Goal: Information Seeking & Learning: Learn about a topic

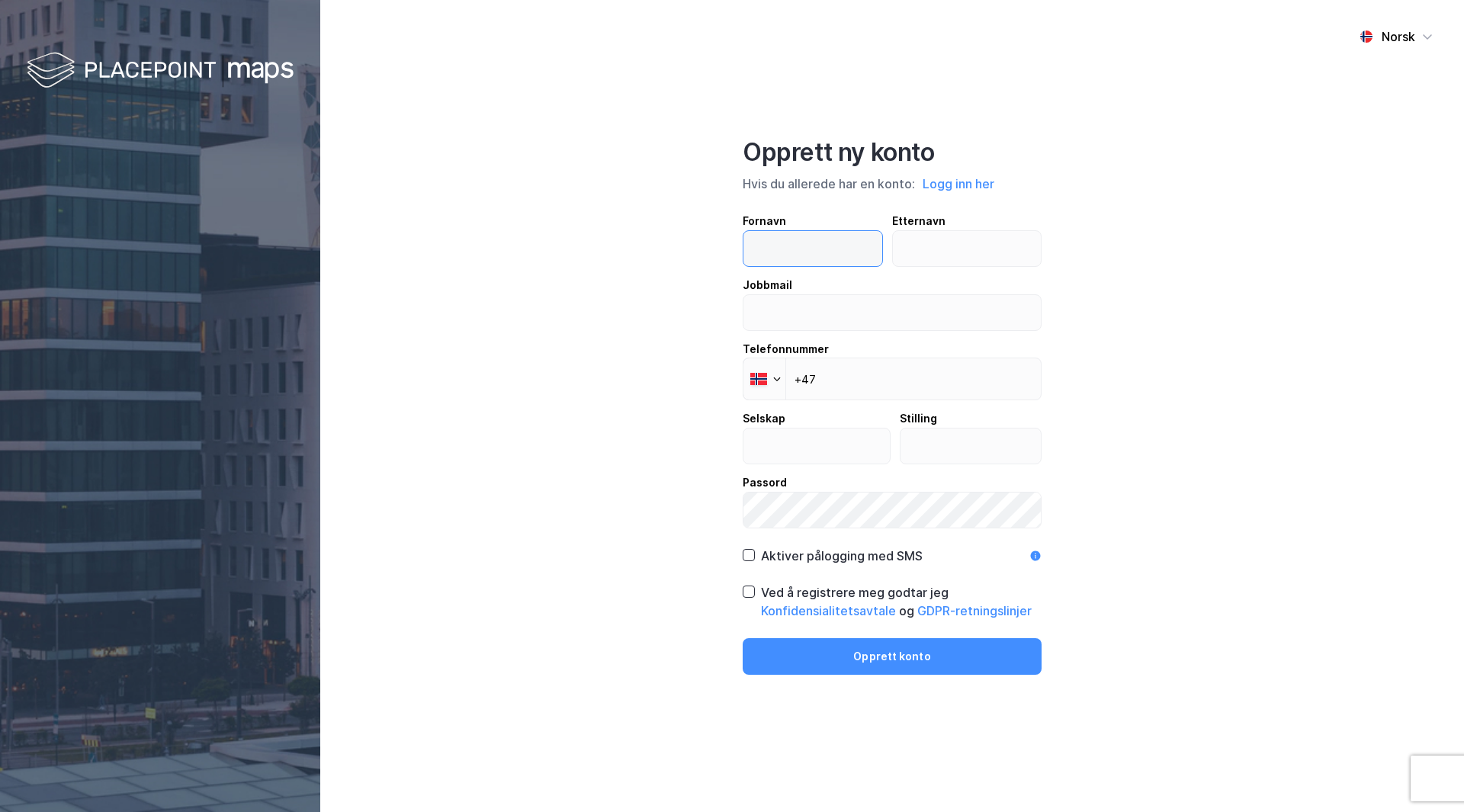
click at [849, 252] on input "text" at bounding box center [812, 249] width 139 height 35
click at [795, 257] on input "text" at bounding box center [812, 249] width 139 height 35
type input "Magnus"
type input "Mikalsen"
click at [818, 321] on input "email" at bounding box center [892, 312] width 297 height 35
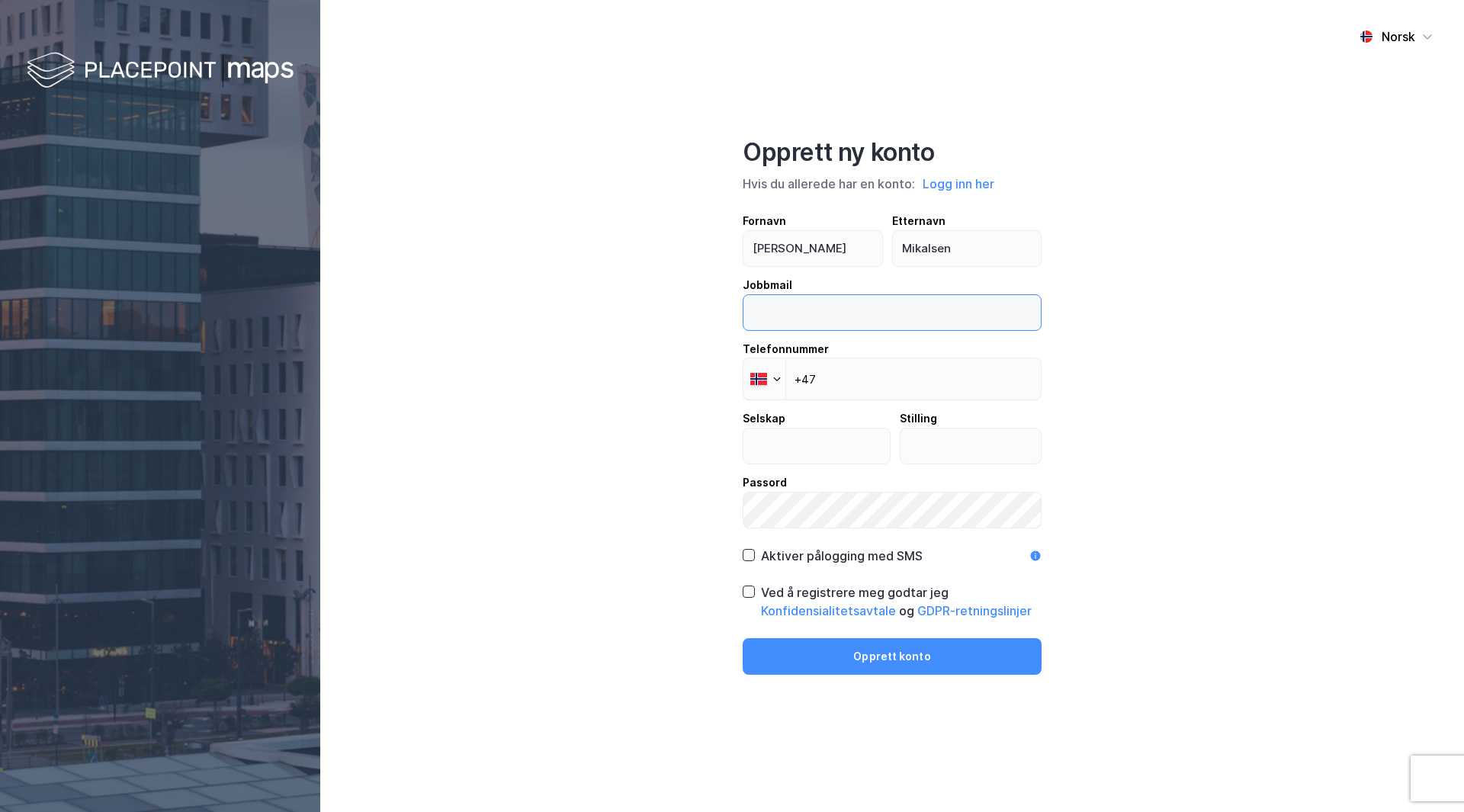
type input "magnus.mikalsen@clarksons.com"
click at [871, 377] on input "+47" at bounding box center [893, 378] width 299 height 43
type input "+47 994 45 111"
click at [802, 450] on input "text" at bounding box center [816, 446] width 146 height 35
type input "Clarksons Project Finance"
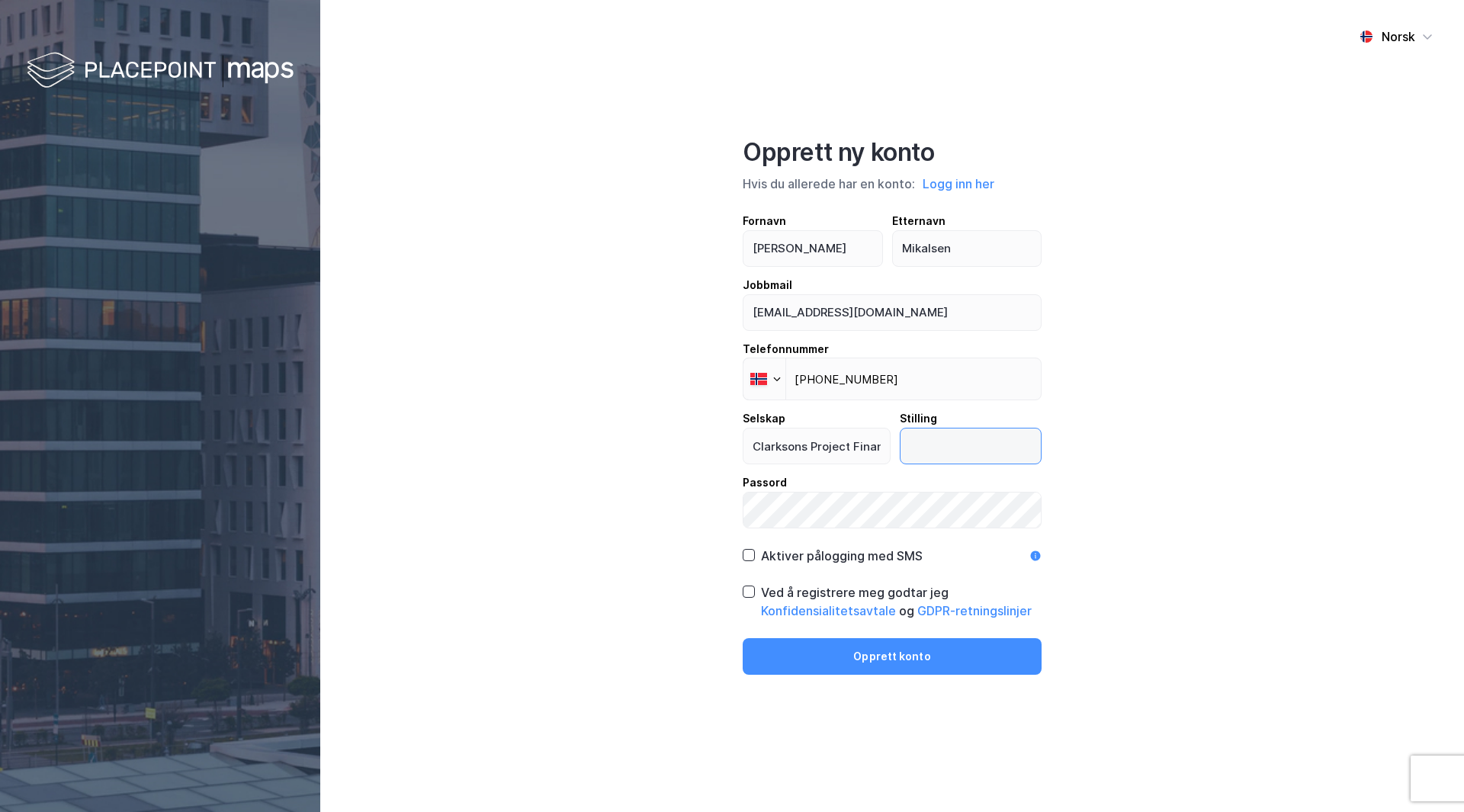
click at [937, 452] on input "text" at bounding box center [971, 446] width 141 height 35
type input "Analytiker"
click at [752, 557] on icon at bounding box center [748, 554] width 10 height 10
click at [747, 593] on icon at bounding box center [748, 591] width 10 height 10
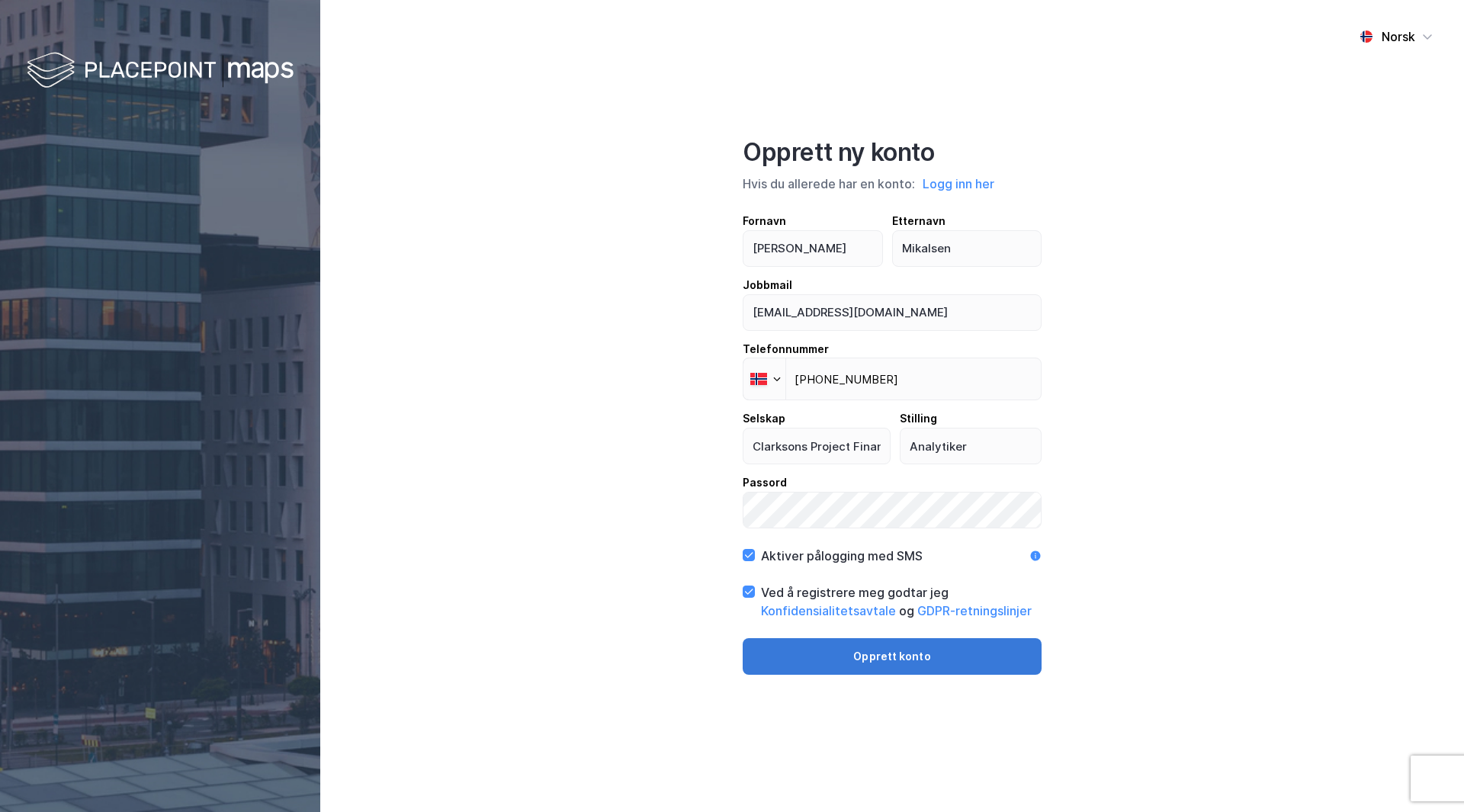
click at [947, 662] on button "Opprett konto" at bounding box center [893, 656] width 299 height 37
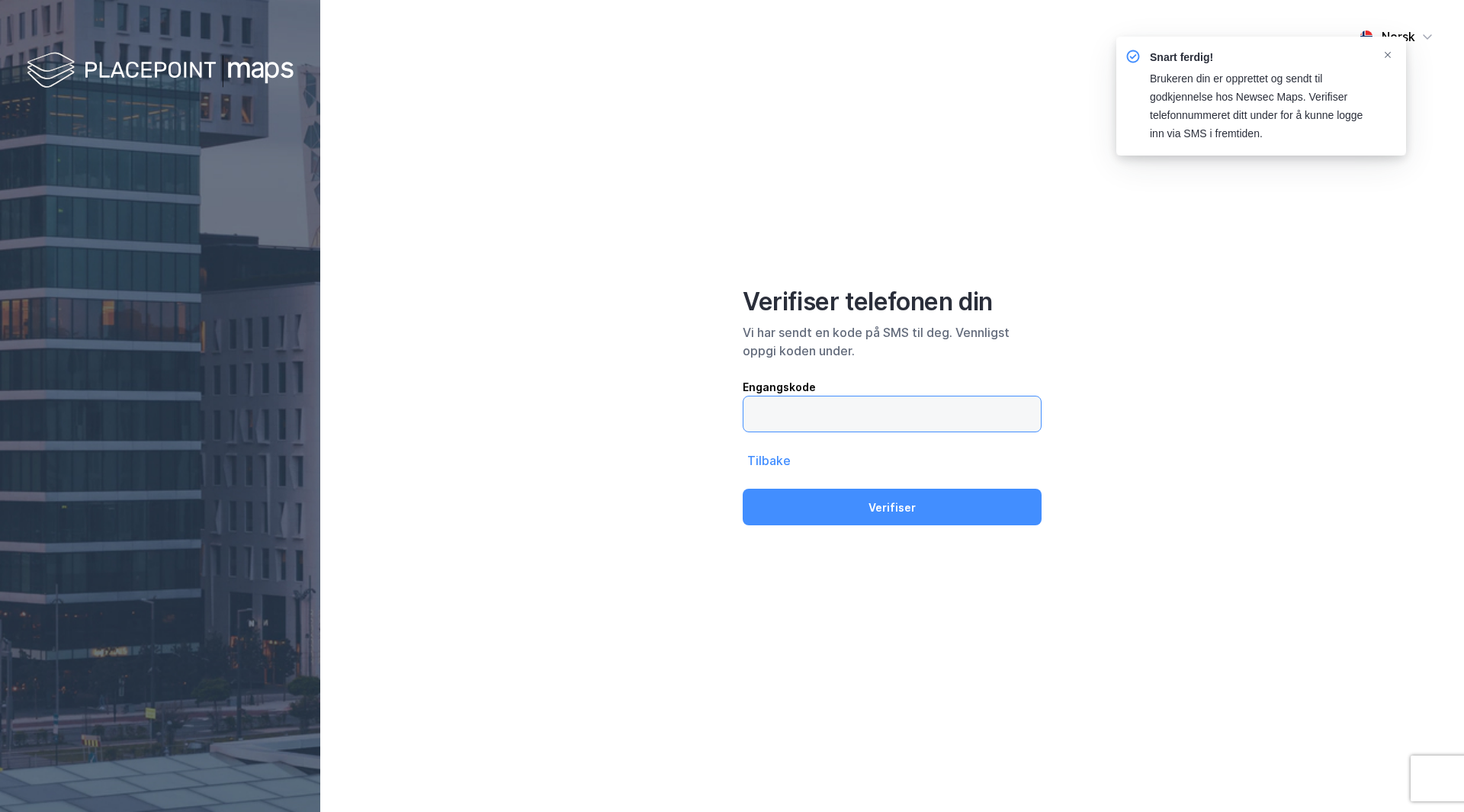
click at [837, 418] on input "text" at bounding box center [892, 414] width 297 height 35
type input "093765"
click at [873, 514] on button "Verifiser" at bounding box center [893, 507] width 299 height 37
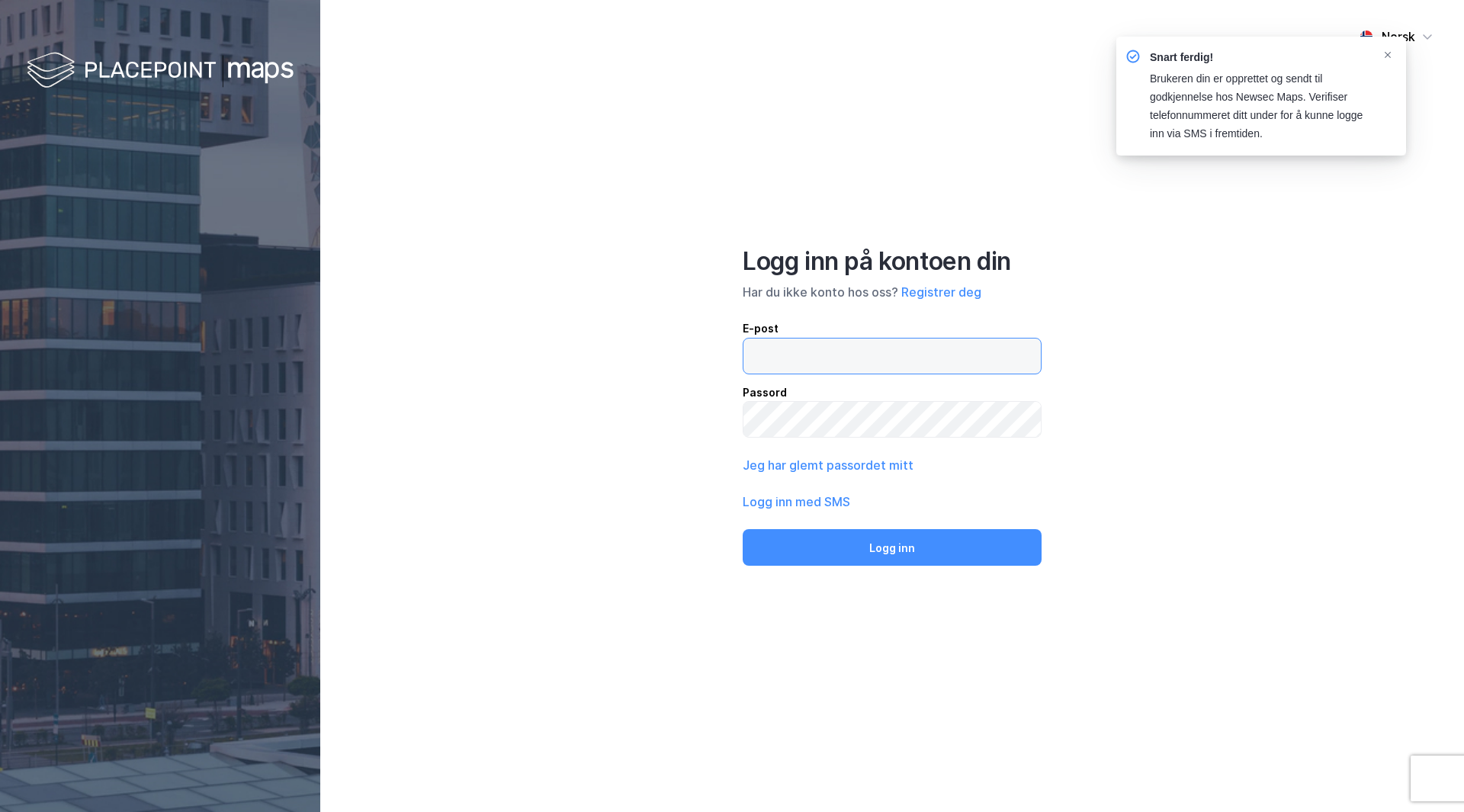
click at [823, 345] on input "email" at bounding box center [892, 356] width 297 height 35
type input "magnus.mikalsen@clarksons.com"
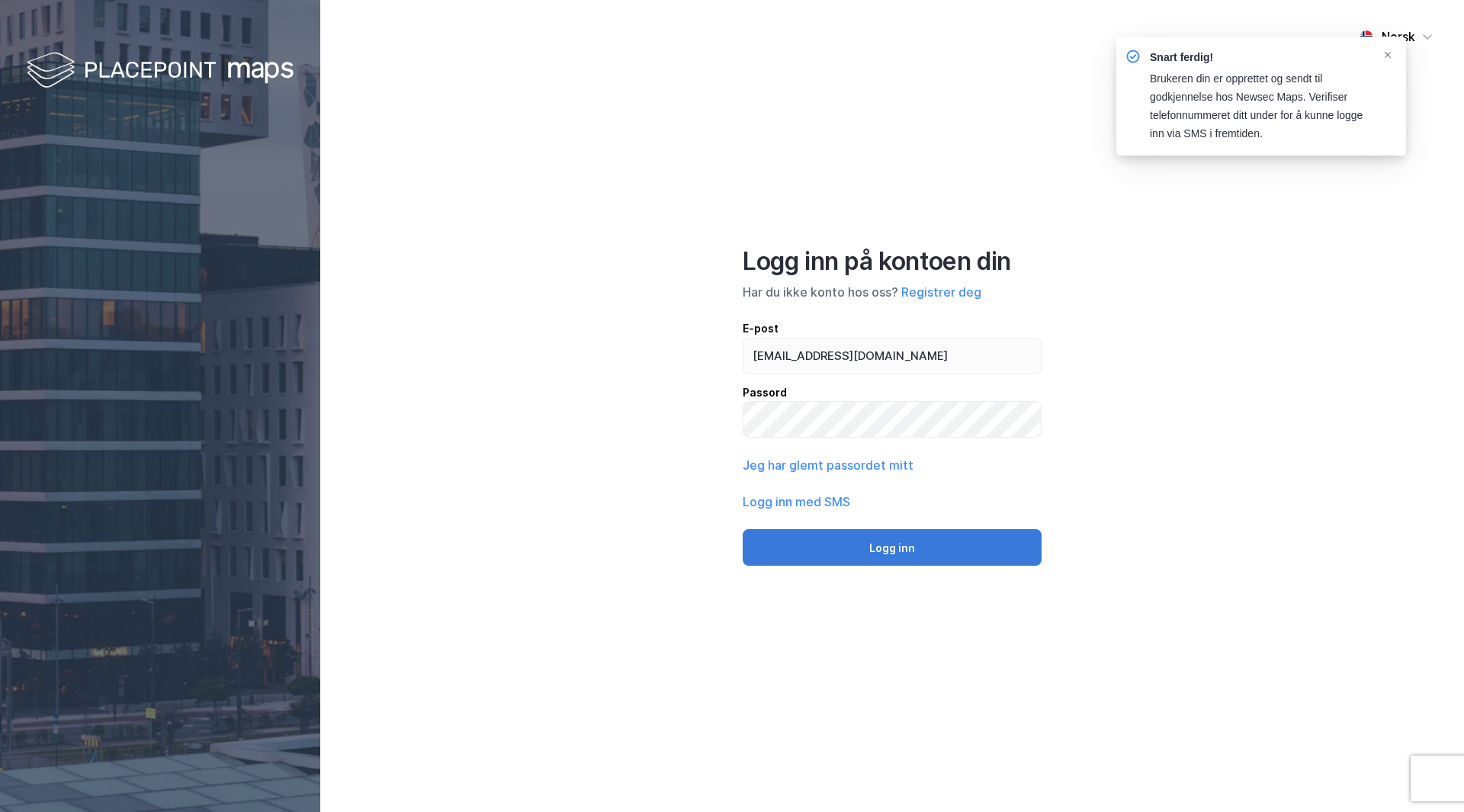
click at [889, 539] on button "Logg inn" at bounding box center [893, 548] width 299 height 37
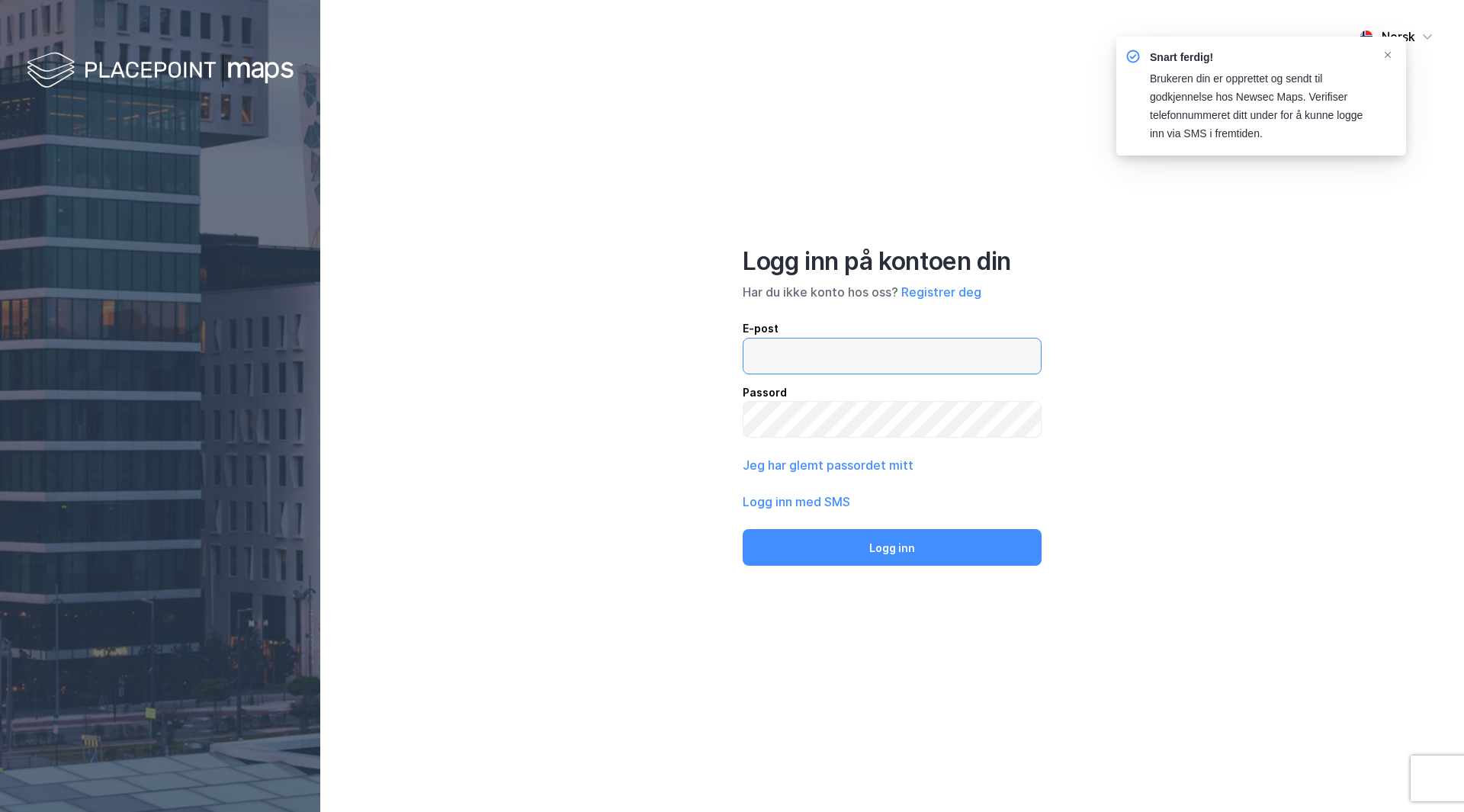
click at [797, 361] on input "email" at bounding box center [892, 356] width 297 height 35
type input "magnus.mikalsen@clarksons.com"
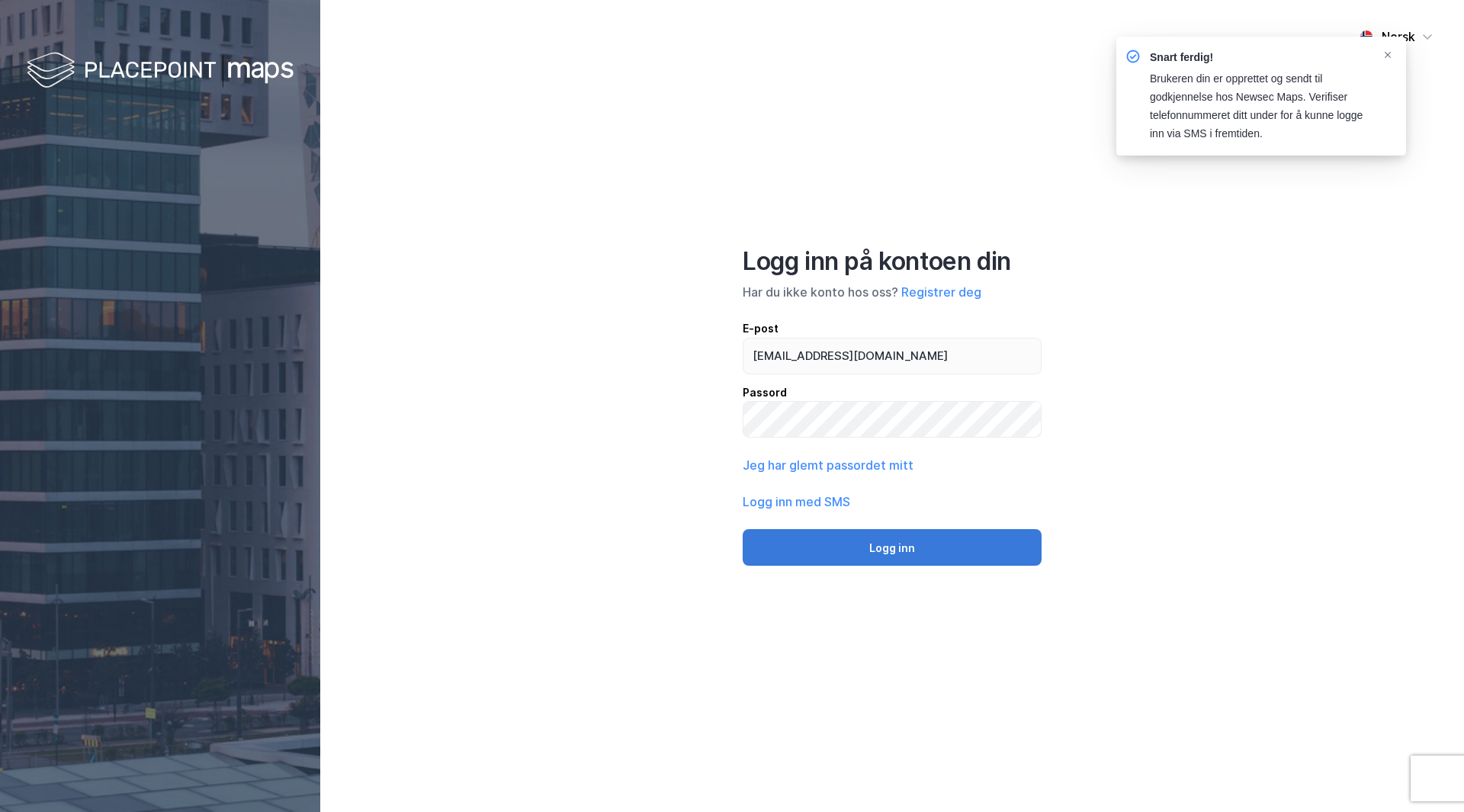
click at [864, 548] on button "Logg inn" at bounding box center [893, 548] width 299 height 37
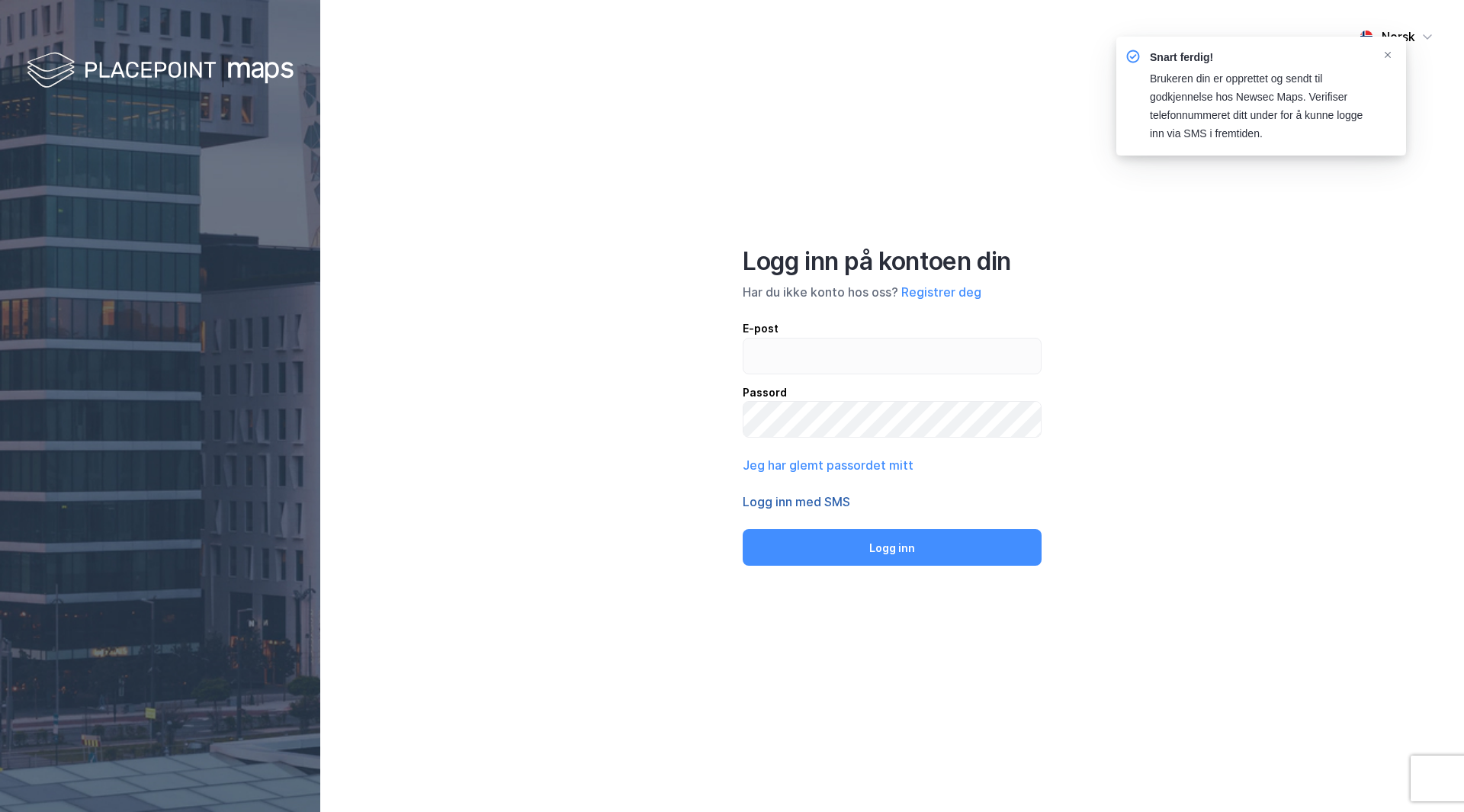
click at [806, 501] on button "Logg inn med SMS" at bounding box center [797, 501] width 108 height 18
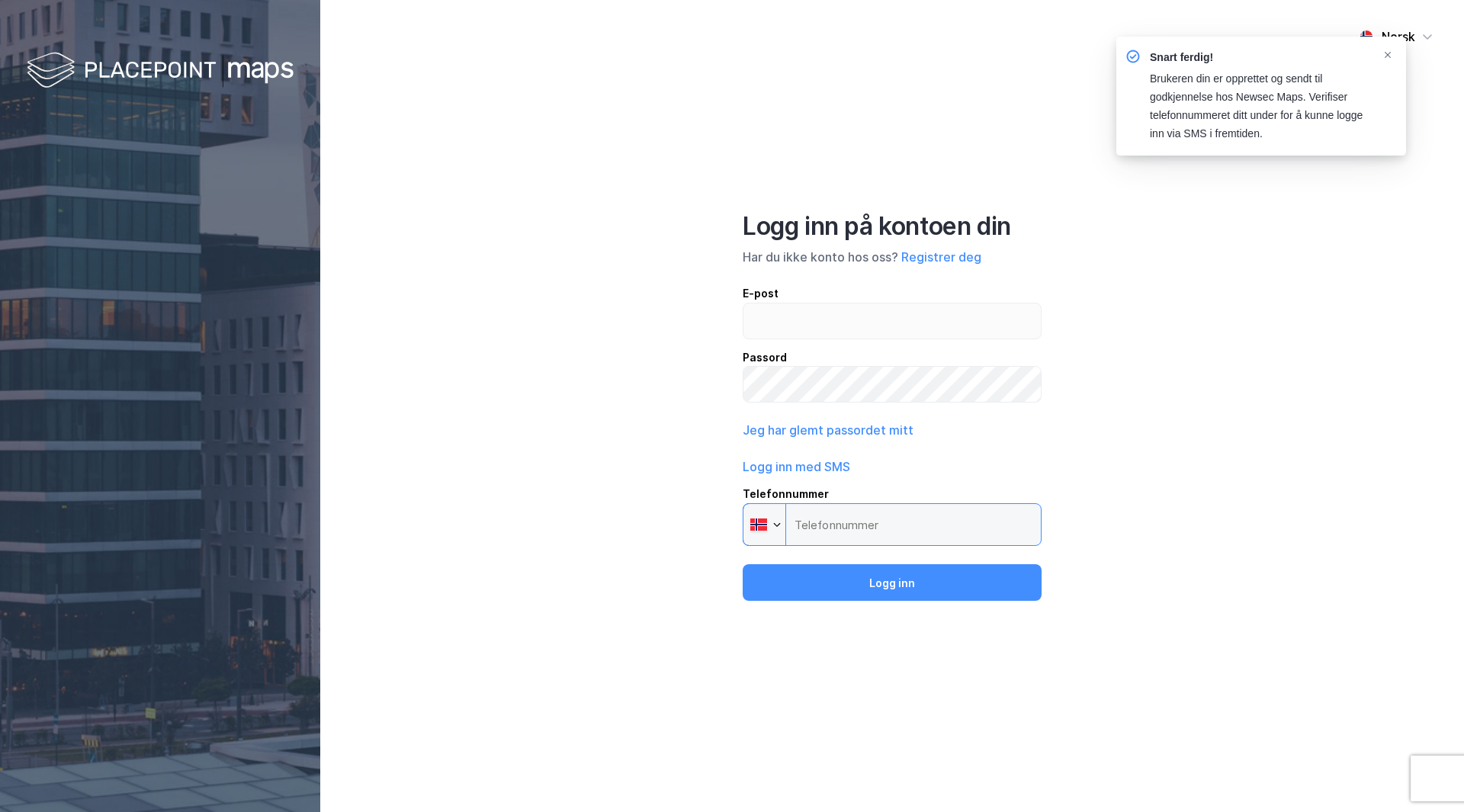
click at [861, 529] on input "Telefonnummer Phone" at bounding box center [893, 524] width 299 height 43
click at [847, 525] on input "Telefonnummer Phone" at bounding box center [893, 524] width 299 height 43
click at [621, 451] on div "Norsk Logg inn på kontoen din Har du ikke konto hos oss? Registrer deg E-post P…" at bounding box center [893, 406] width 1144 height 812
click at [853, 520] on input "Telefonnummer Phone" at bounding box center [893, 524] width 299 height 43
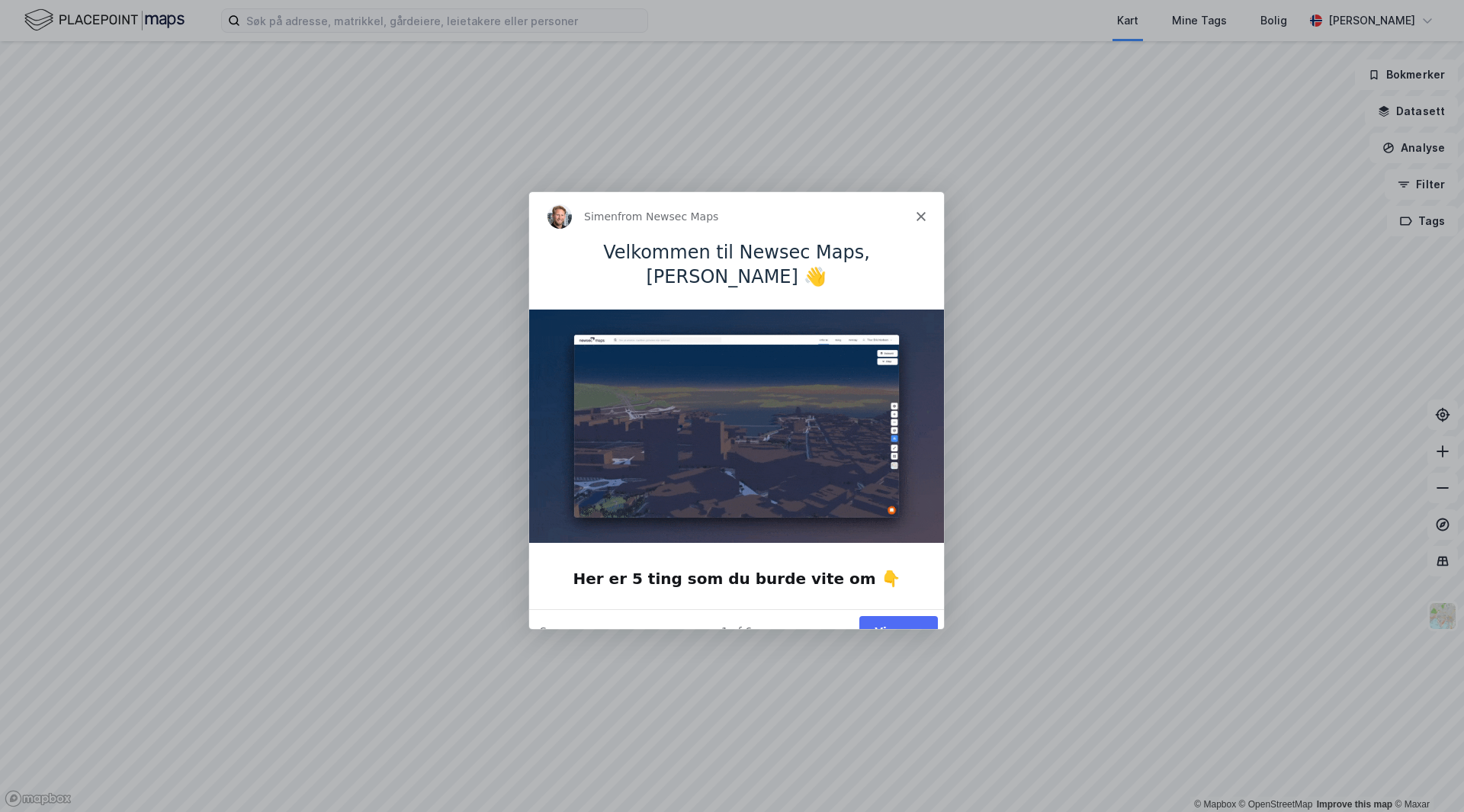
click at [904, 614] on button "Vis meg" at bounding box center [898, 630] width 79 height 31
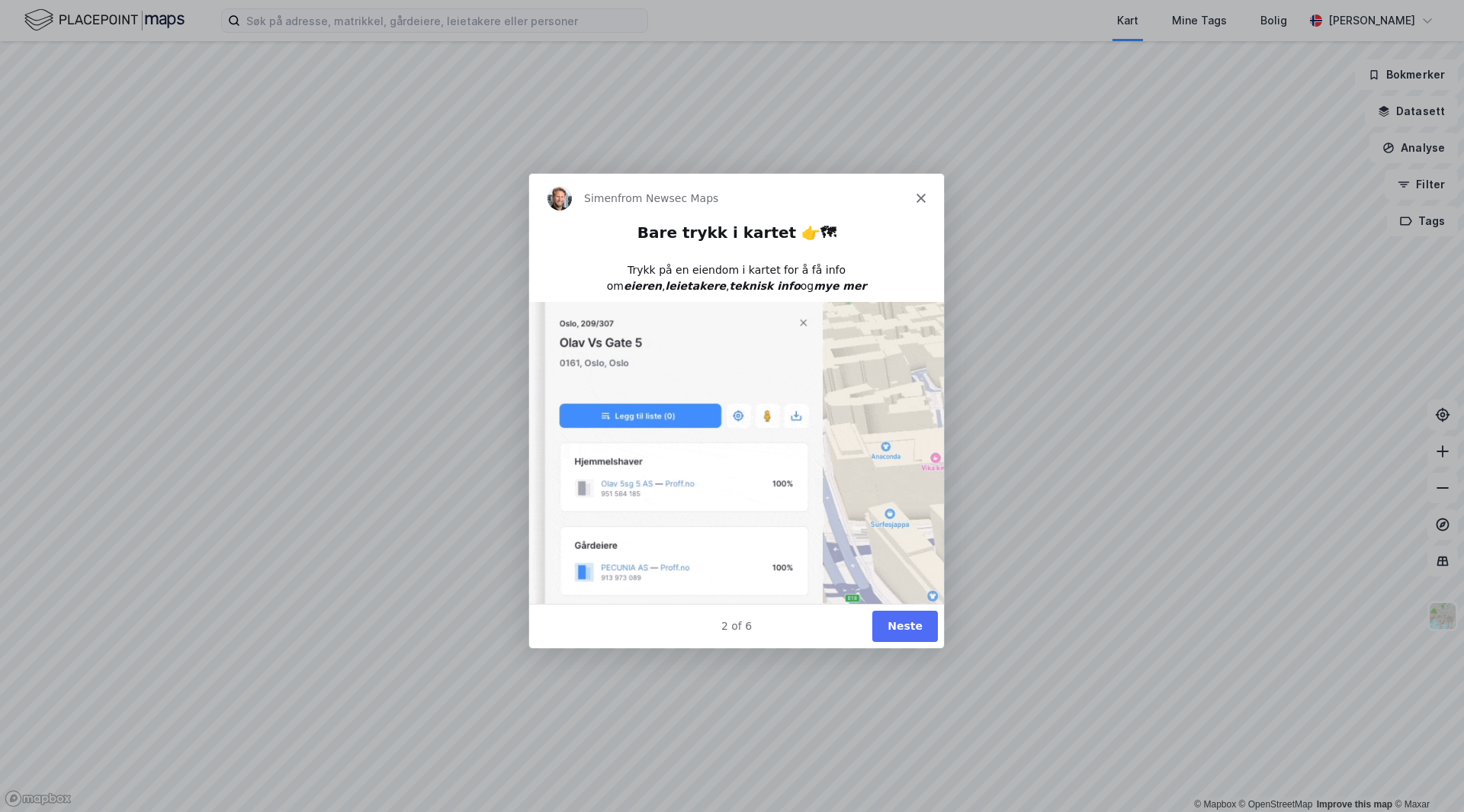
click at [909, 625] on button "Neste" at bounding box center [905, 624] width 66 height 31
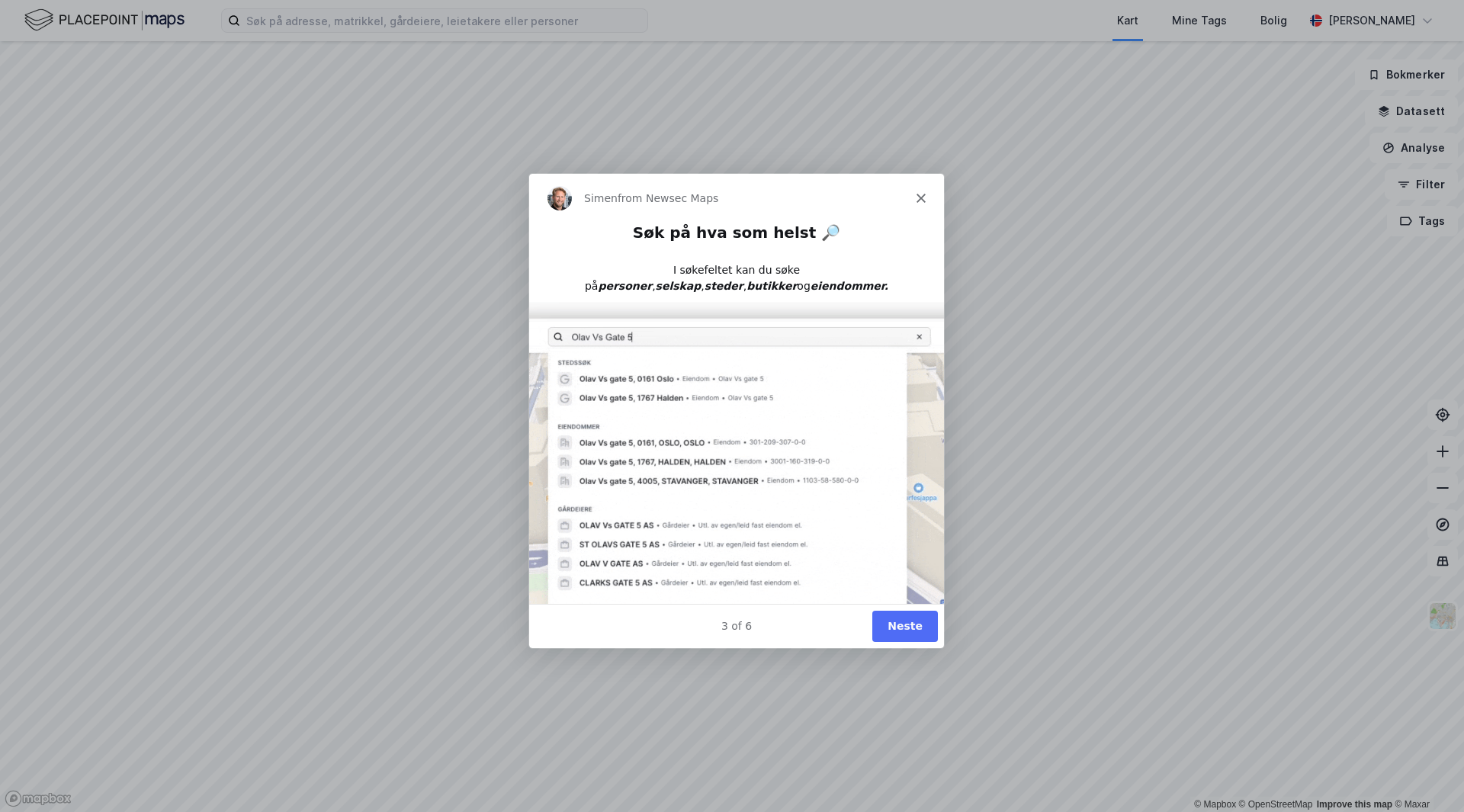
click at [904, 620] on button "Neste" at bounding box center [905, 624] width 66 height 31
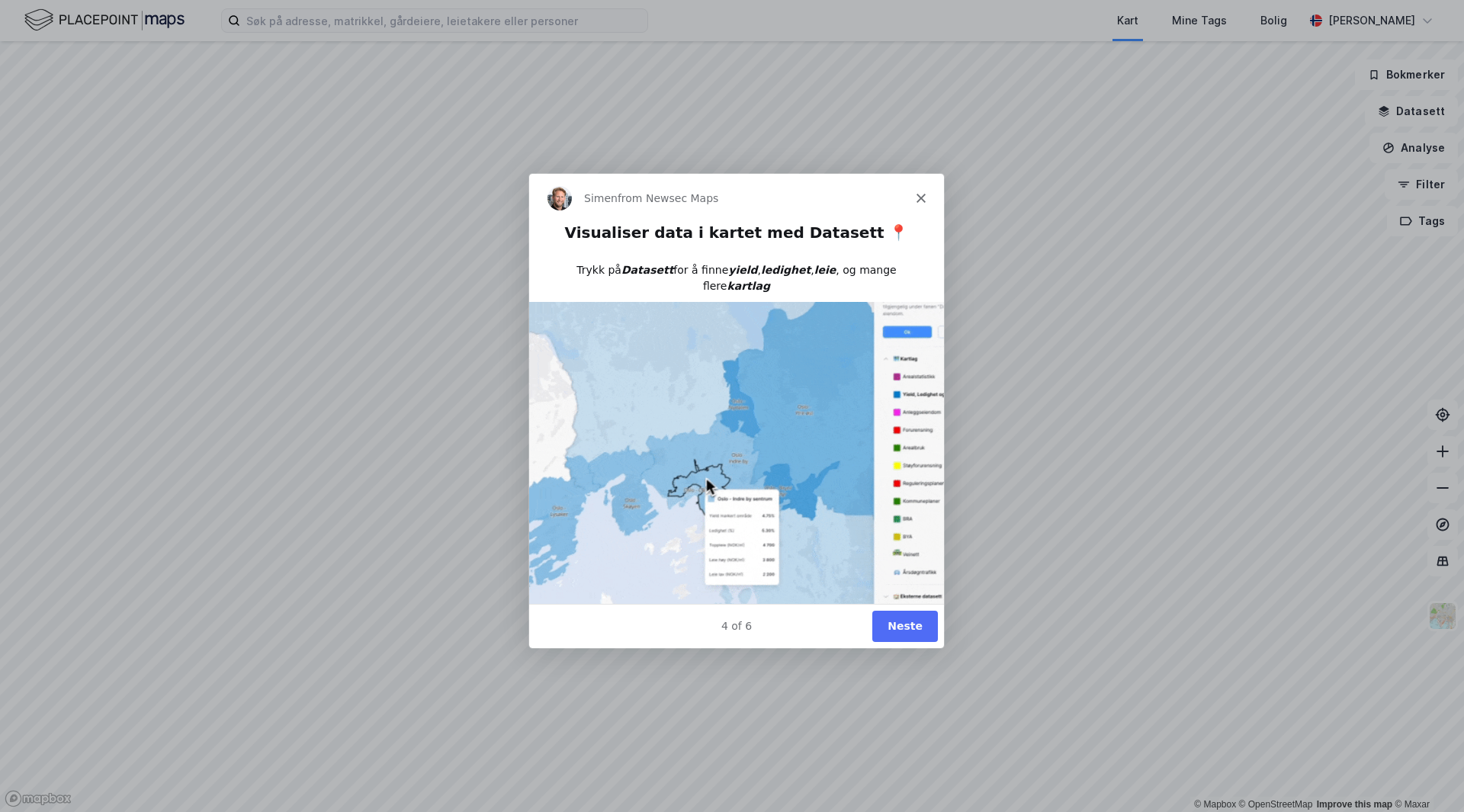
click at [918, 620] on button "Neste" at bounding box center [905, 624] width 66 height 31
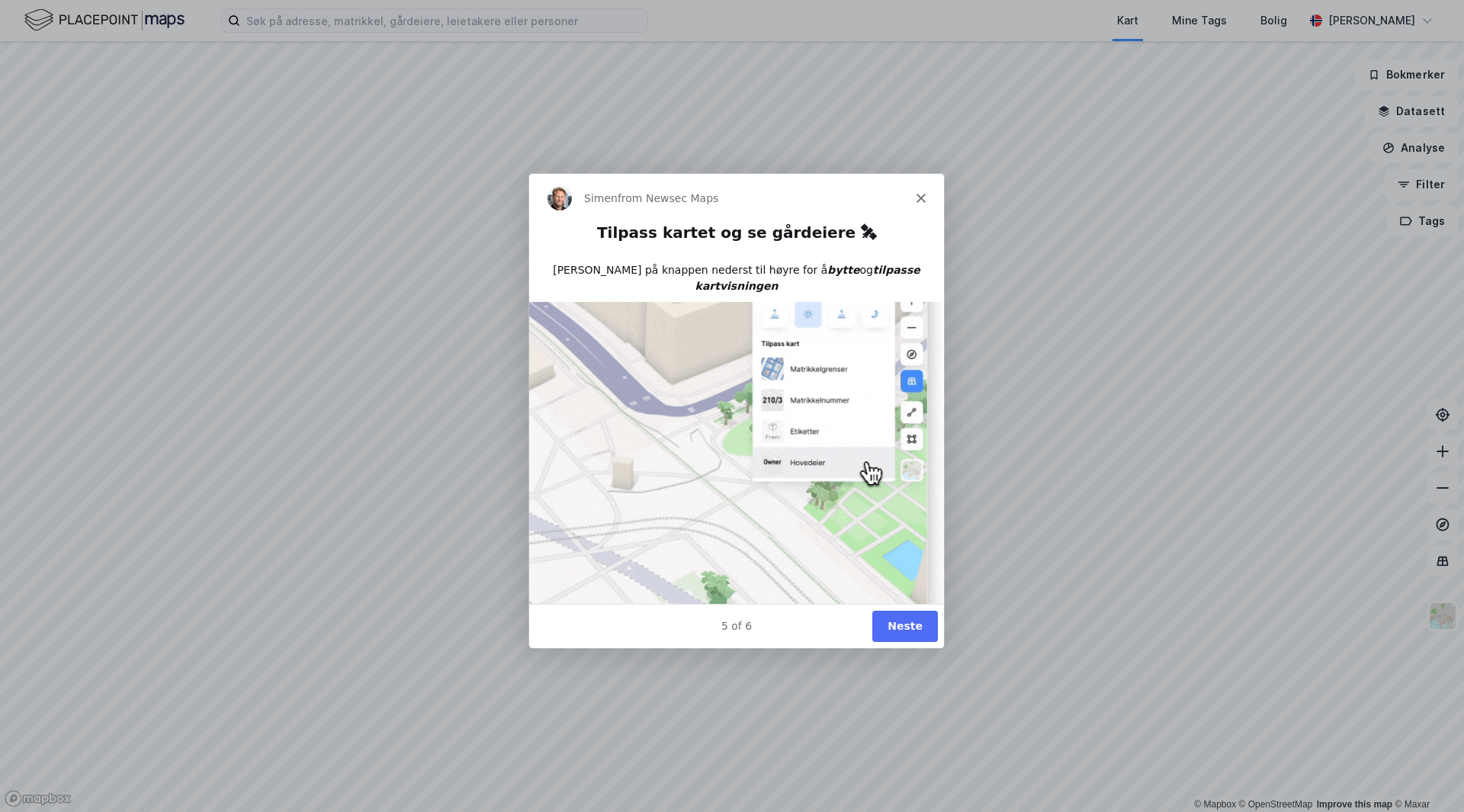
click at [900, 620] on button "Neste" at bounding box center [905, 624] width 66 height 31
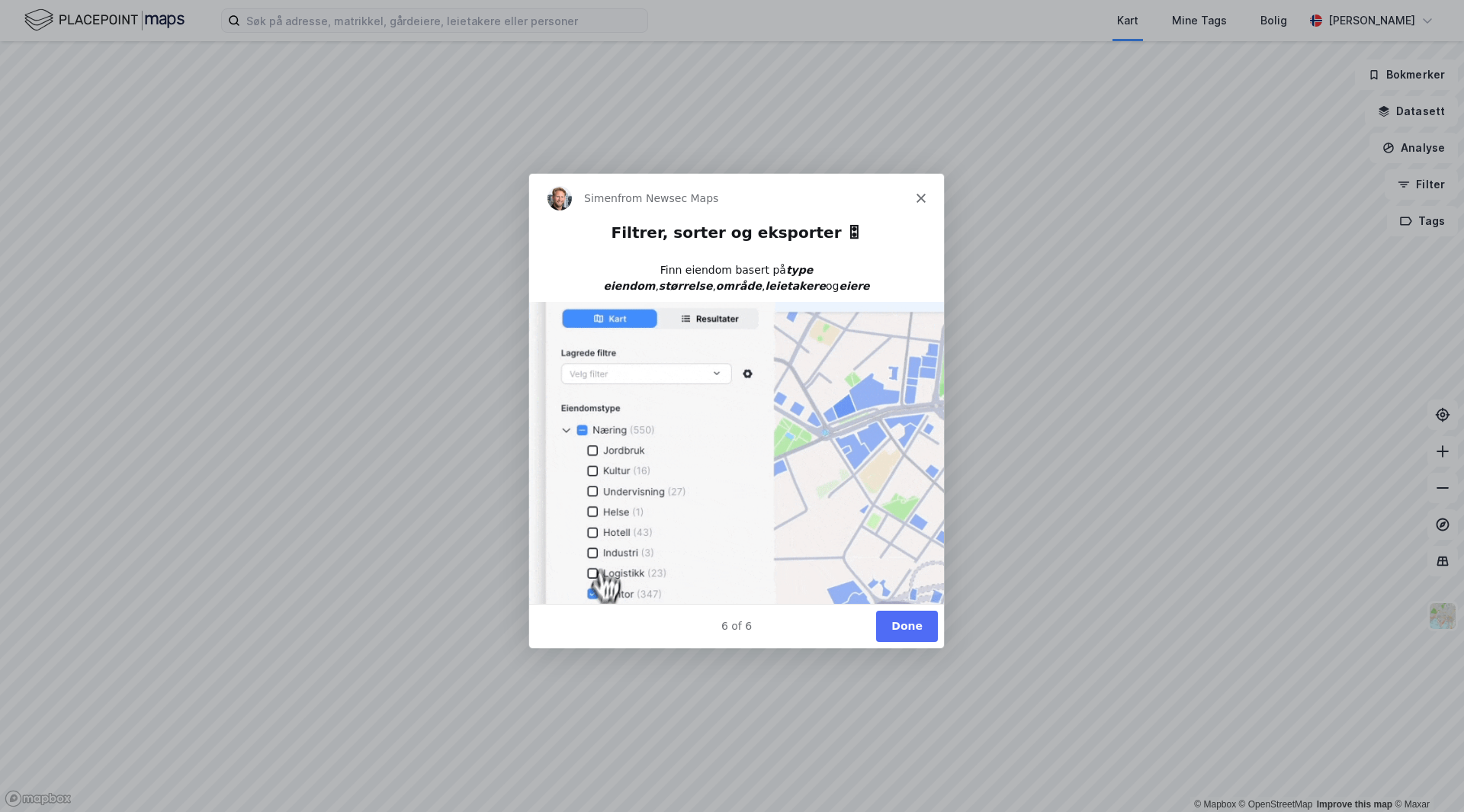
click at [913, 622] on button "Done" at bounding box center [906, 624] width 62 height 31
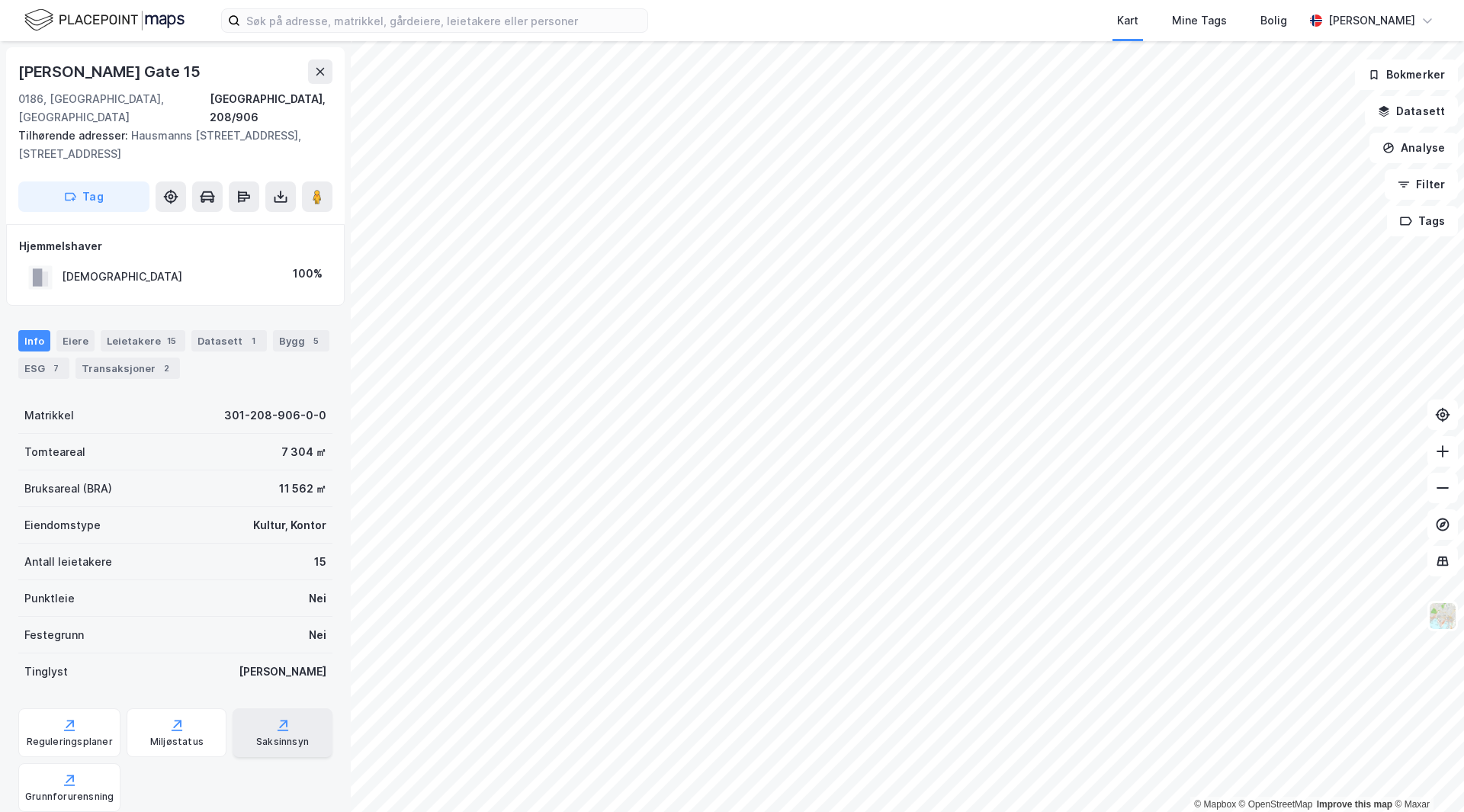
click at [276, 717] on icon at bounding box center [283, 724] width 15 height 15
click at [141, 357] on div "Transaksjoner 2" at bounding box center [128, 368] width 104 height 22
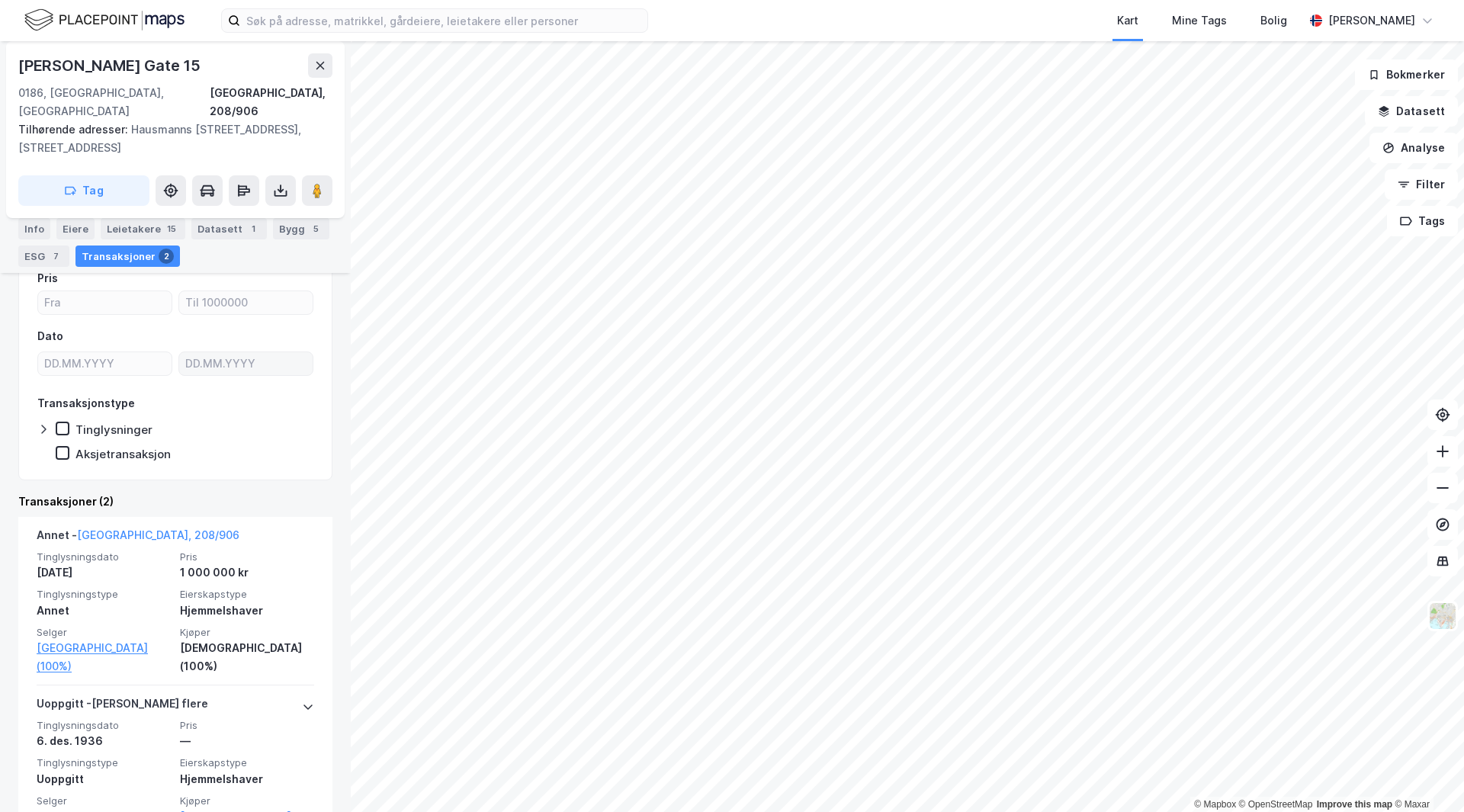
scroll to position [170, 0]
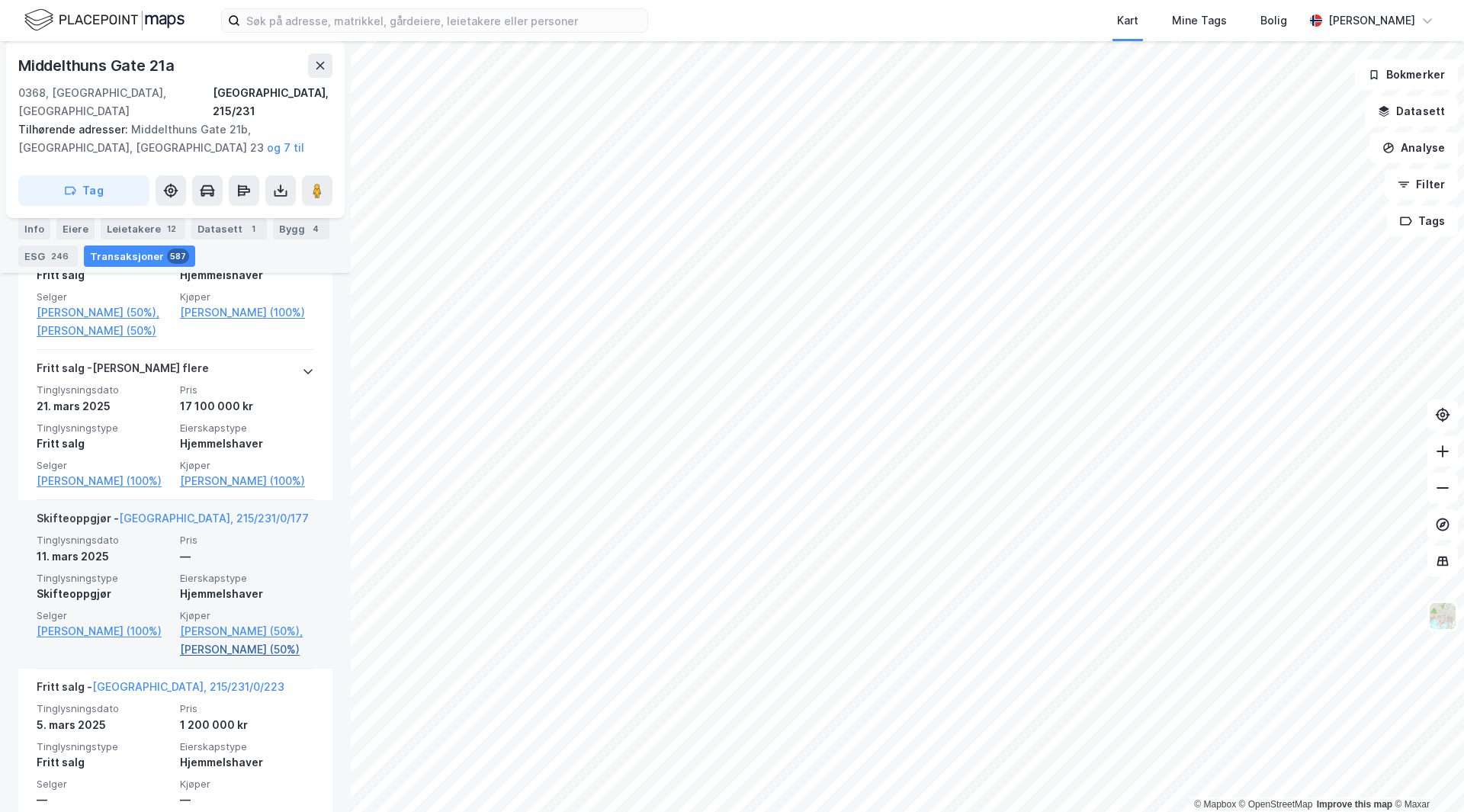
scroll to position [3929, 0]
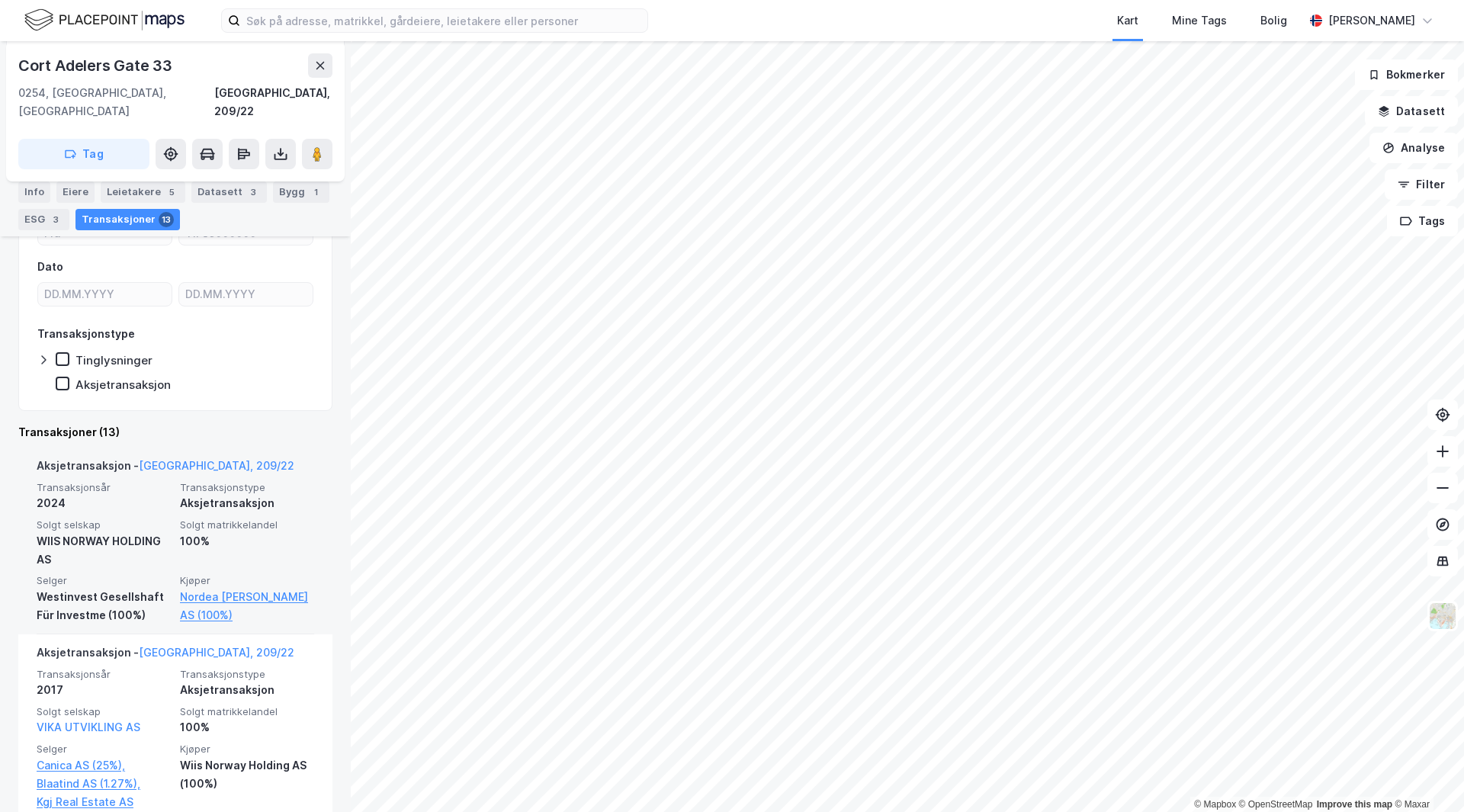
scroll to position [229, 0]
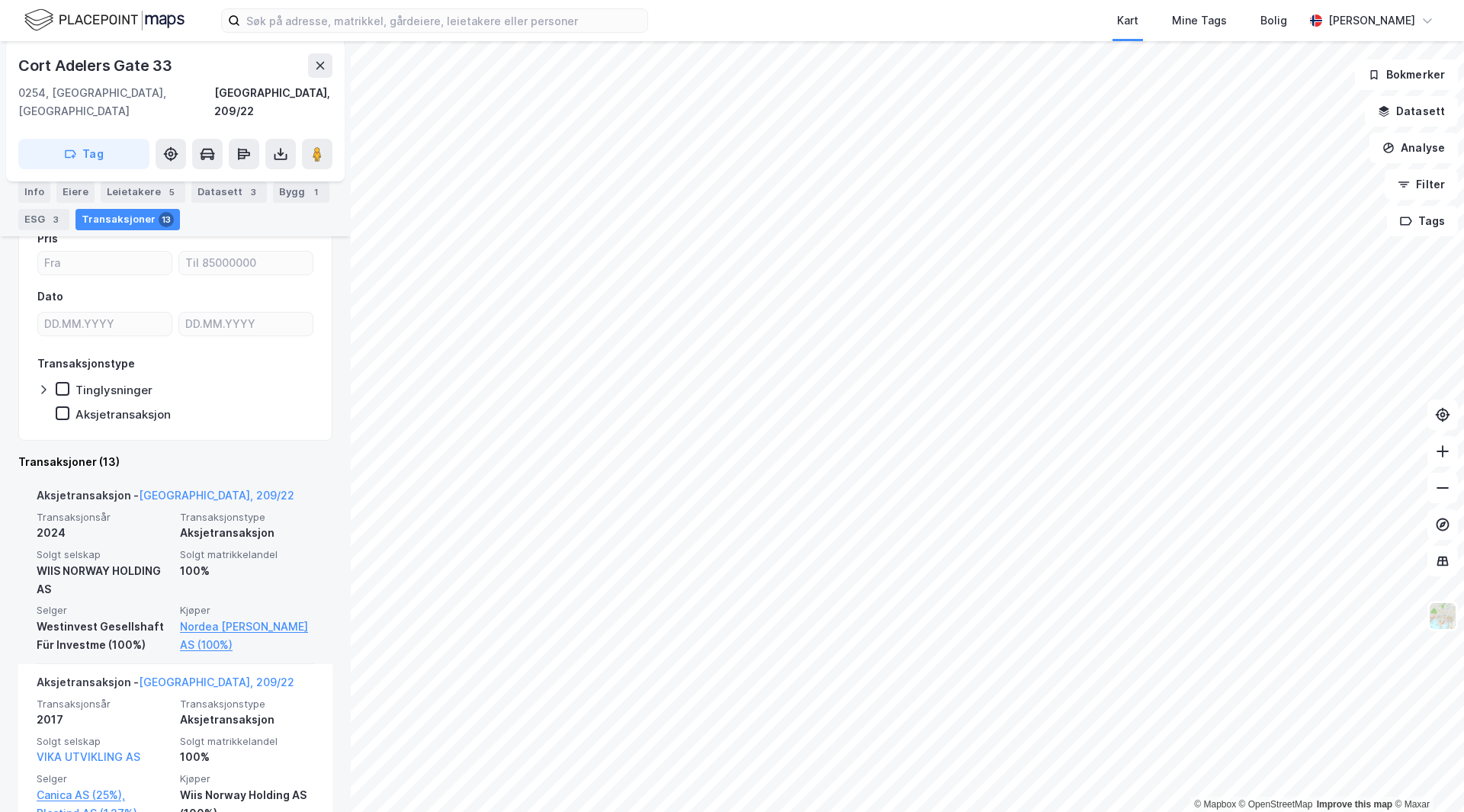
click at [131, 548] on span "Solgt selskap" at bounding box center [104, 554] width 134 height 13
click at [157, 529] on div "Transaksjonsår 2024 Transaksjonstype Aksjetransaksjon Solgt selskap WIIS NORWAY…" at bounding box center [176, 582] width 278 height 143
click at [99, 548] on span "Solgt selskap" at bounding box center [104, 554] width 134 height 13
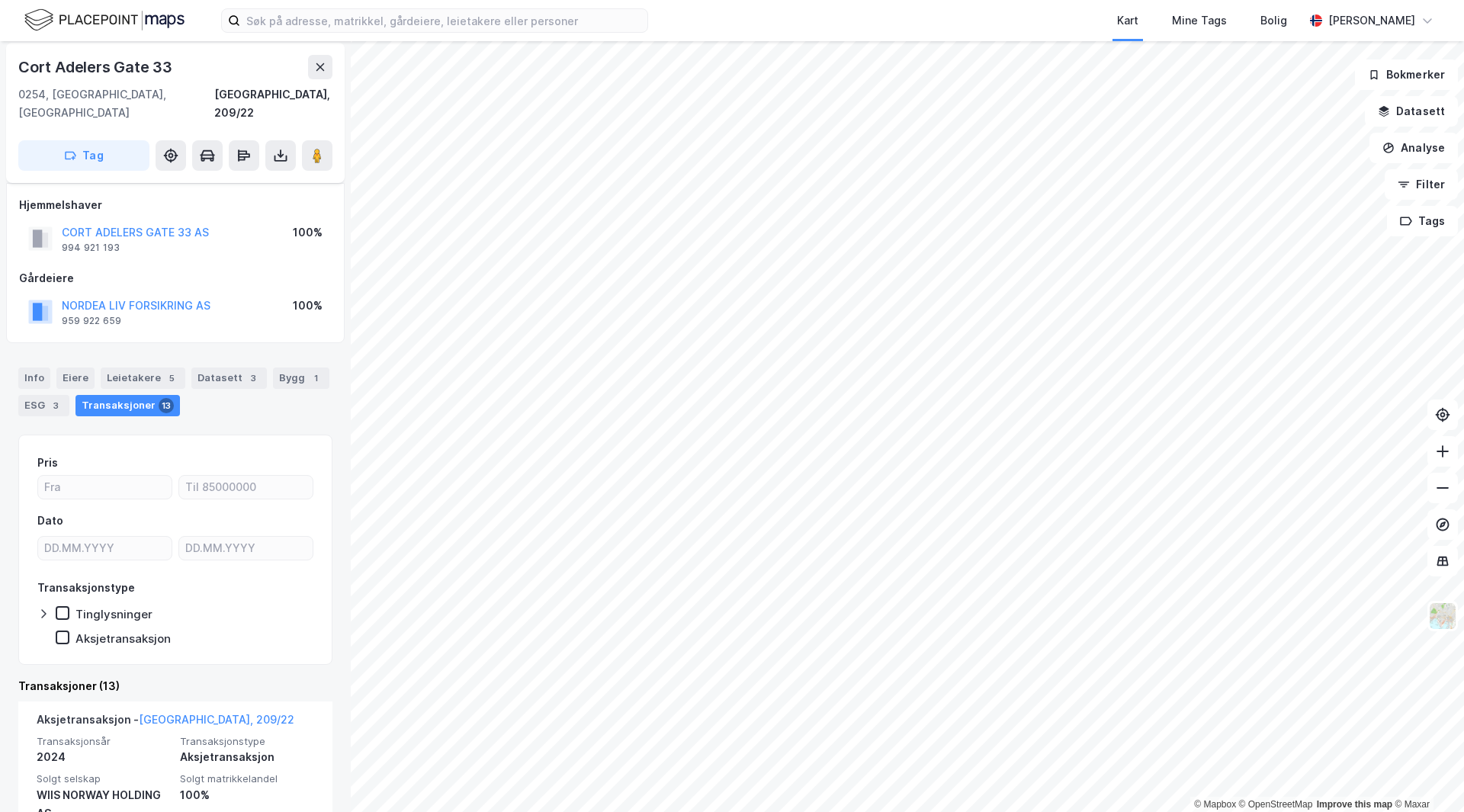
scroll to position [0, 0]
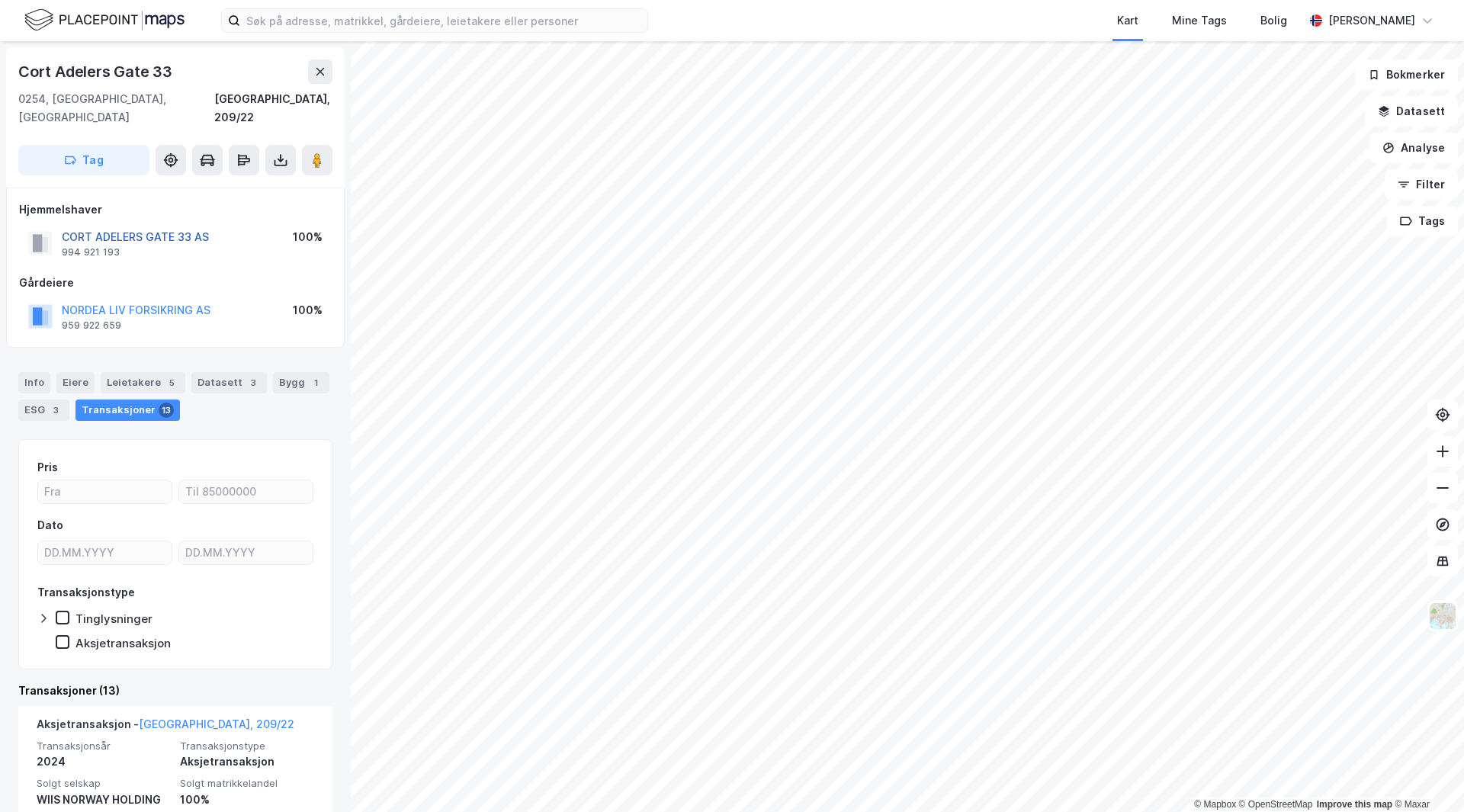
click at [0, 0] on button "CORT ADELERS GATE 33 AS" at bounding box center [0, 0] width 0 height 0
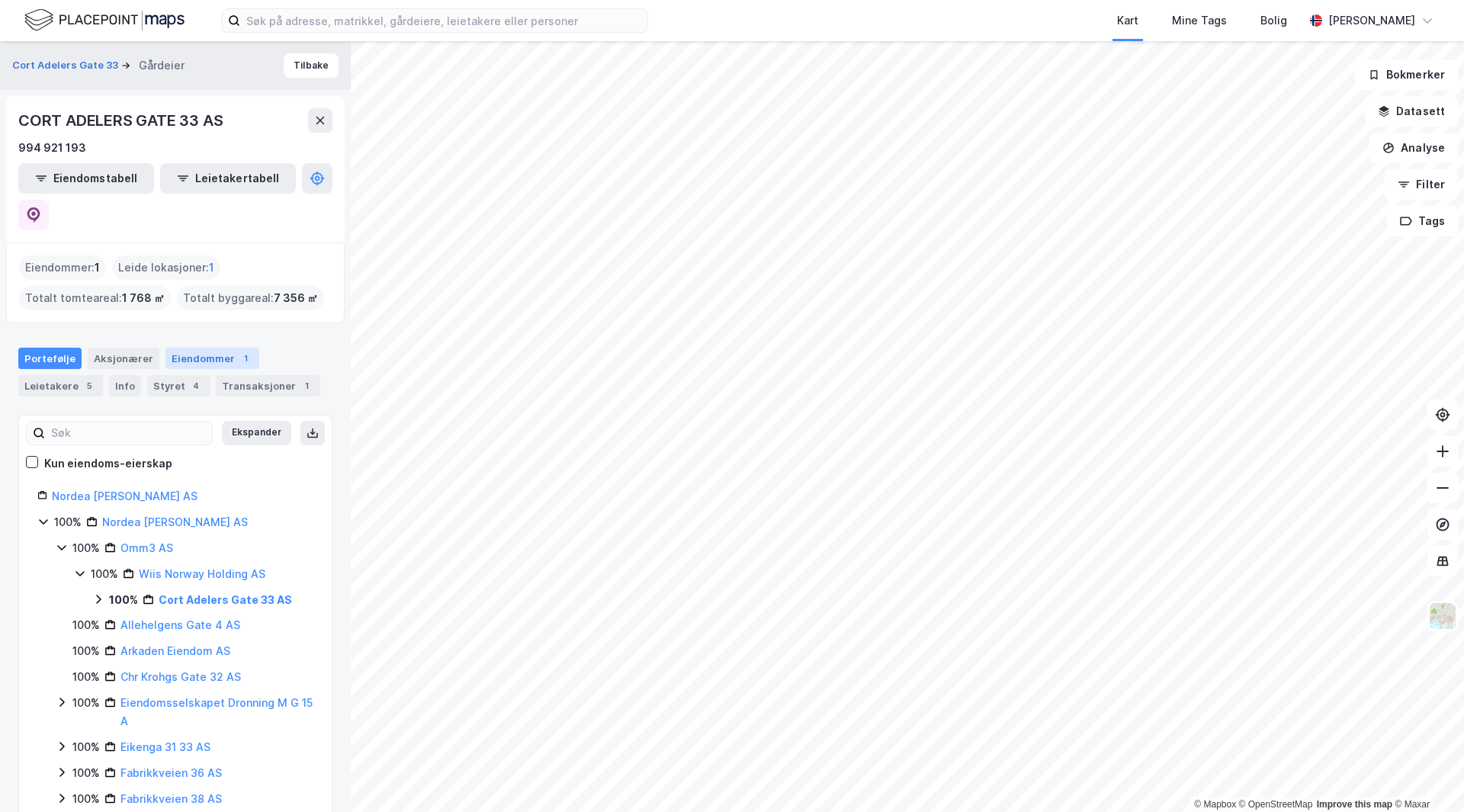
click at [197, 348] on div "Eiendommer 1" at bounding box center [212, 358] width 94 height 22
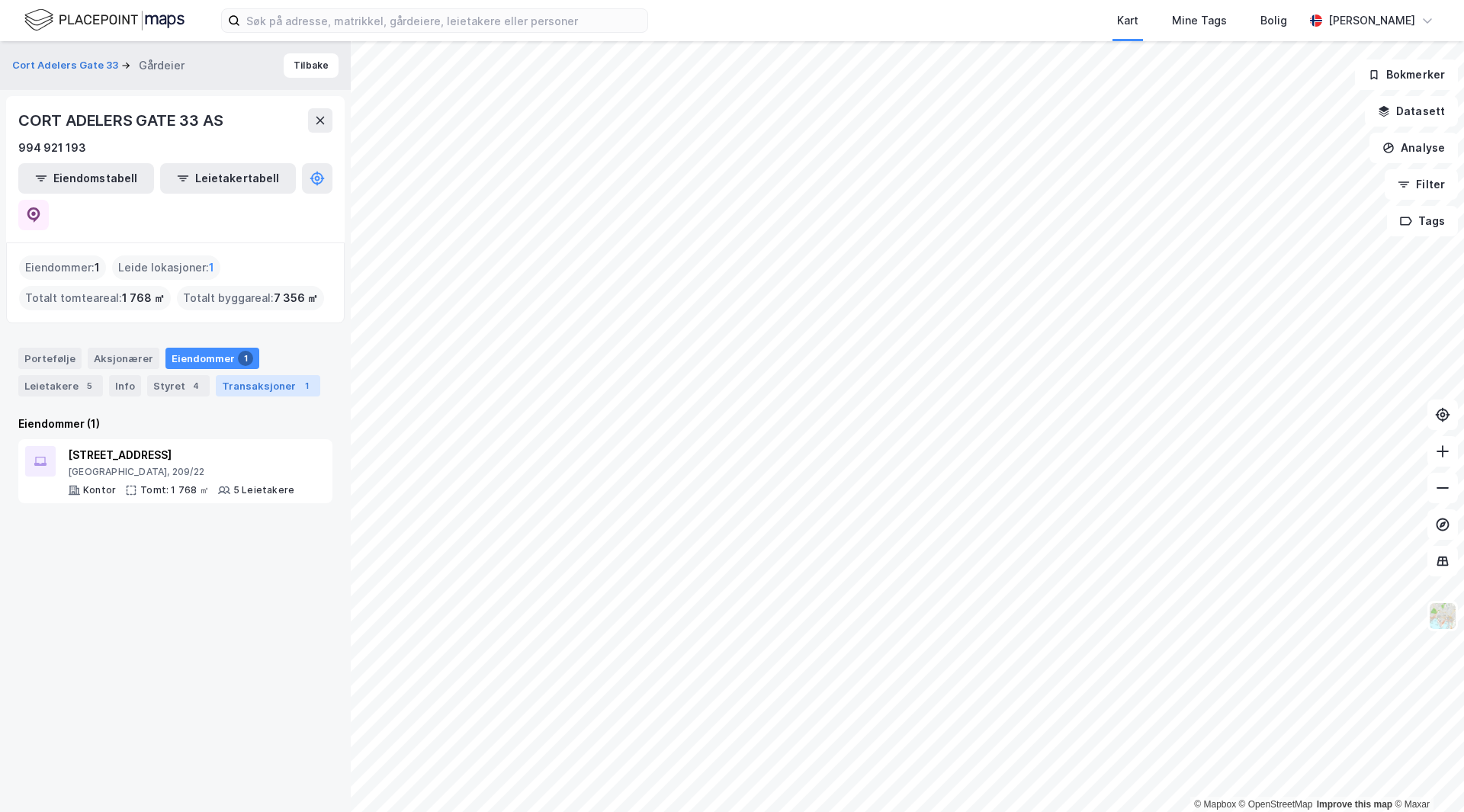
click at [228, 375] on div "Transaksjoner 1" at bounding box center [268, 386] width 104 height 22
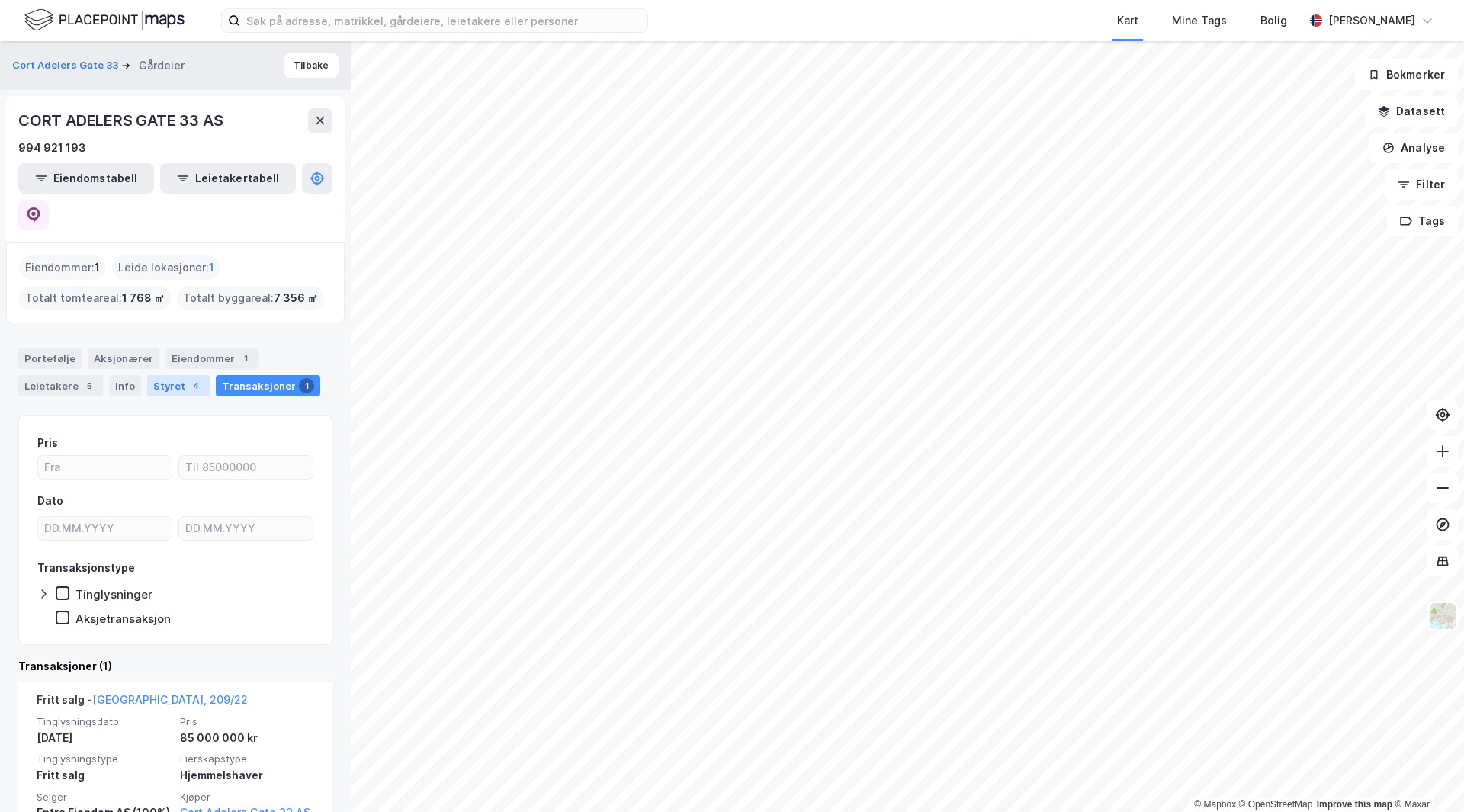
click at [155, 375] on div "Styret 4" at bounding box center [178, 386] width 63 height 22
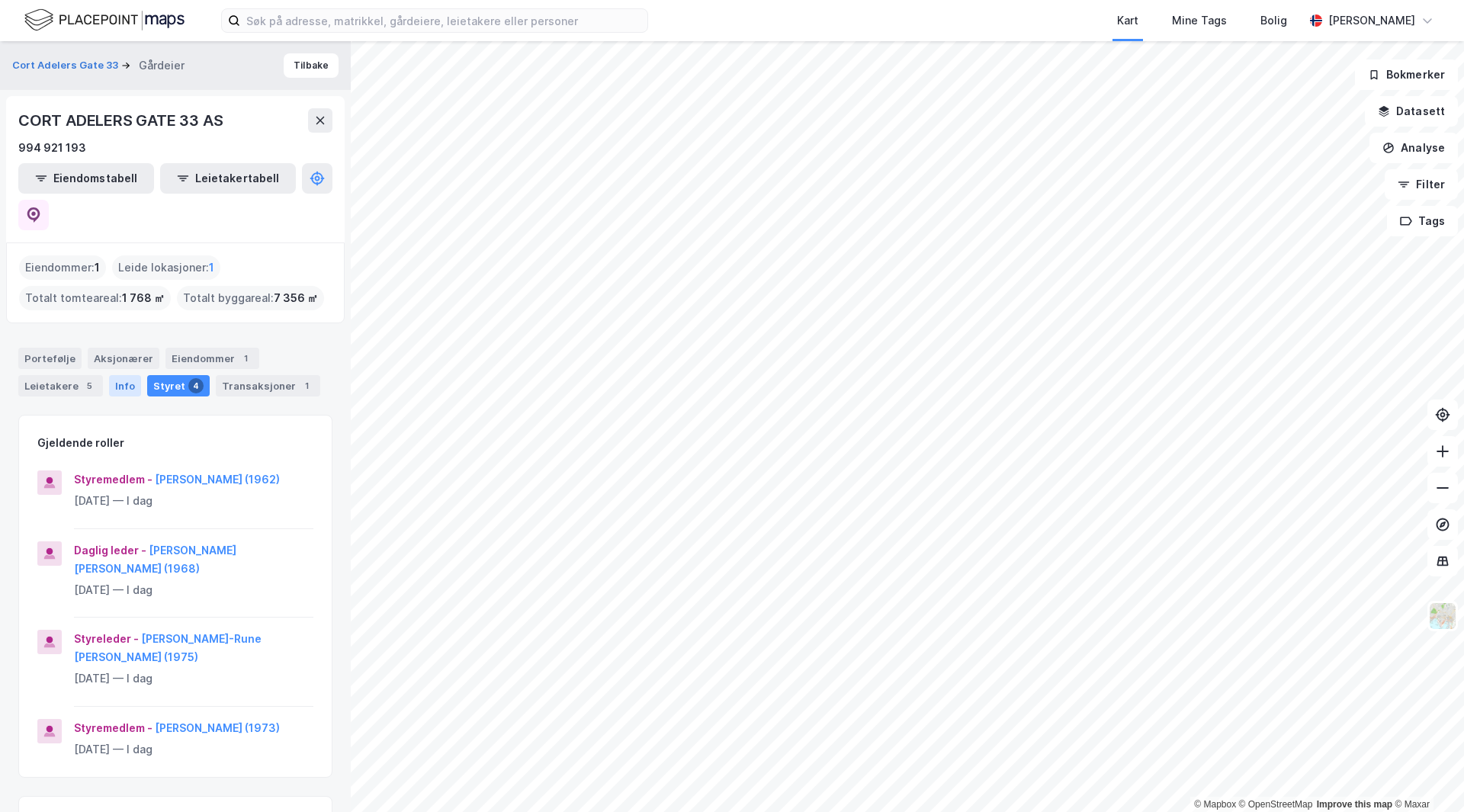
click at [116, 375] on div "Info" at bounding box center [125, 386] width 32 height 22
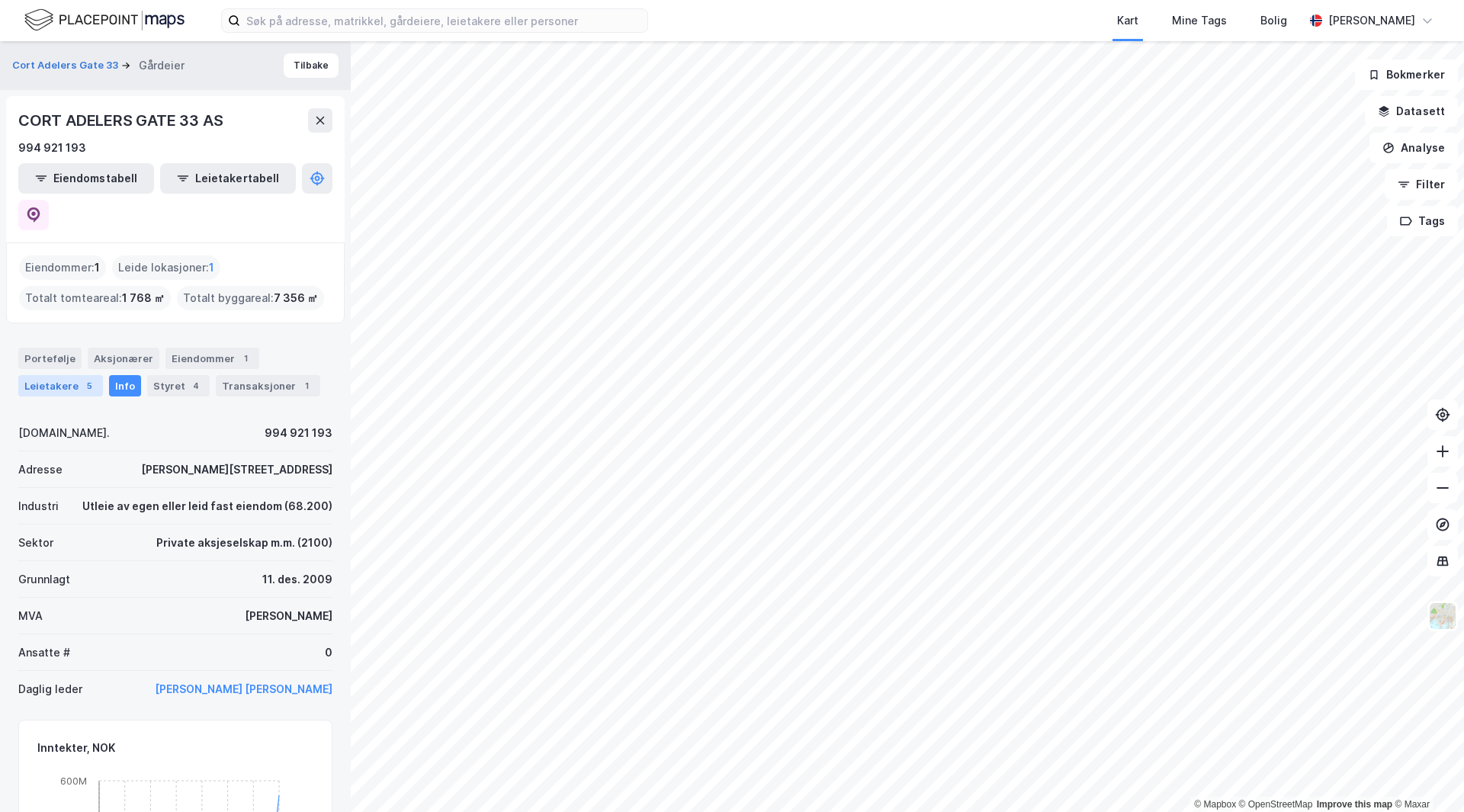
click at [67, 375] on div "Leietakere 5" at bounding box center [60, 386] width 84 height 22
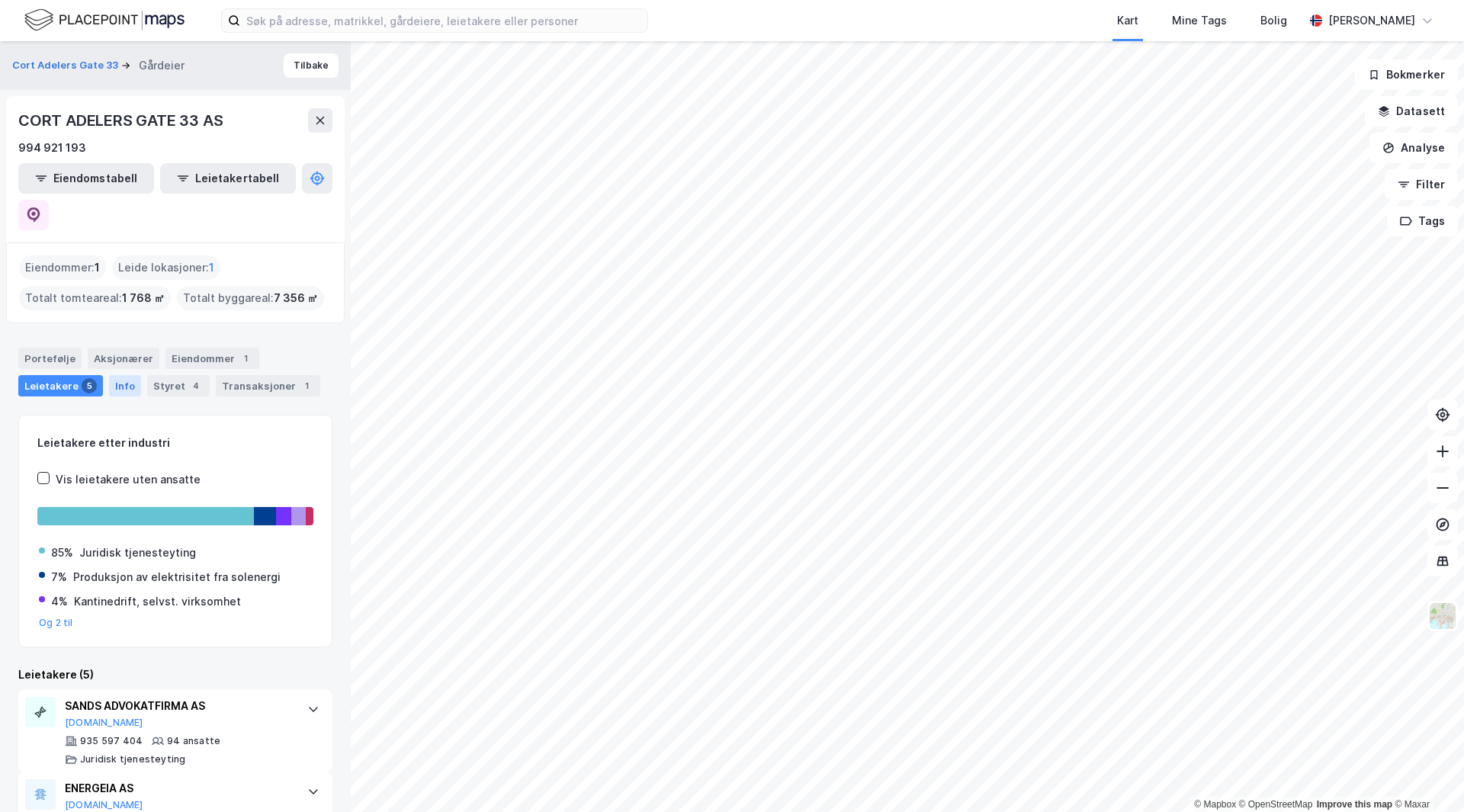
click at [120, 375] on div "Info" at bounding box center [125, 386] width 32 height 22
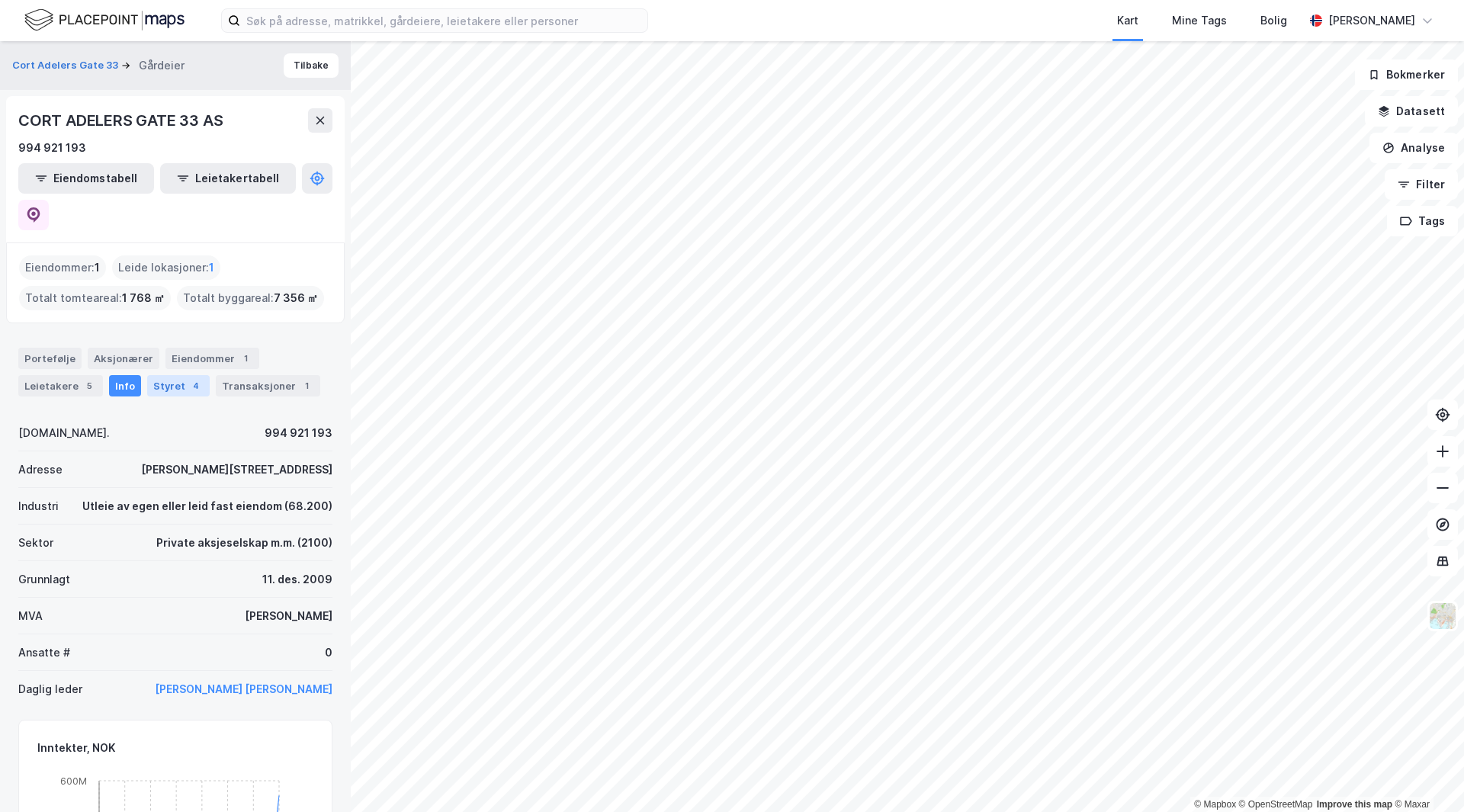
click at [159, 375] on div "Styret 4" at bounding box center [178, 386] width 63 height 22
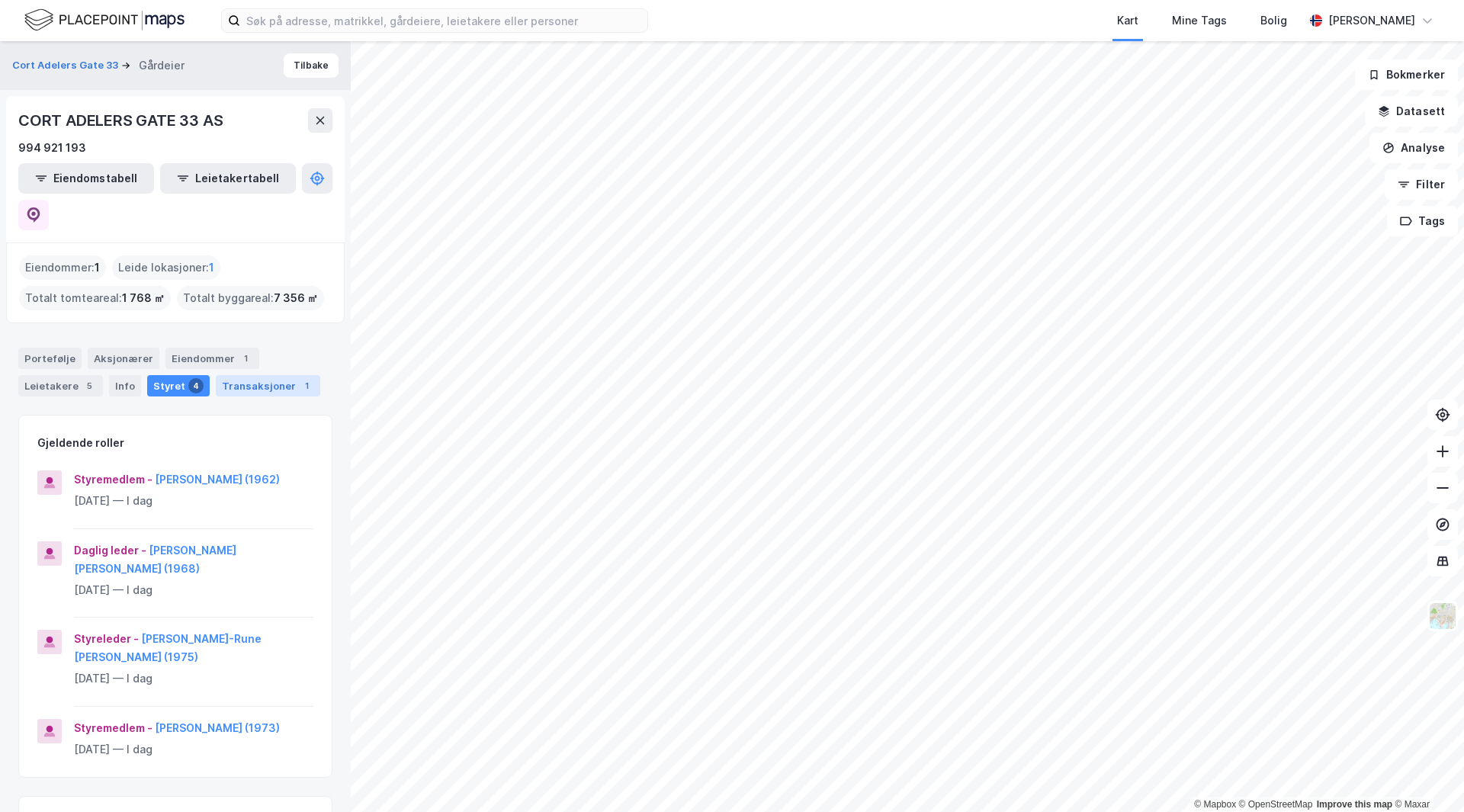
click at [247, 375] on div "Transaksjoner 1" at bounding box center [268, 386] width 104 height 22
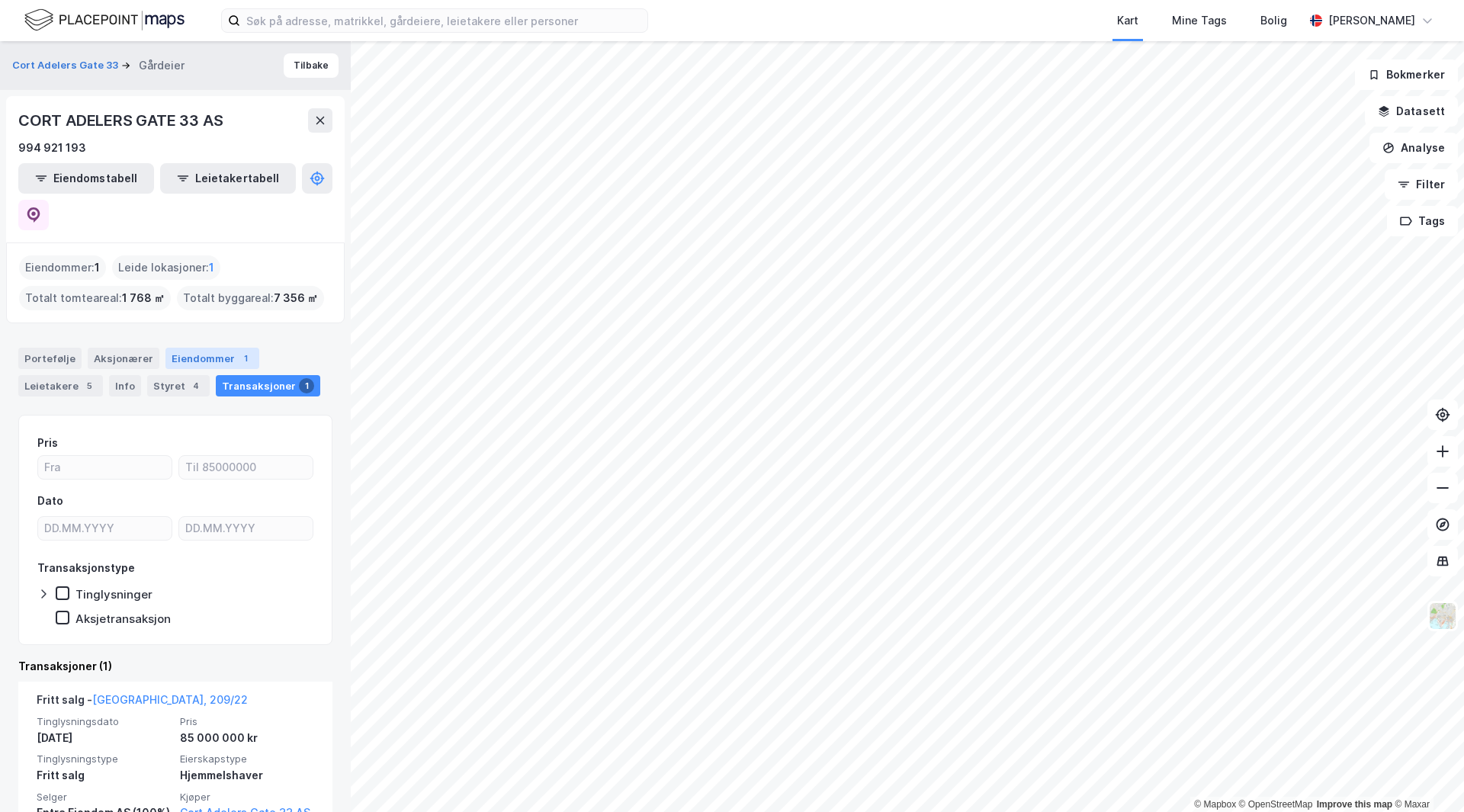
click at [193, 348] on div "Eiendommer 1" at bounding box center [212, 358] width 94 height 22
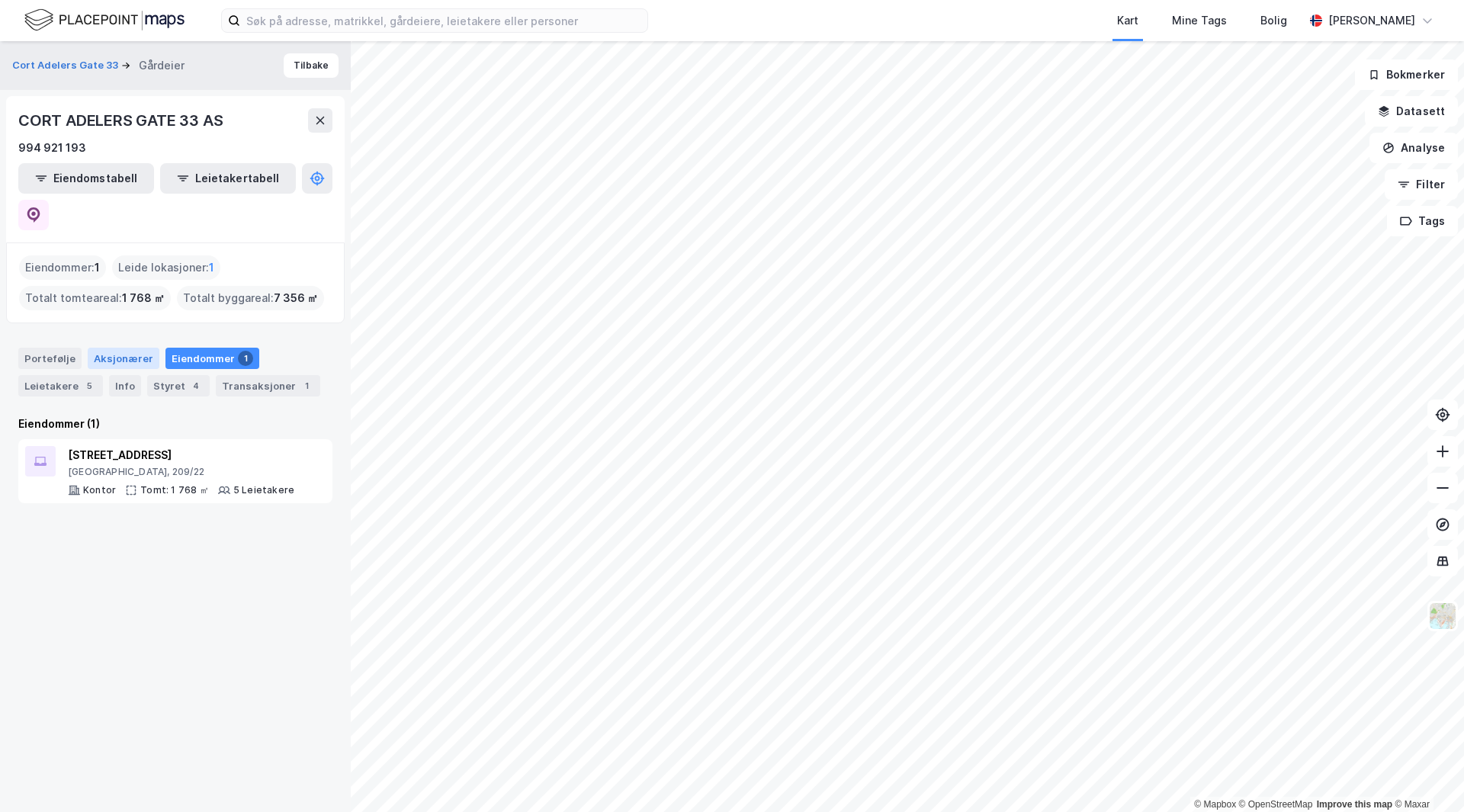
click at [120, 348] on div "Aksjonærer" at bounding box center [123, 358] width 72 height 22
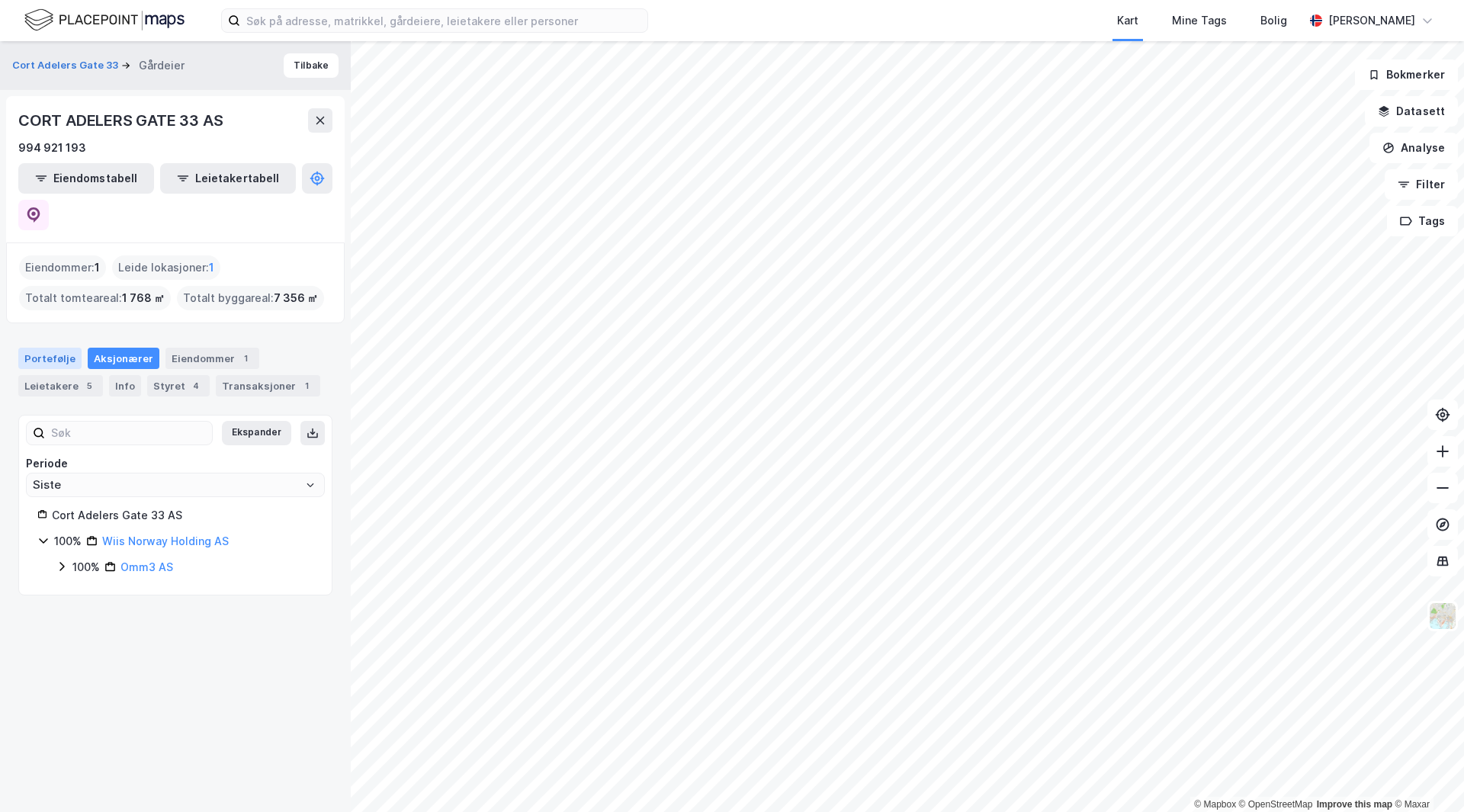
click at [58, 348] on div "Portefølje" at bounding box center [50, 358] width 63 height 22
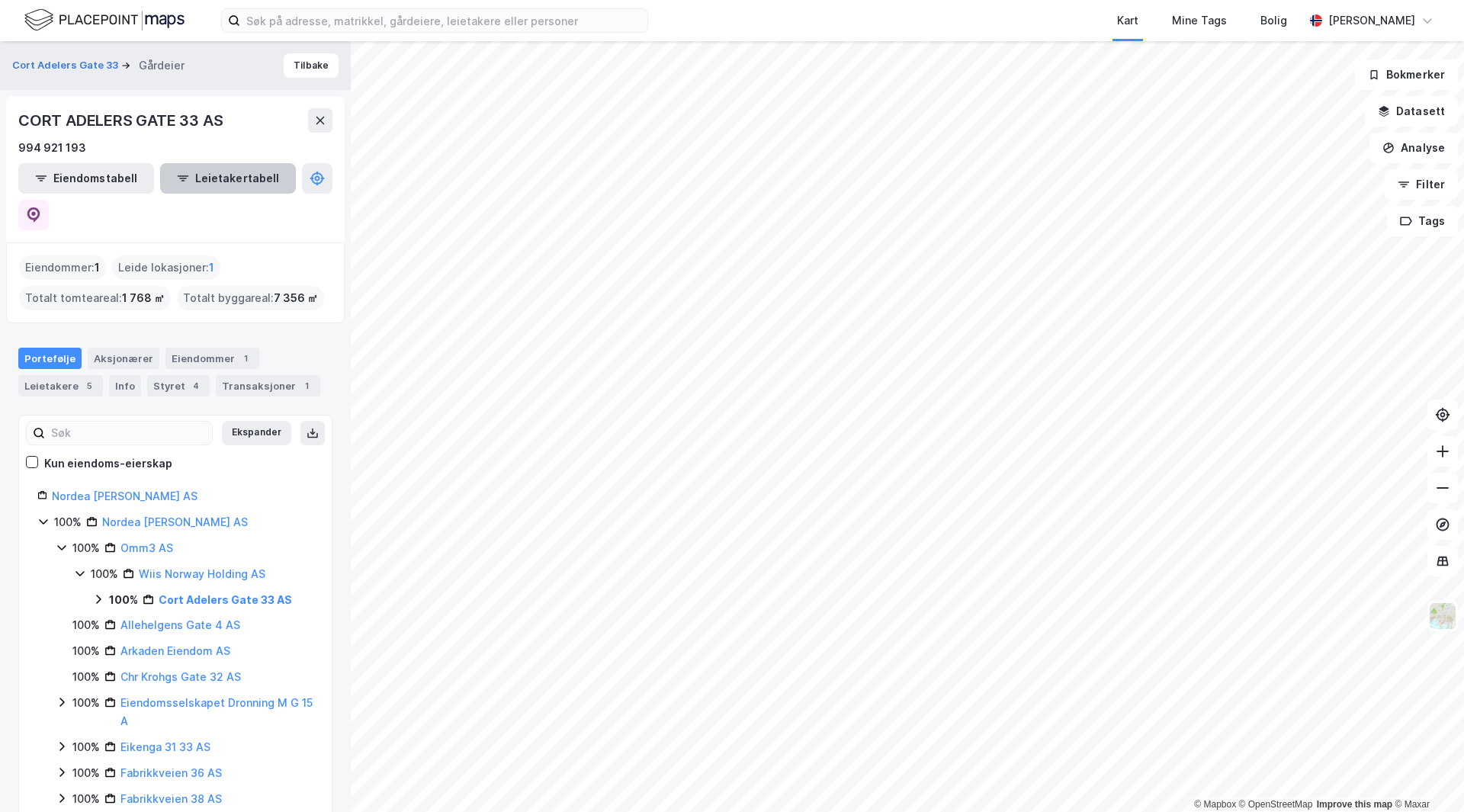
click at [201, 178] on button "Leietakertabell" at bounding box center [227, 178] width 136 height 31
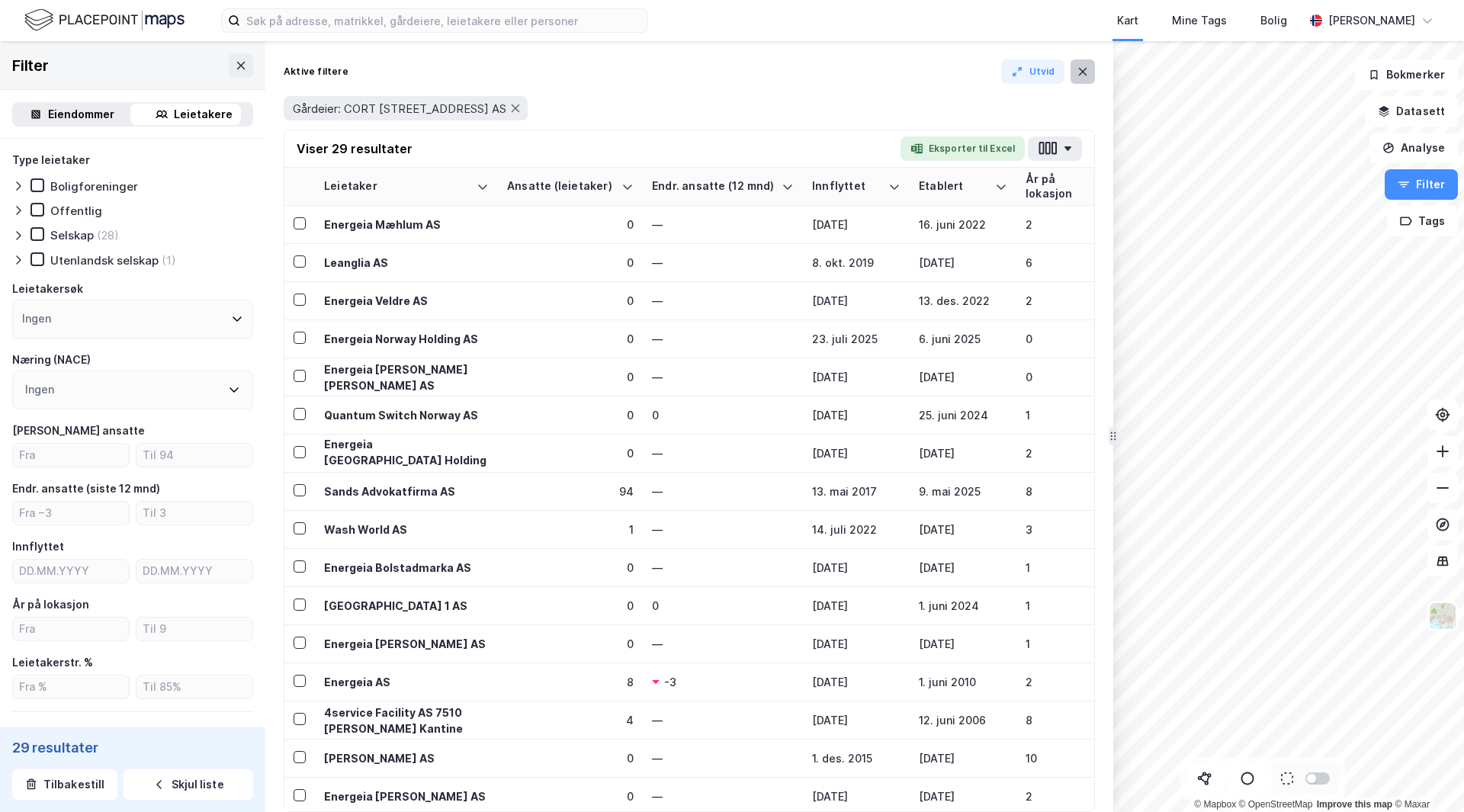
click at [1077, 71] on icon at bounding box center [1082, 71] width 12 height 12
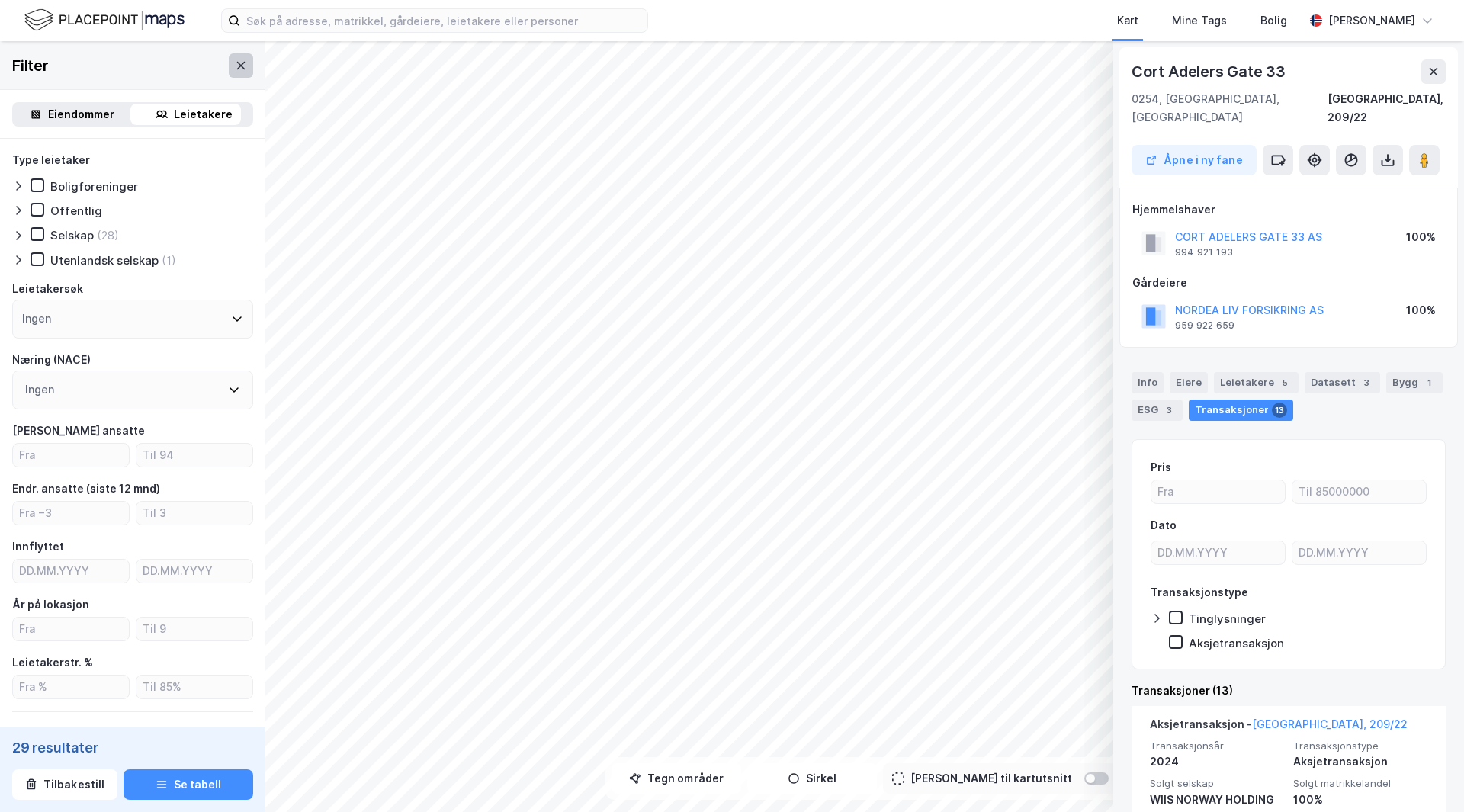
click at [235, 63] on icon at bounding box center [240, 65] width 12 height 12
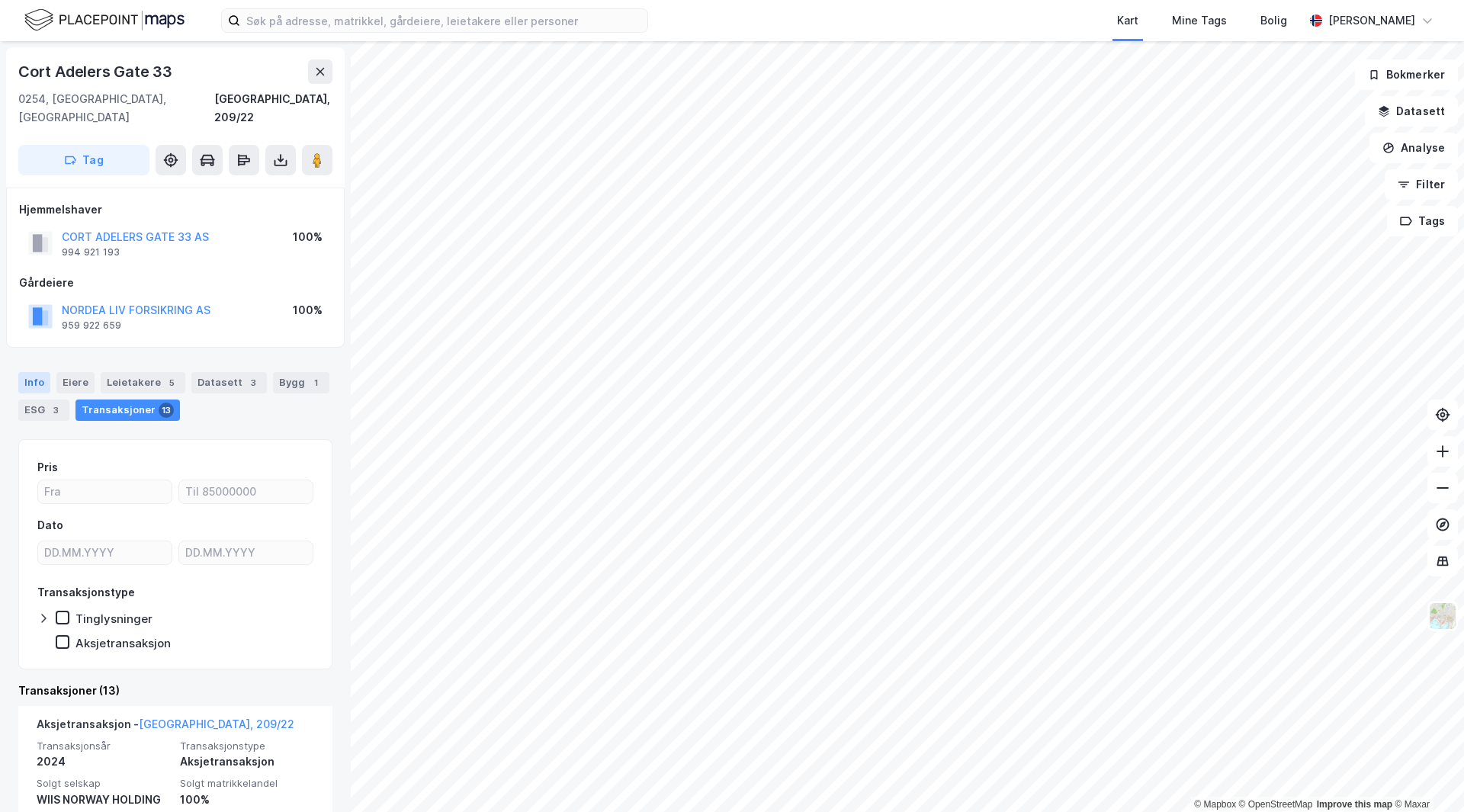
click at [27, 372] on div "Info" at bounding box center [35, 382] width 32 height 22
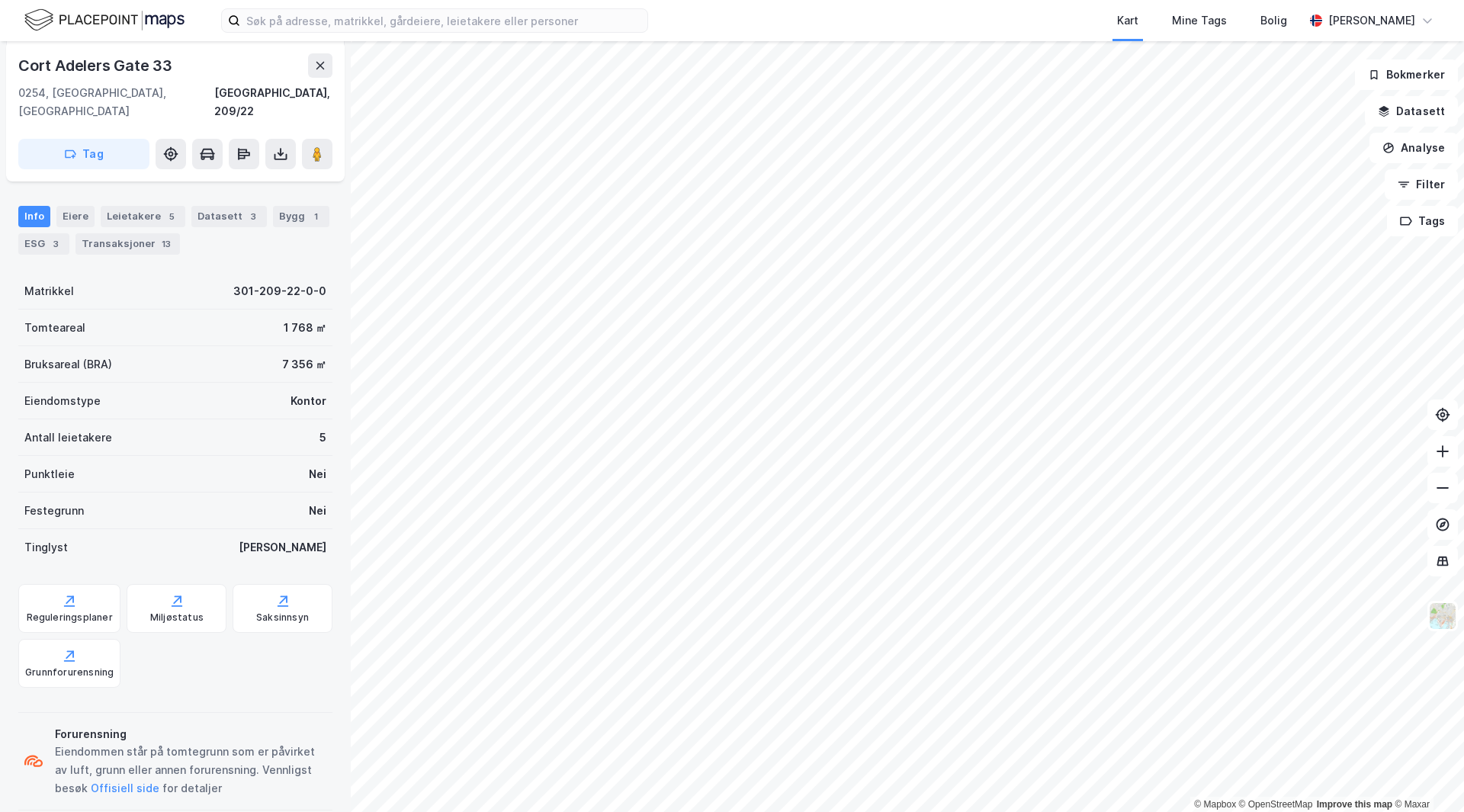
scroll to position [171, 0]
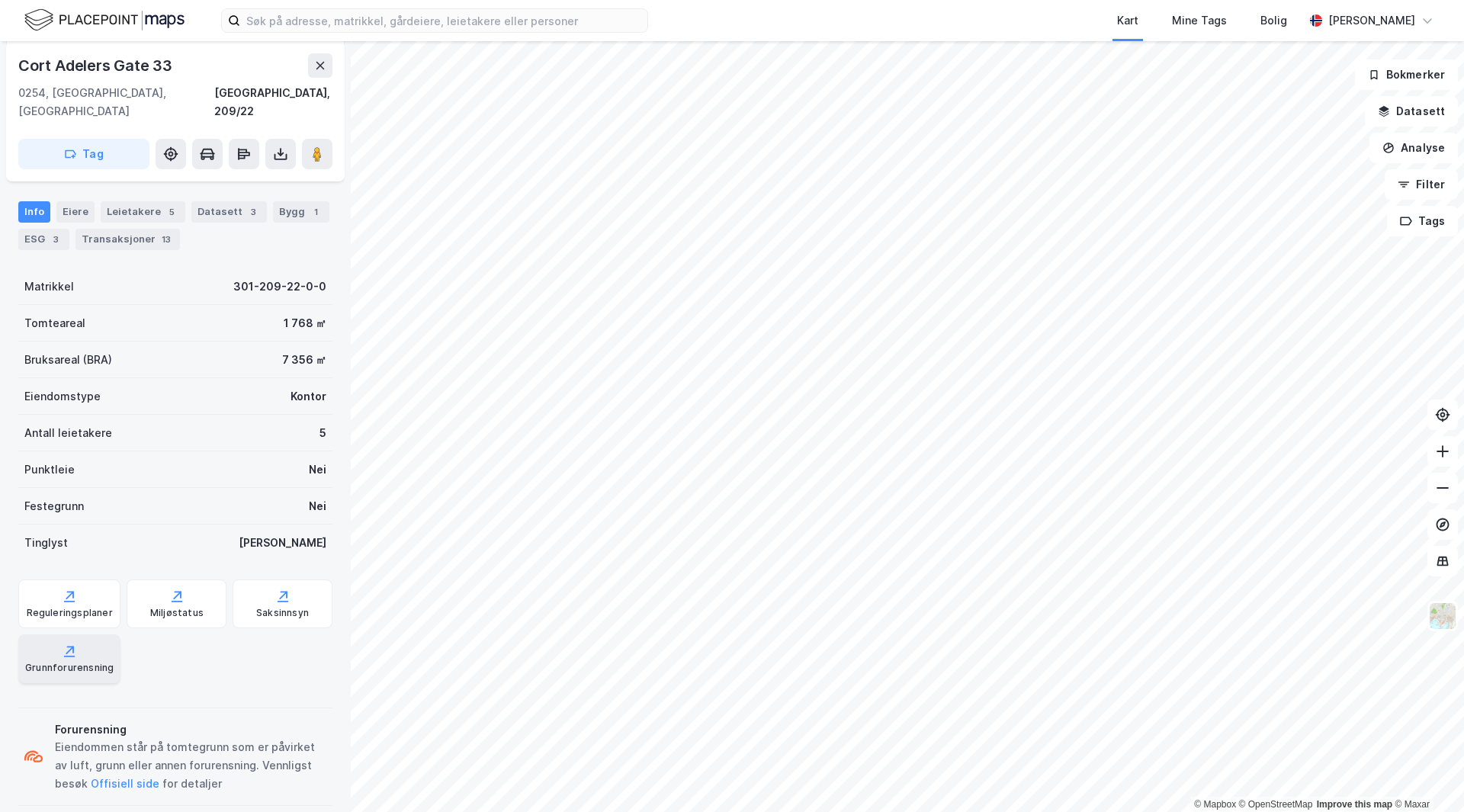
click at [71, 643] on icon at bounding box center [69, 651] width 15 height 15
click at [171, 607] on div "Miljøstatus" at bounding box center [177, 613] width 53 height 12
click at [72, 202] on div "Eiere" at bounding box center [75, 212] width 38 height 22
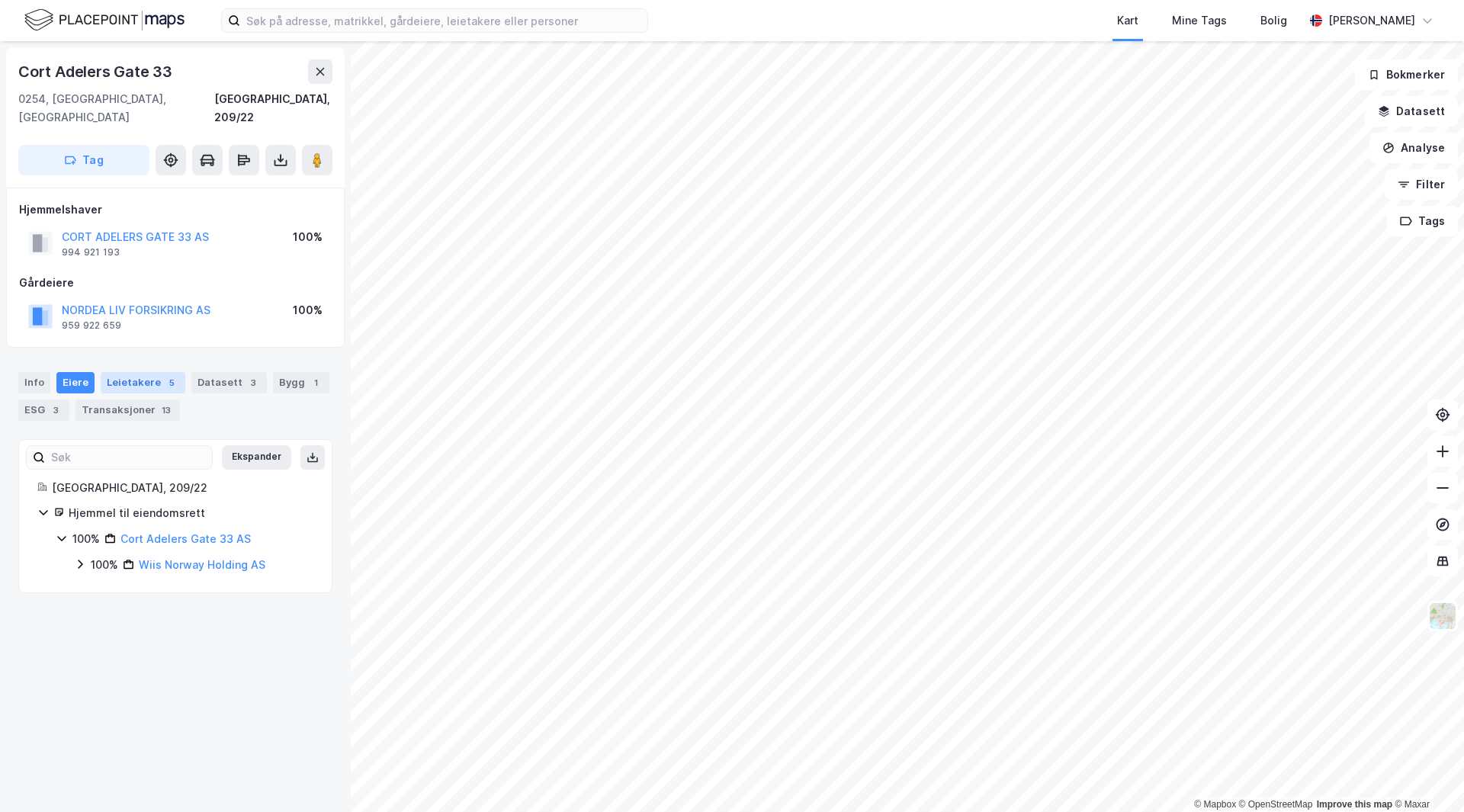
click at [121, 372] on div "Leietakere 5" at bounding box center [142, 382] width 84 height 22
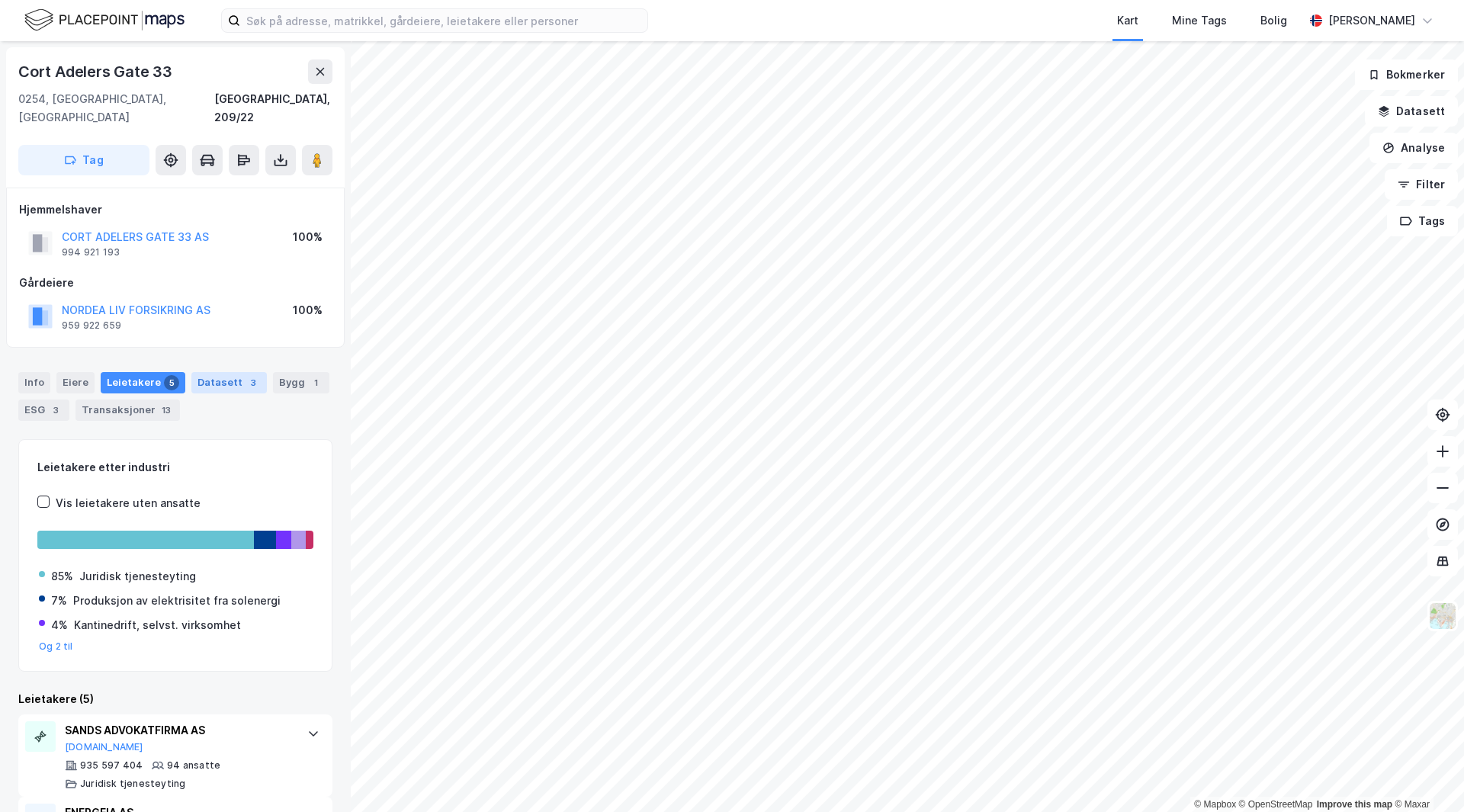
click at [222, 372] on div "Datasett 3" at bounding box center [229, 382] width 76 height 22
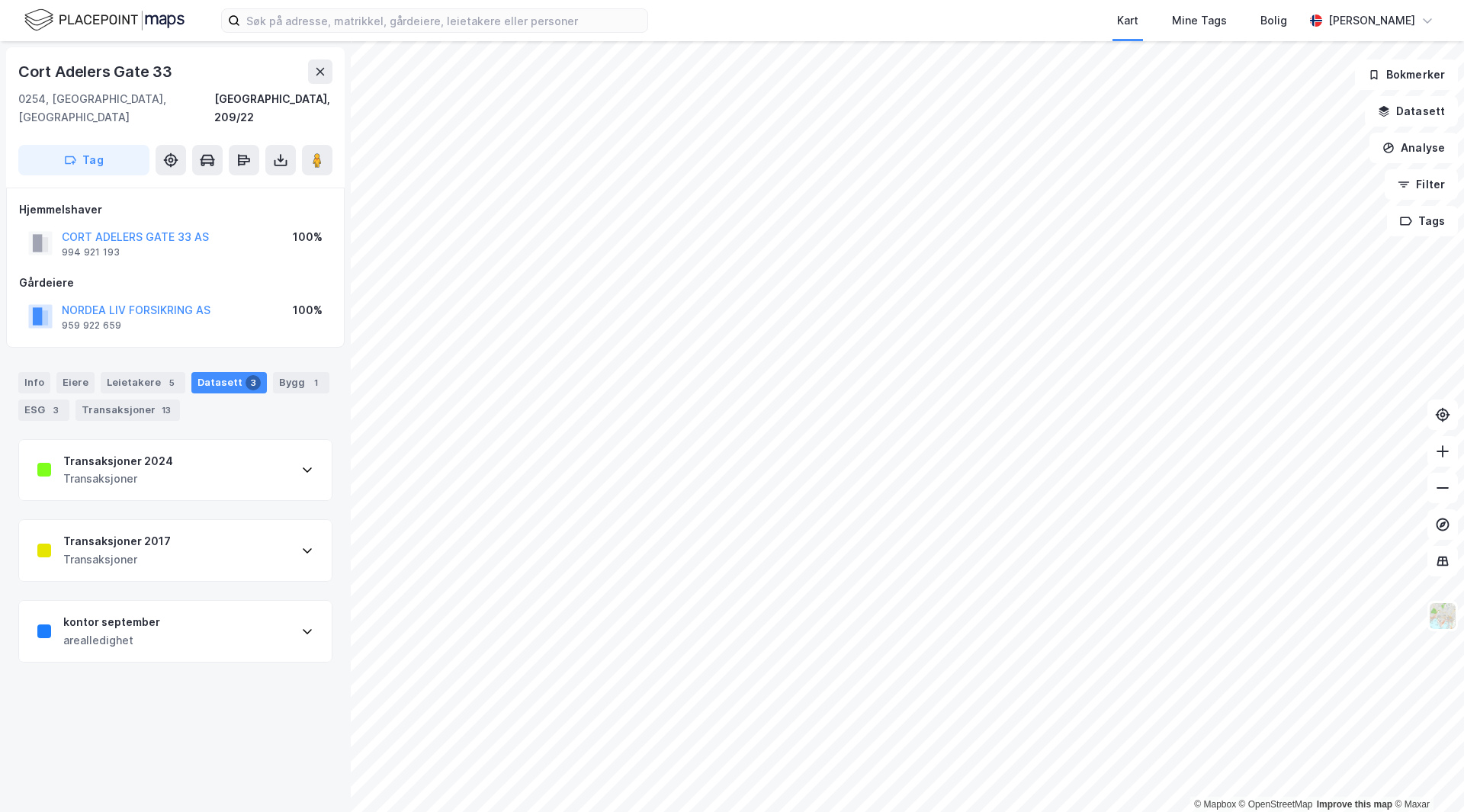
click at [280, 460] on div "Transaksjoner 2024 Transaksjoner" at bounding box center [175, 471] width 313 height 61
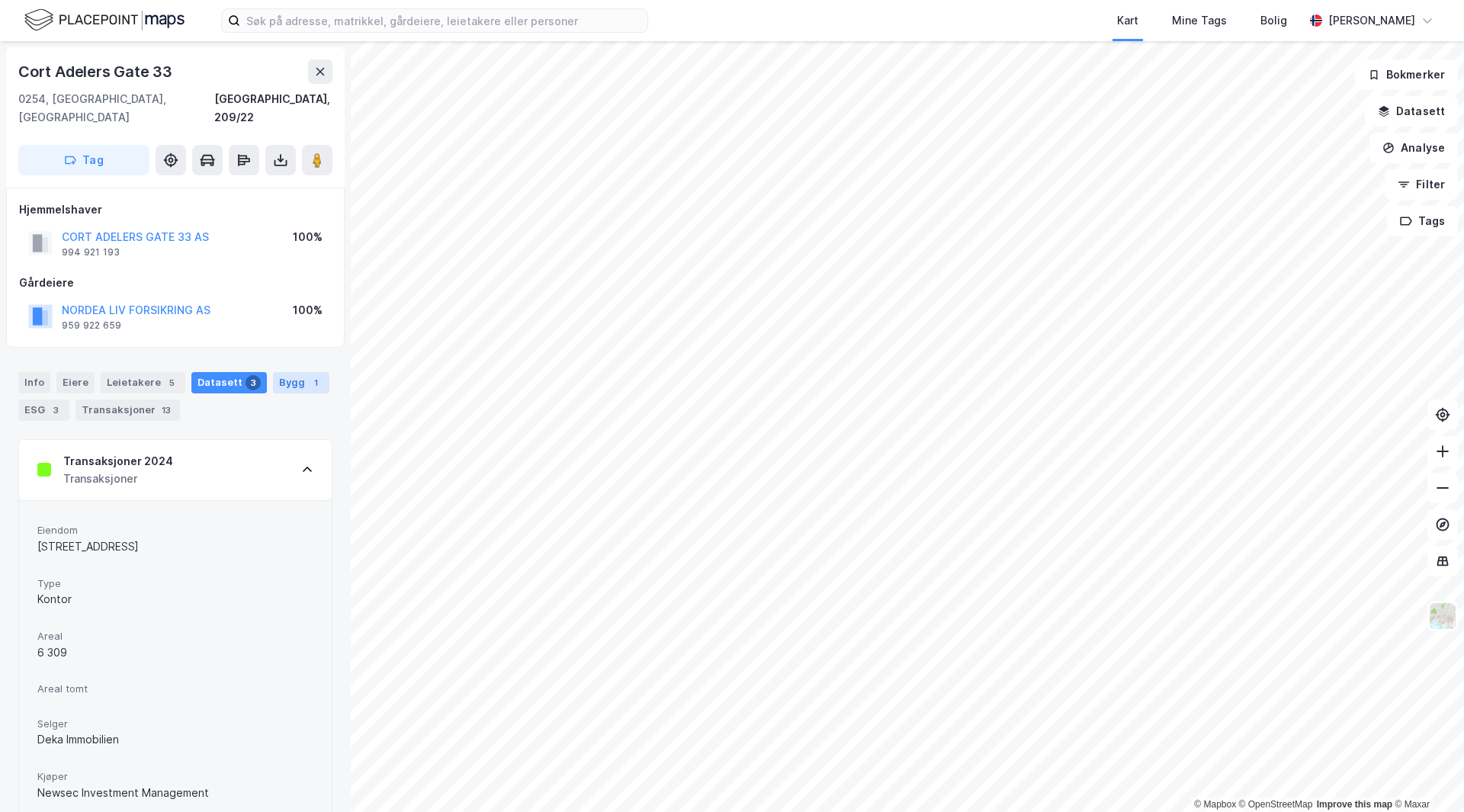
click at [287, 372] on div "Bygg 1" at bounding box center [301, 382] width 56 height 22
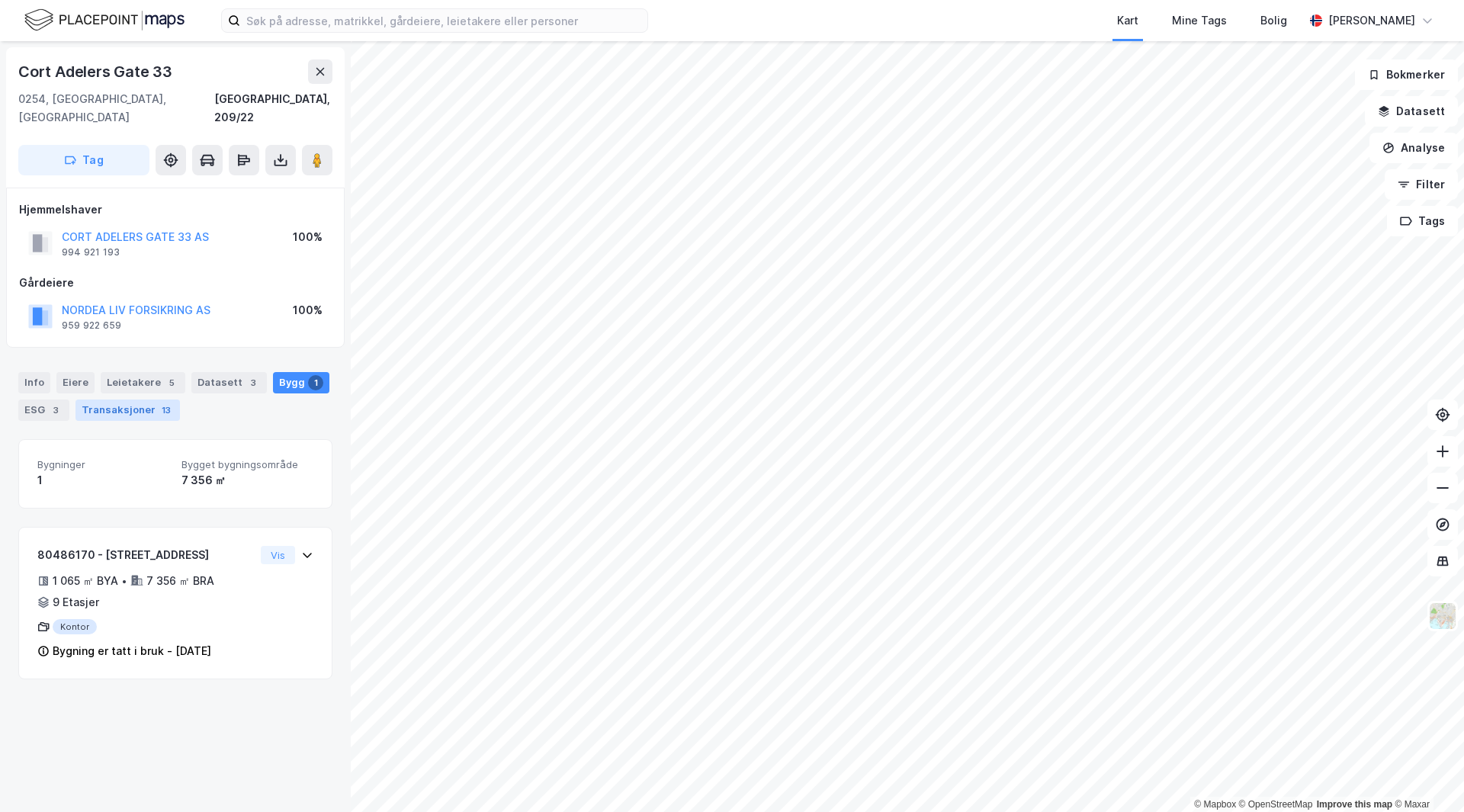
click at [126, 399] on div "Transaksjoner 13" at bounding box center [128, 410] width 104 height 22
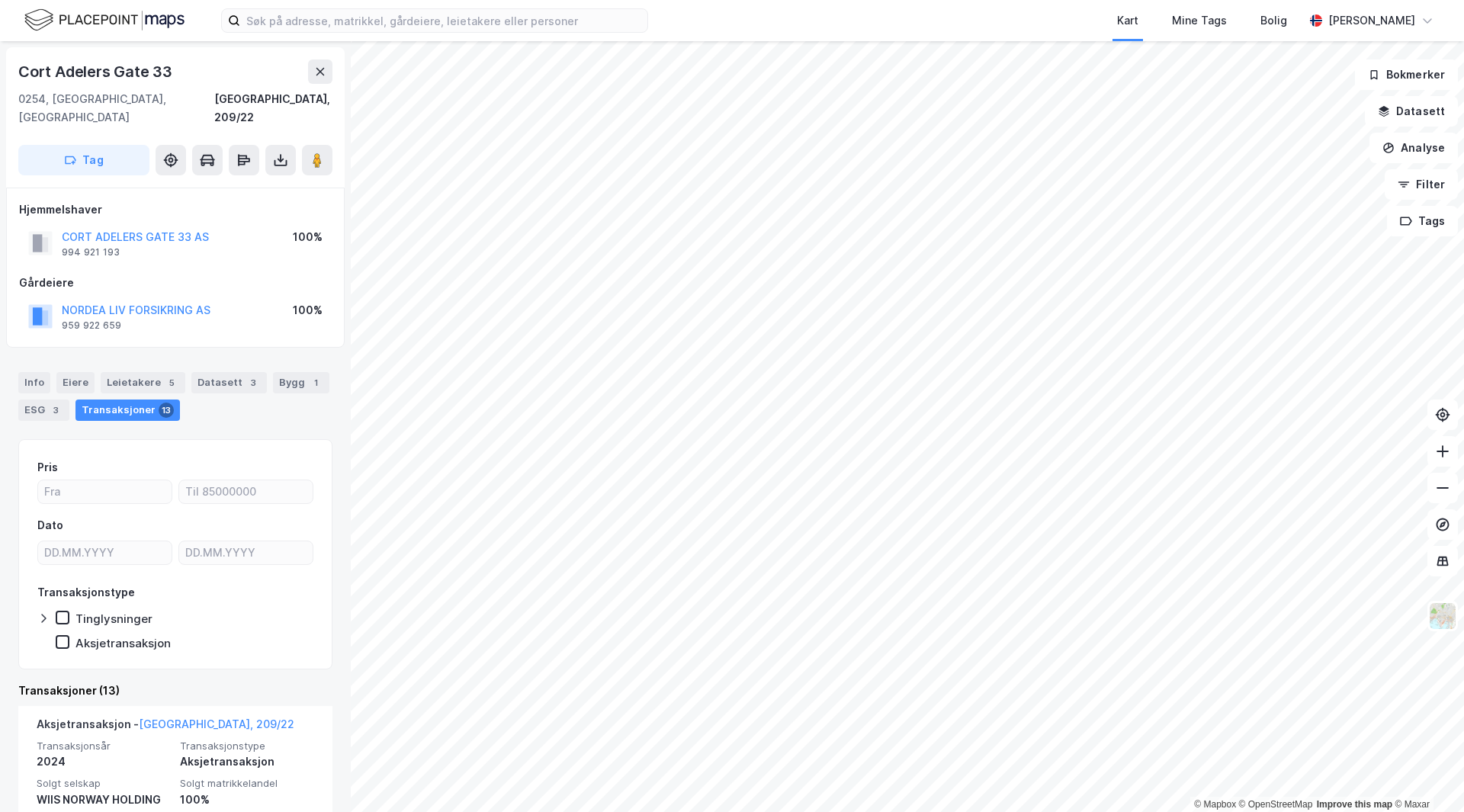
click at [43, 614] on icon at bounding box center [43, 618] width 5 height 9
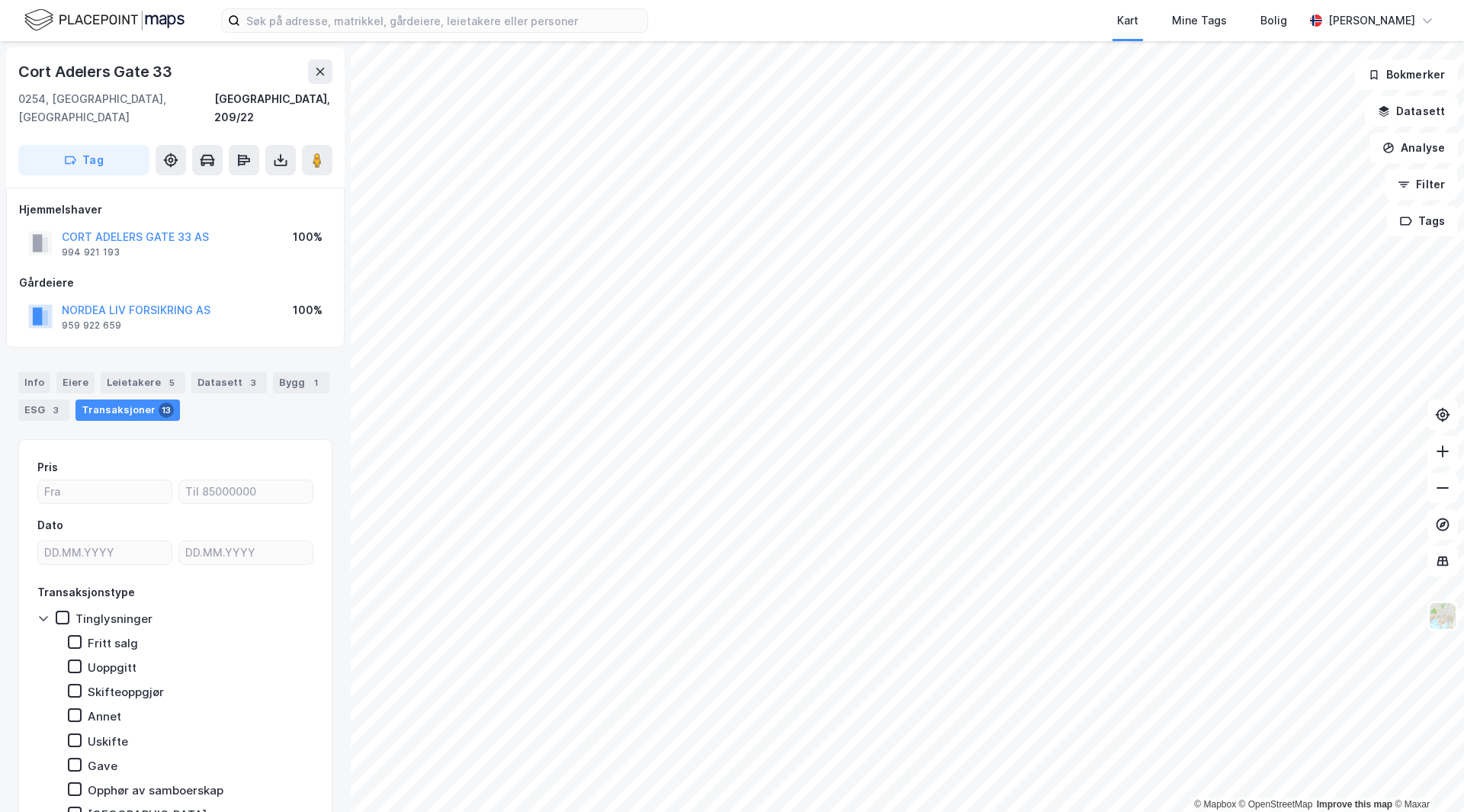
click at [91, 611] on div "Tinglysninger" at bounding box center [114, 618] width 77 height 14
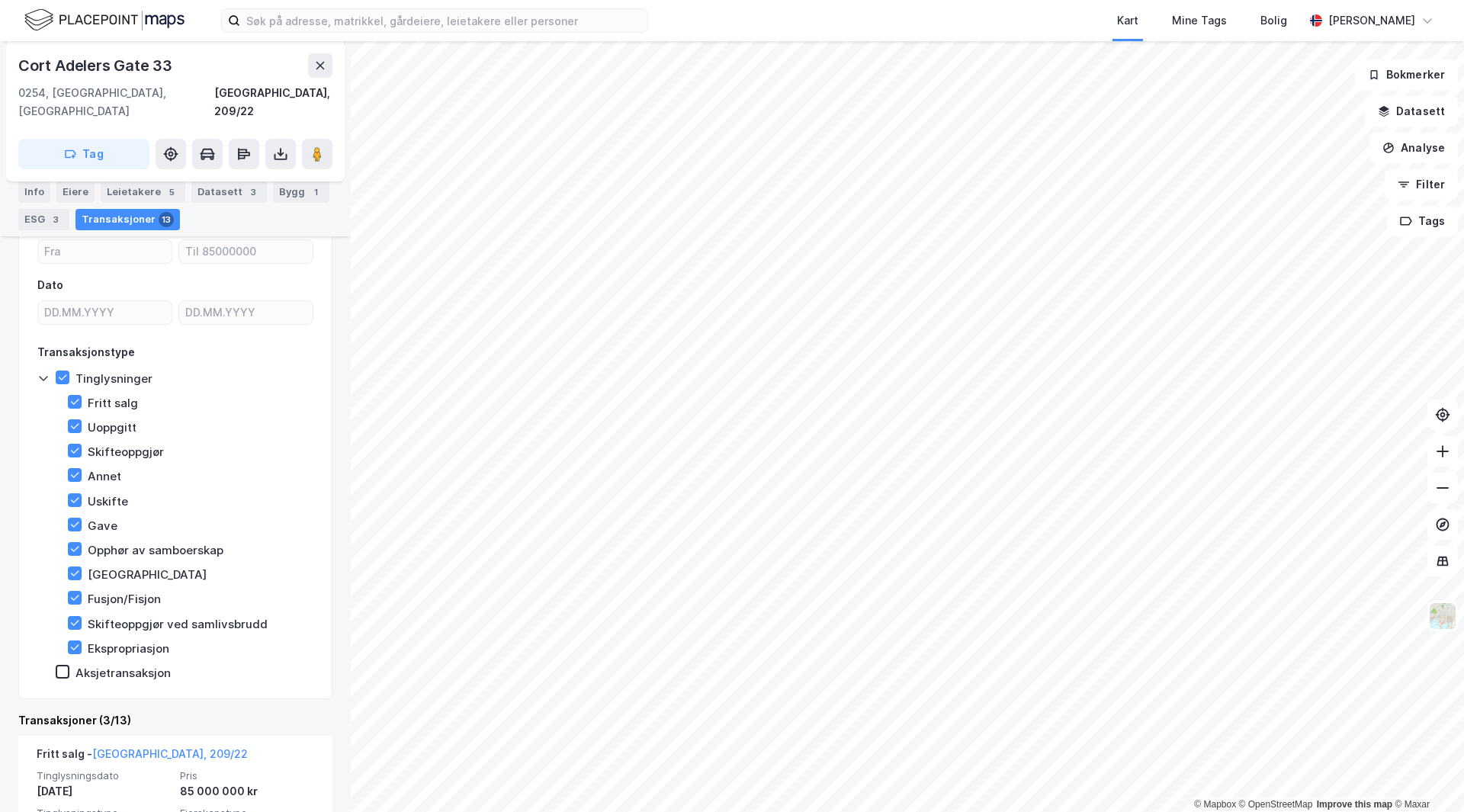
scroll to position [229, 0]
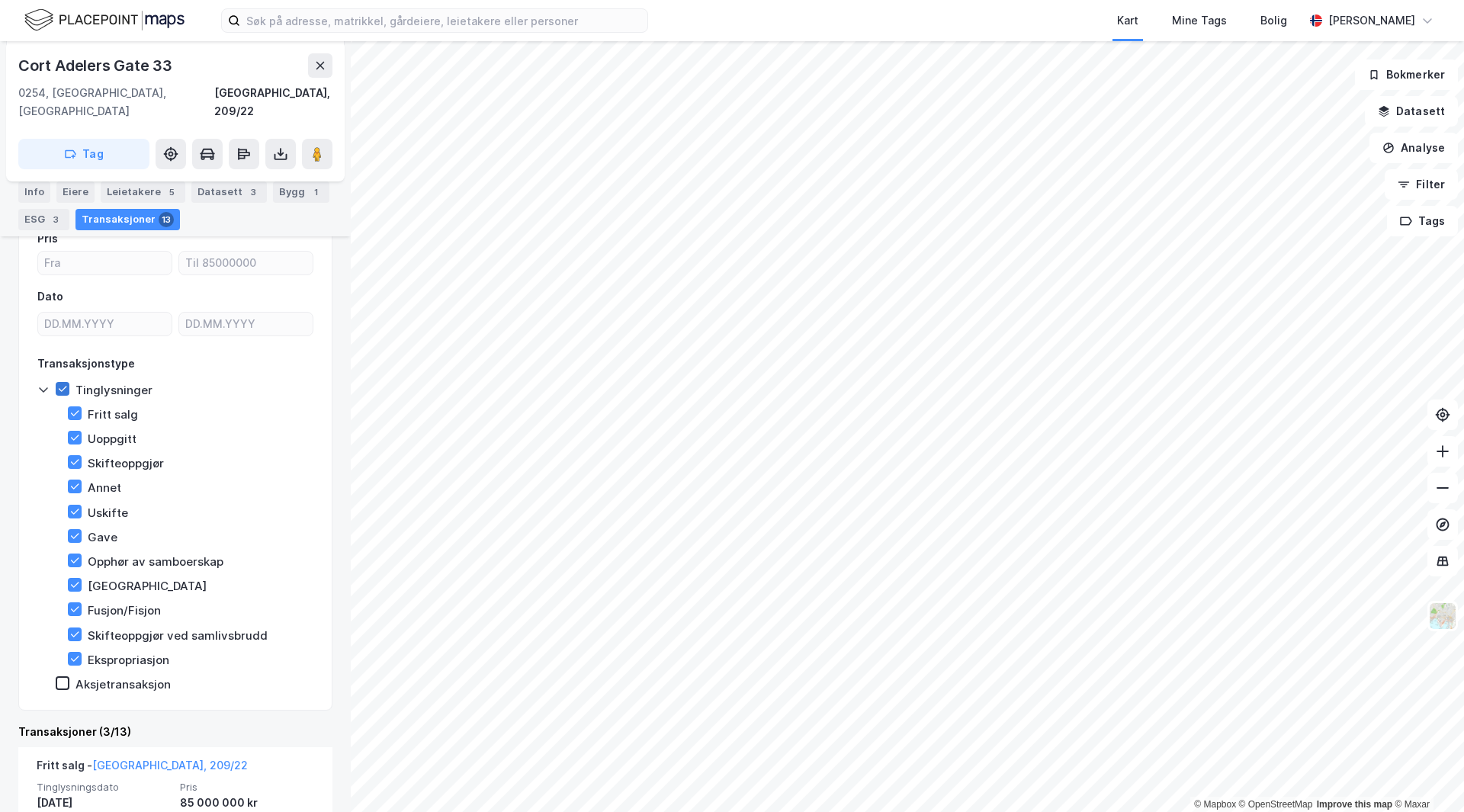
click at [66, 383] on icon at bounding box center [62, 388] width 10 height 10
click at [41, 383] on icon at bounding box center [43, 389] width 12 height 12
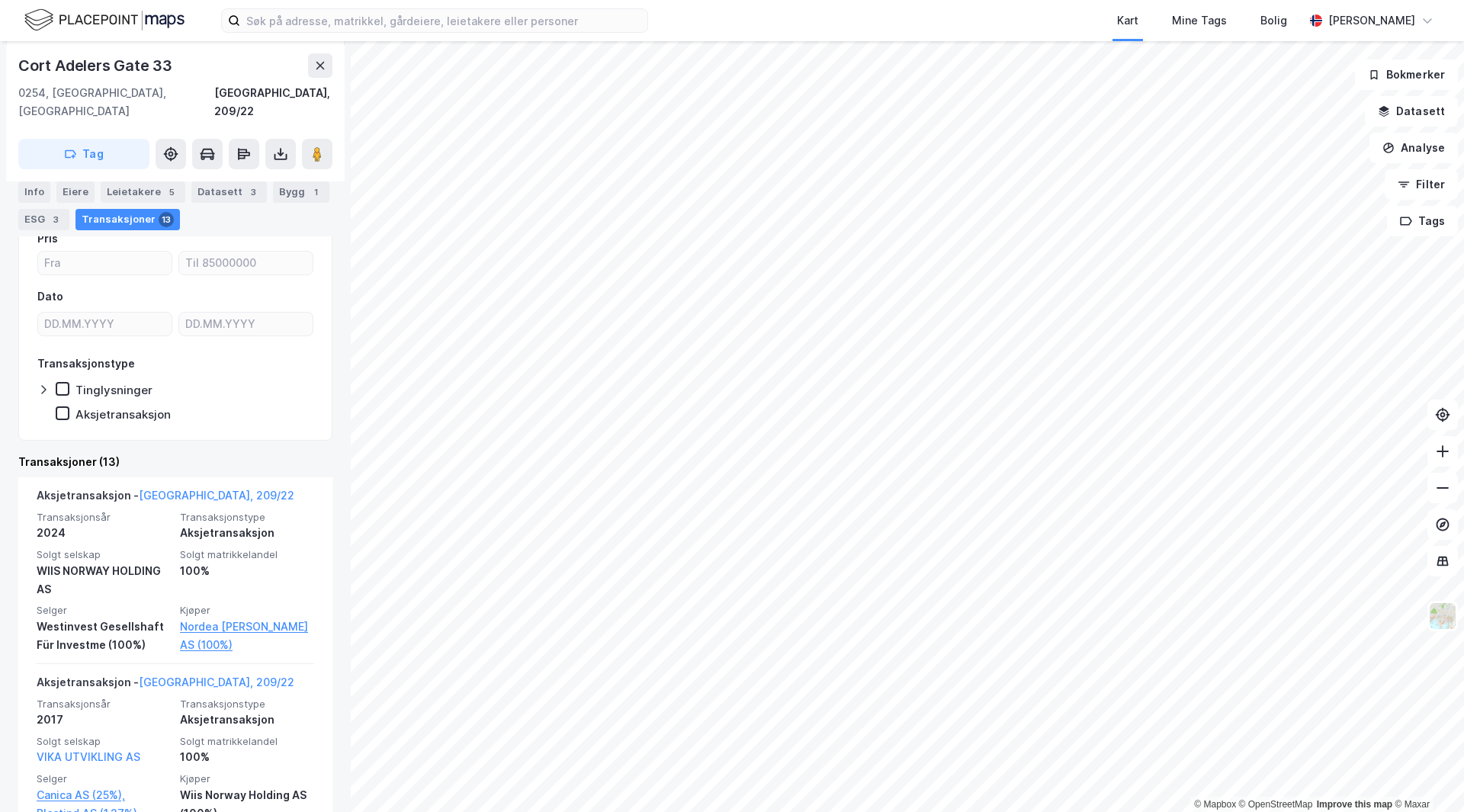
scroll to position [0, 0]
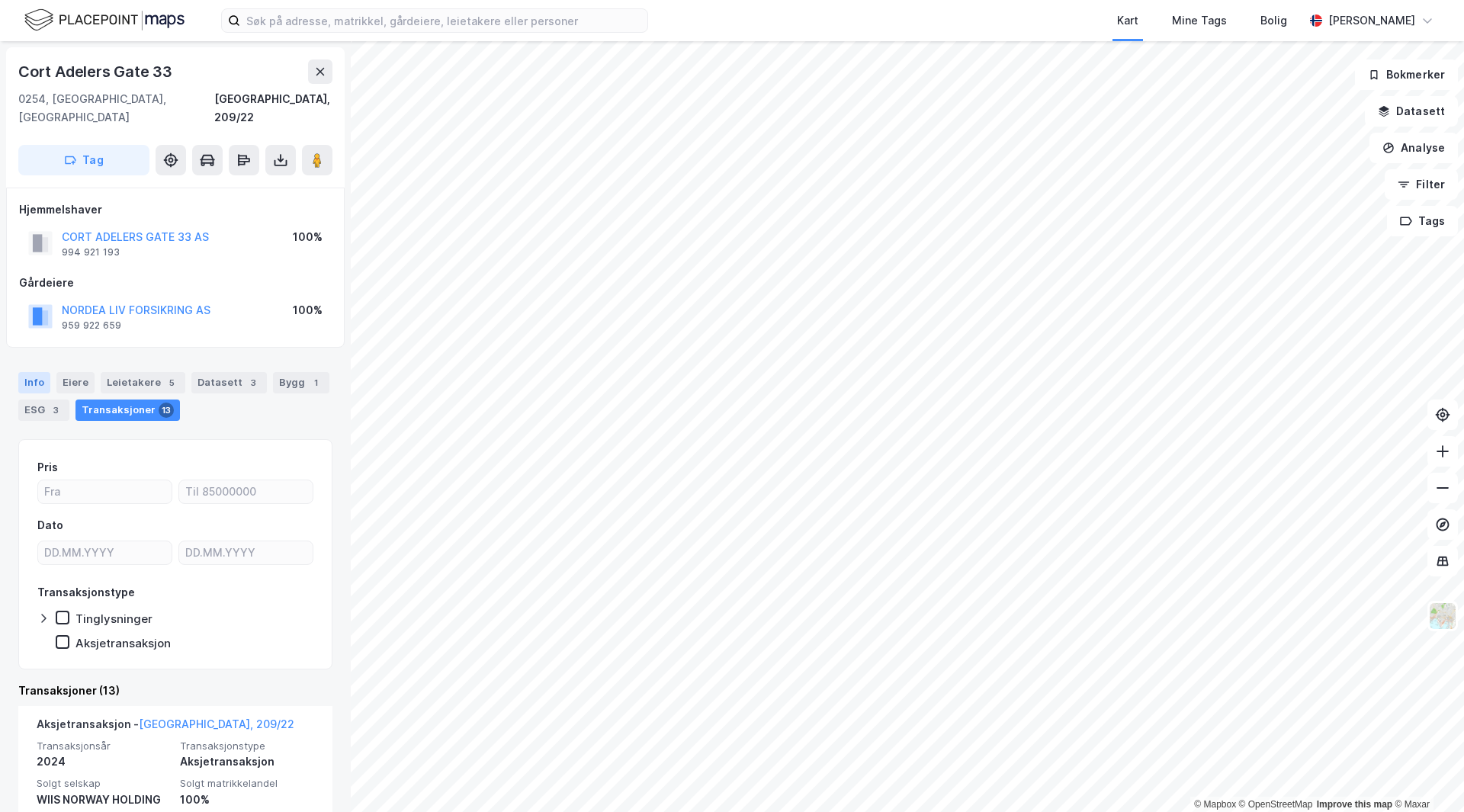
click at [41, 372] on div "Info" at bounding box center [35, 382] width 32 height 22
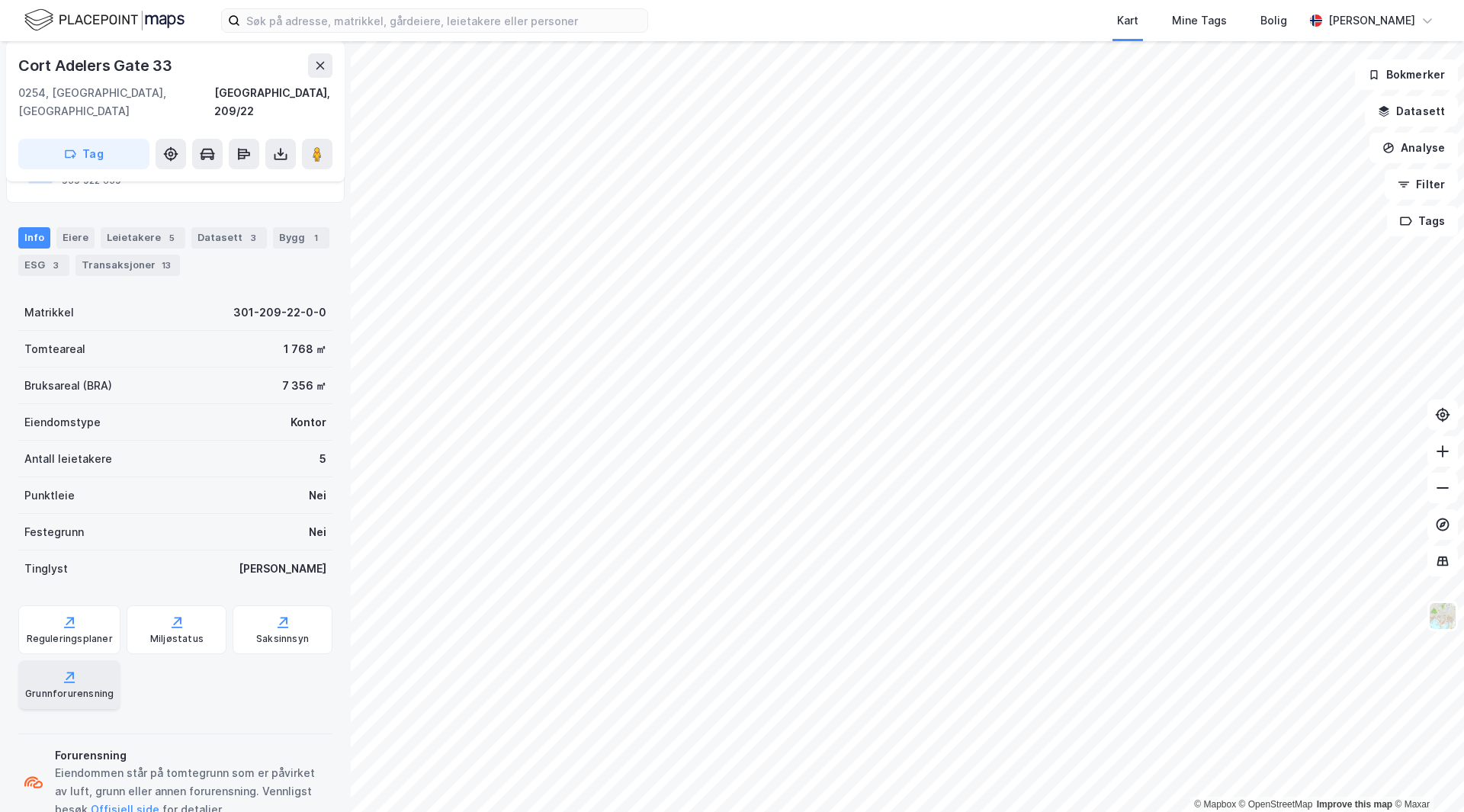
scroll to position [153, 0]
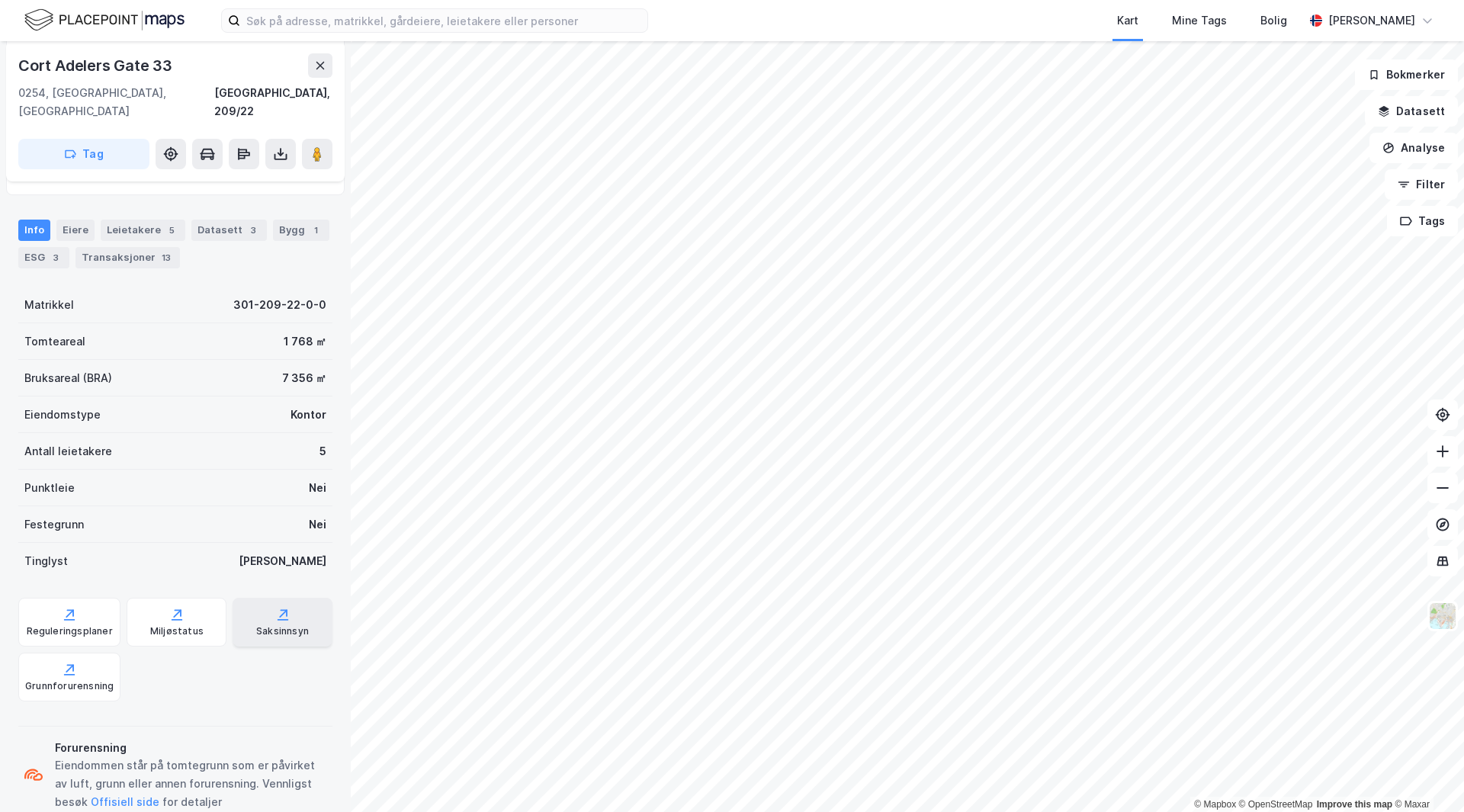
click at [245, 614] on div "Saksinnsyn" at bounding box center [283, 622] width 100 height 49
click at [382, 25] on input at bounding box center [444, 20] width 407 height 22
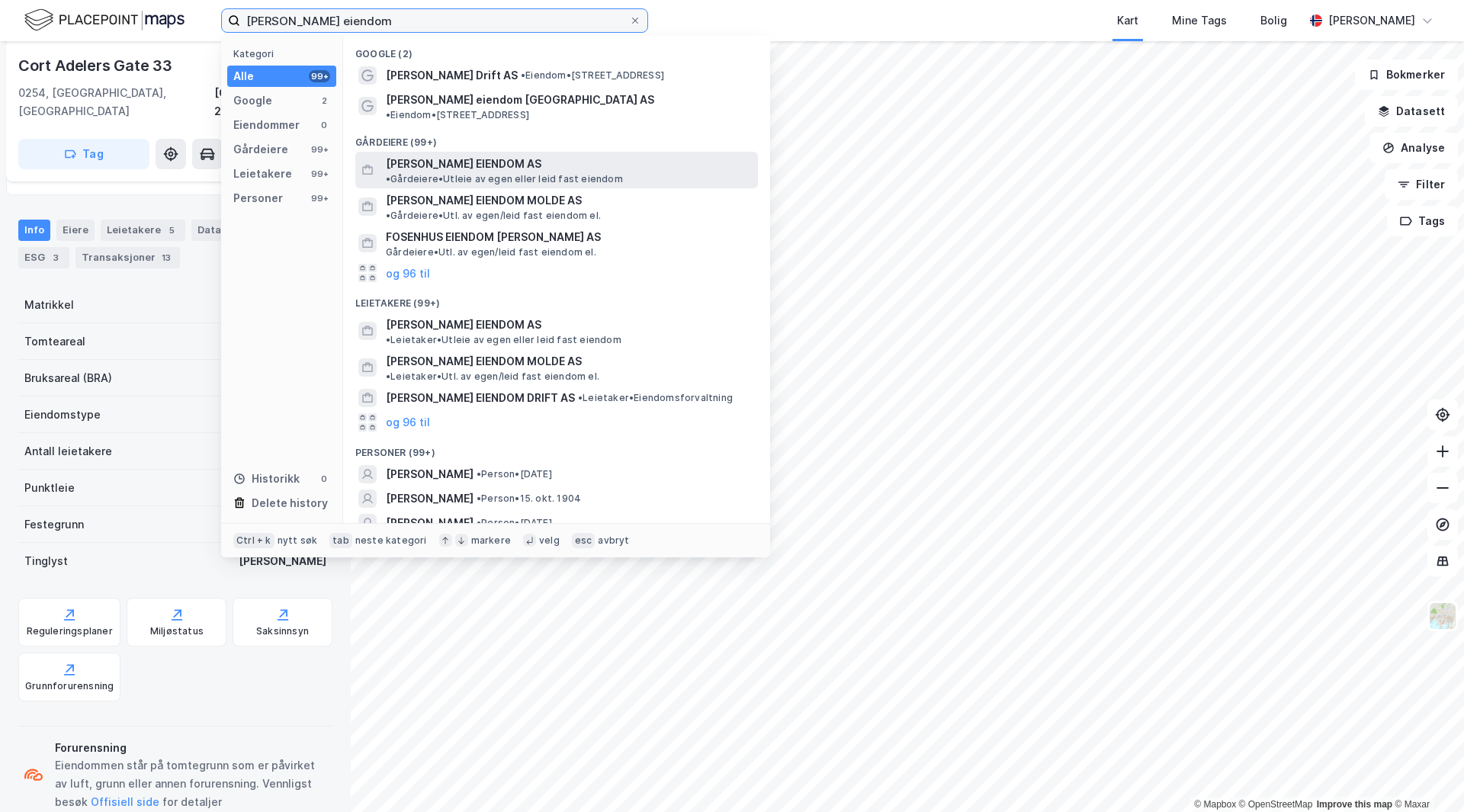
type input "[PERSON_NAME] eiendom"
click at [583, 173] on span "• Gårdeiere • Utleie av egen eller leid fast eiendom" at bounding box center [504, 178] width 237 height 12
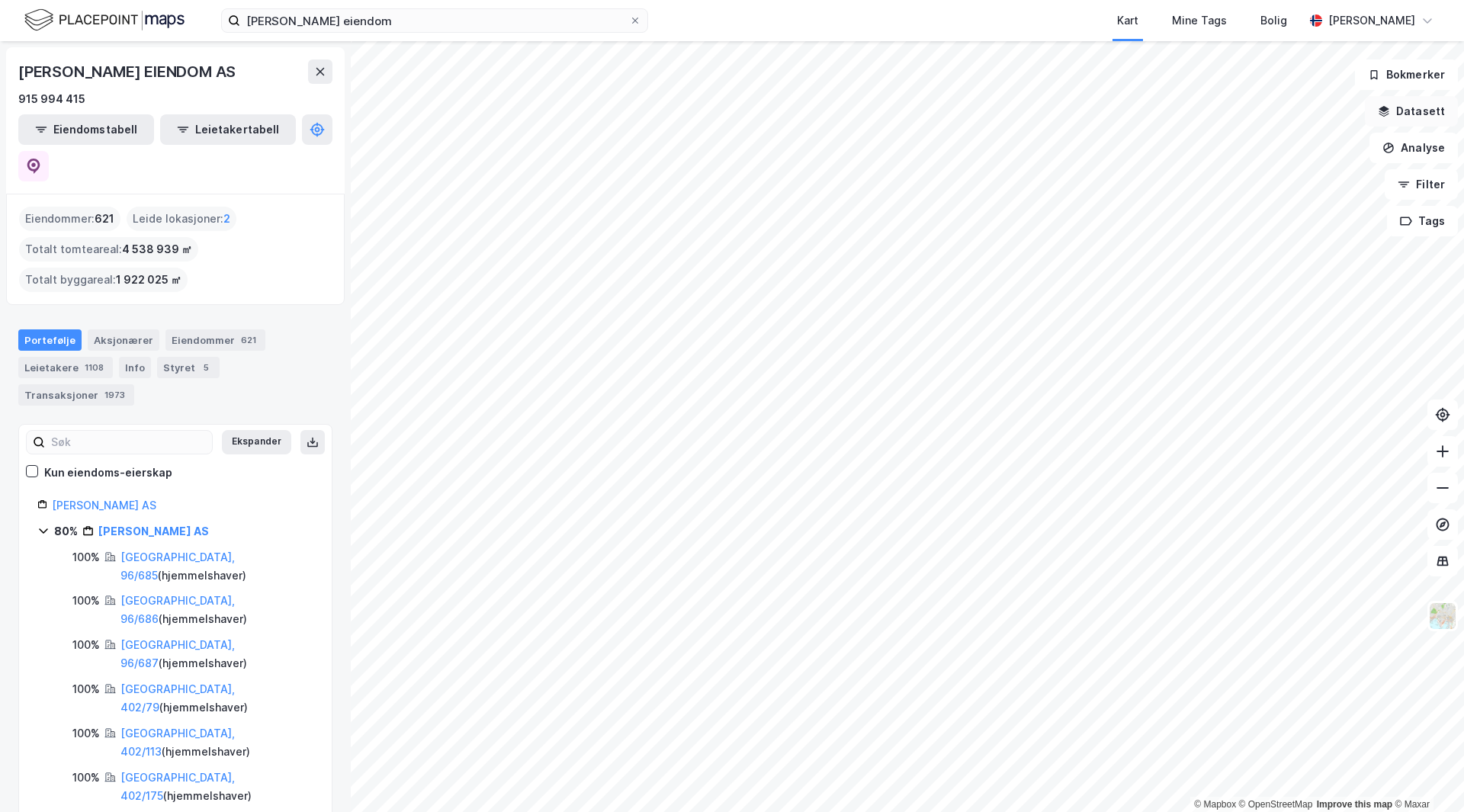
click at [1425, 110] on button "Datasett" at bounding box center [1412, 112] width 93 height 31
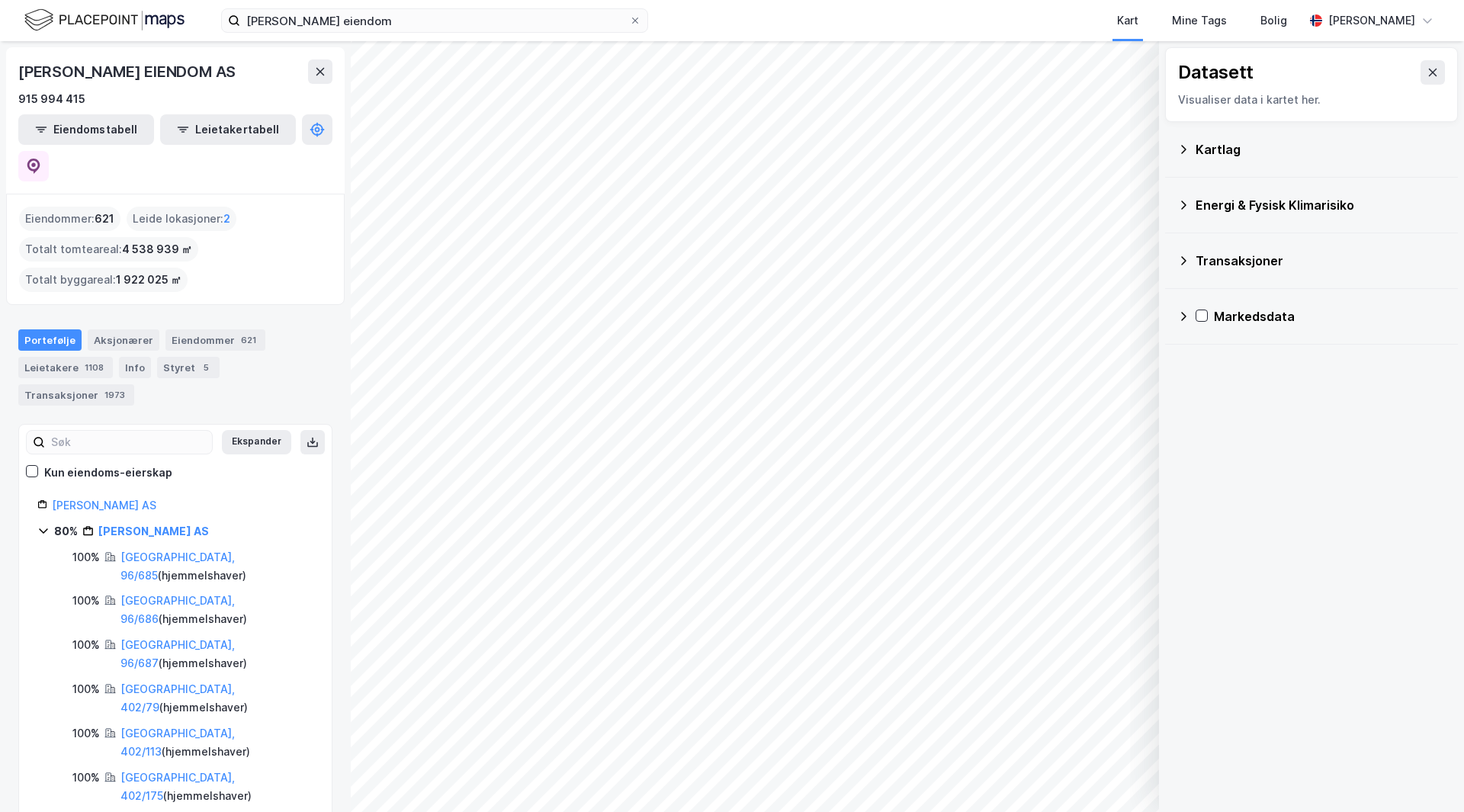
click at [1192, 149] on div "Kartlag" at bounding box center [1312, 149] width 268 height 37
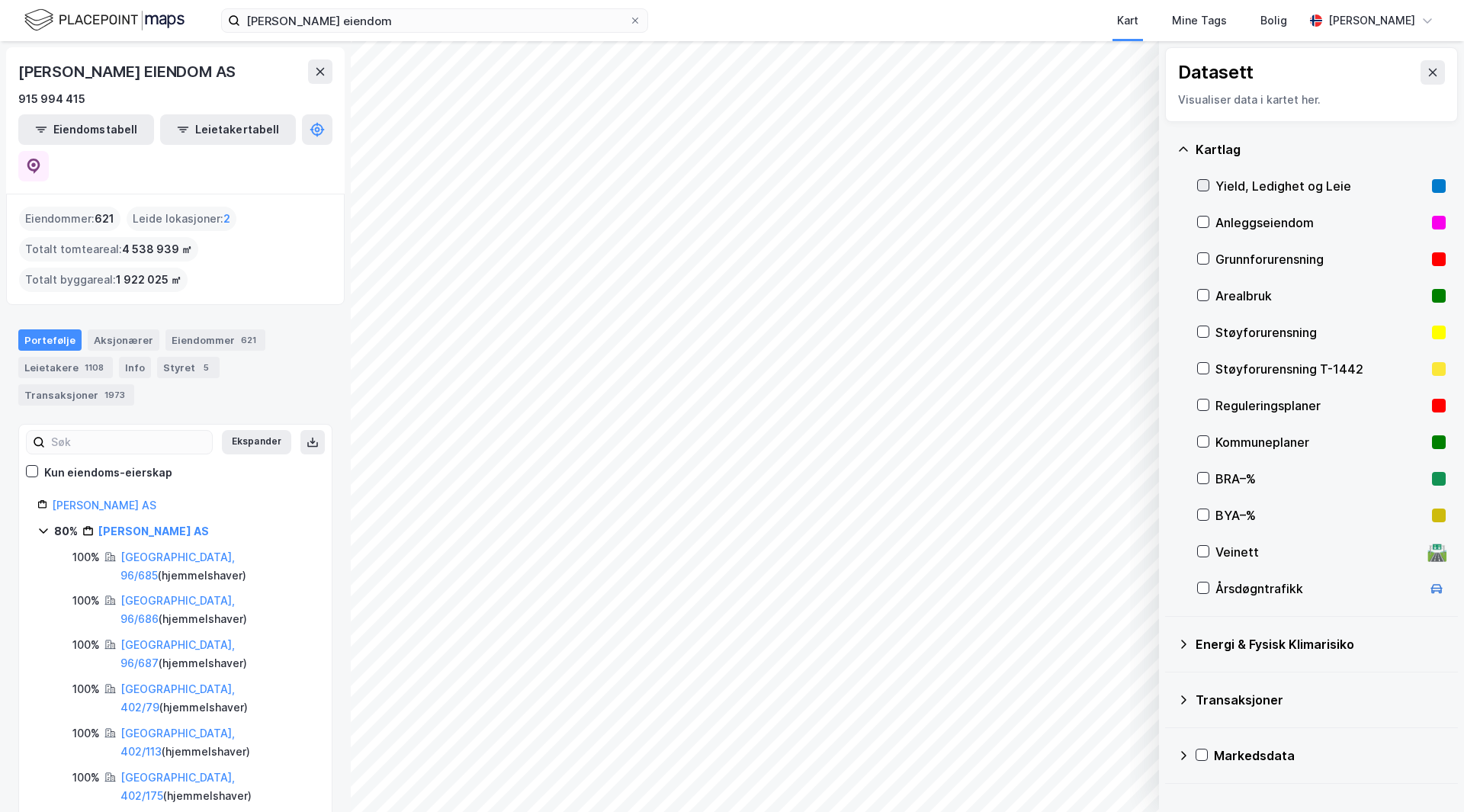
click at [1204, 186] on icon at bounding box center [1203, 185] width 10 height 10
click at [1204, 186] on icon at bounding box center [1204, 186] width 8 height 6
click at [1201, 223] on icon at bounding box center [1204, 222] width 8 height 6
click at [1204, 331] on icon at bounding box center [1203, 331] width 10 height 10
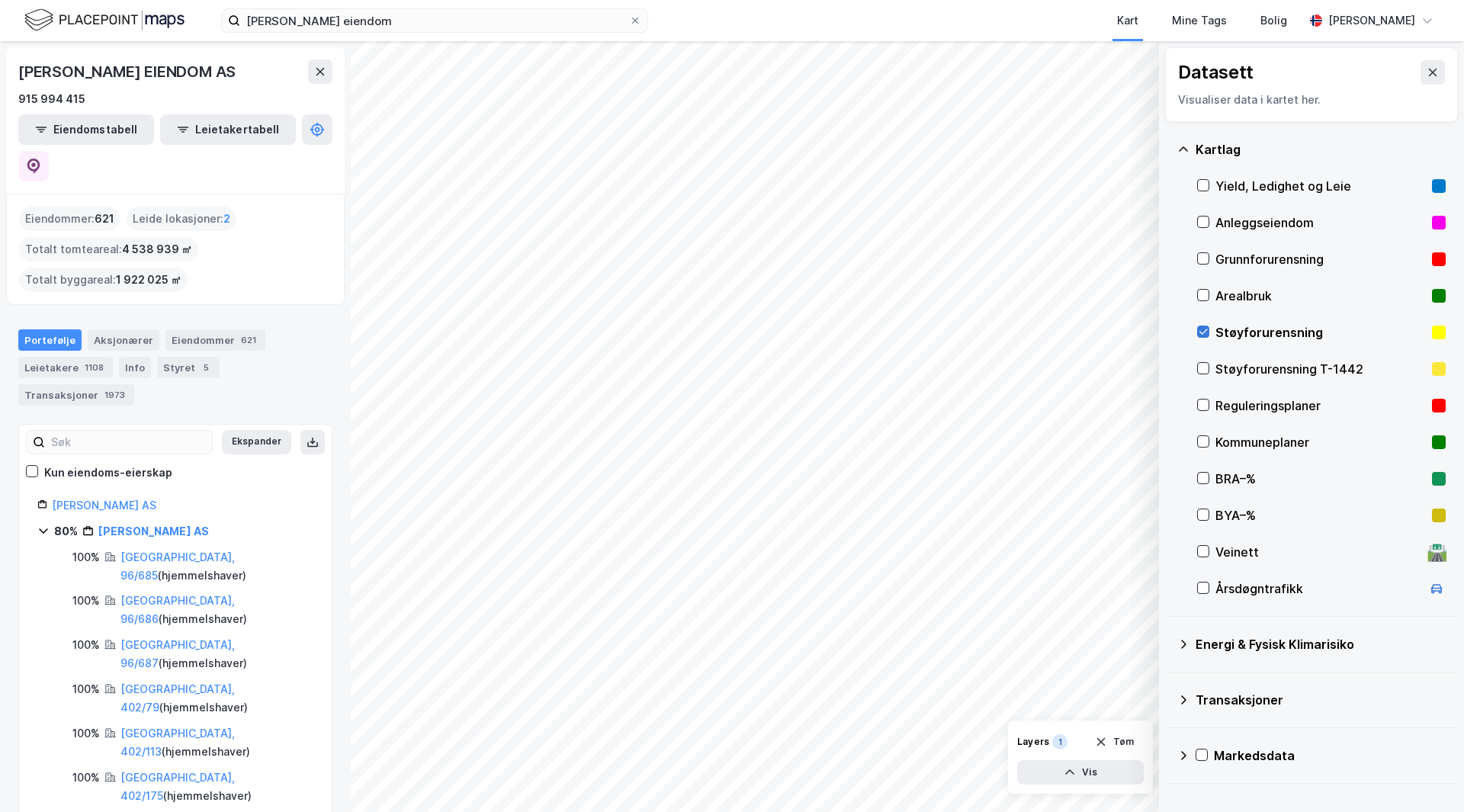
click at [1204, 331] on icon at bounding box center [1203, 331] width 10 height 10
click at [1205, 586] on icon at bounding box center [1203, 587] width 10 height 10
click at [1200, 587] on icon at bounding box center [1203, 587] width 10 height 10
click at [1200, 590] on icon at bounding box center [1203, 587] width 10 height 10
click at [1204, 586] on icon at bounding box center [1203, 587] width 10 height 10
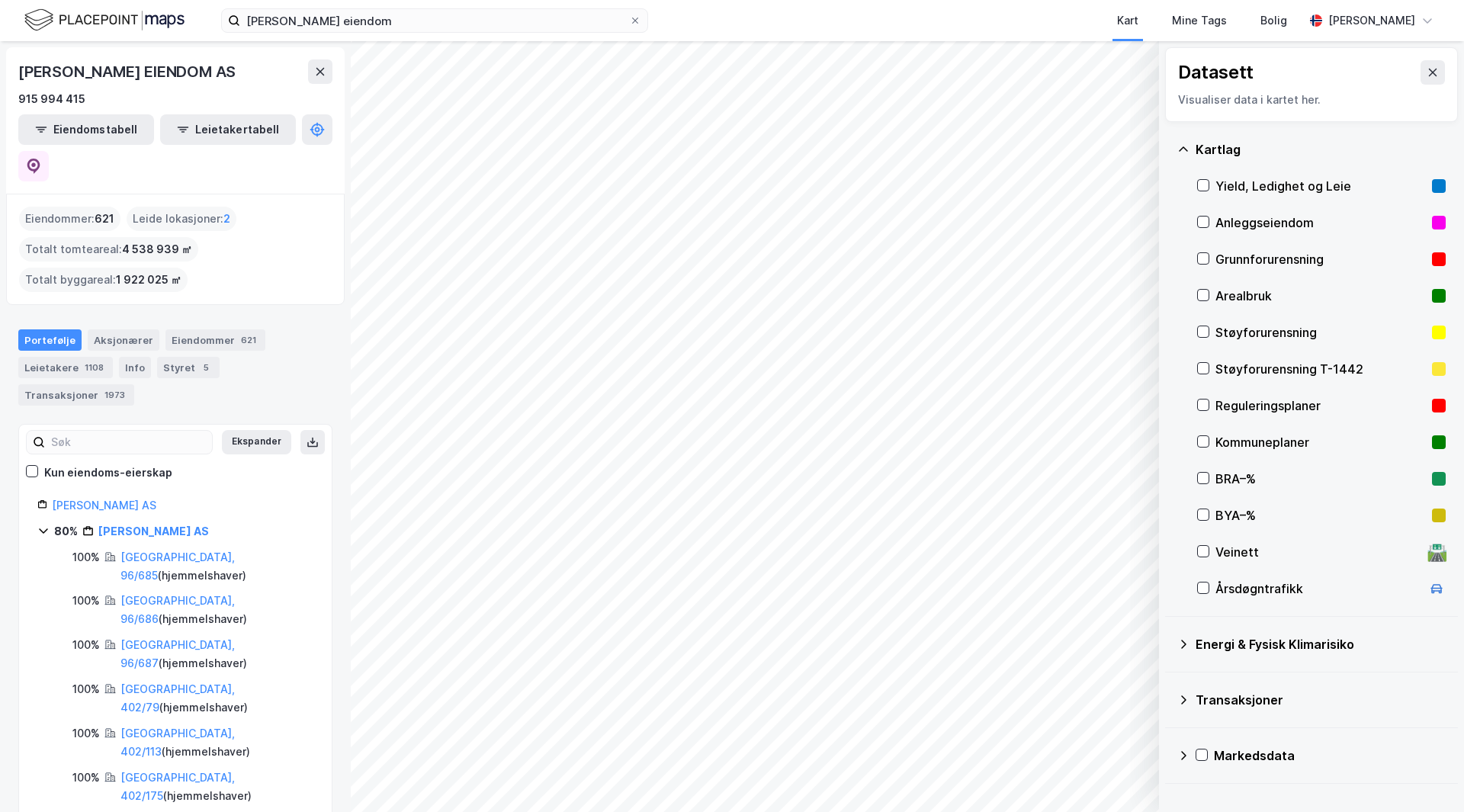
click at [1184, 696] on icon at bounding box center [1184, 700] width 12 height 12
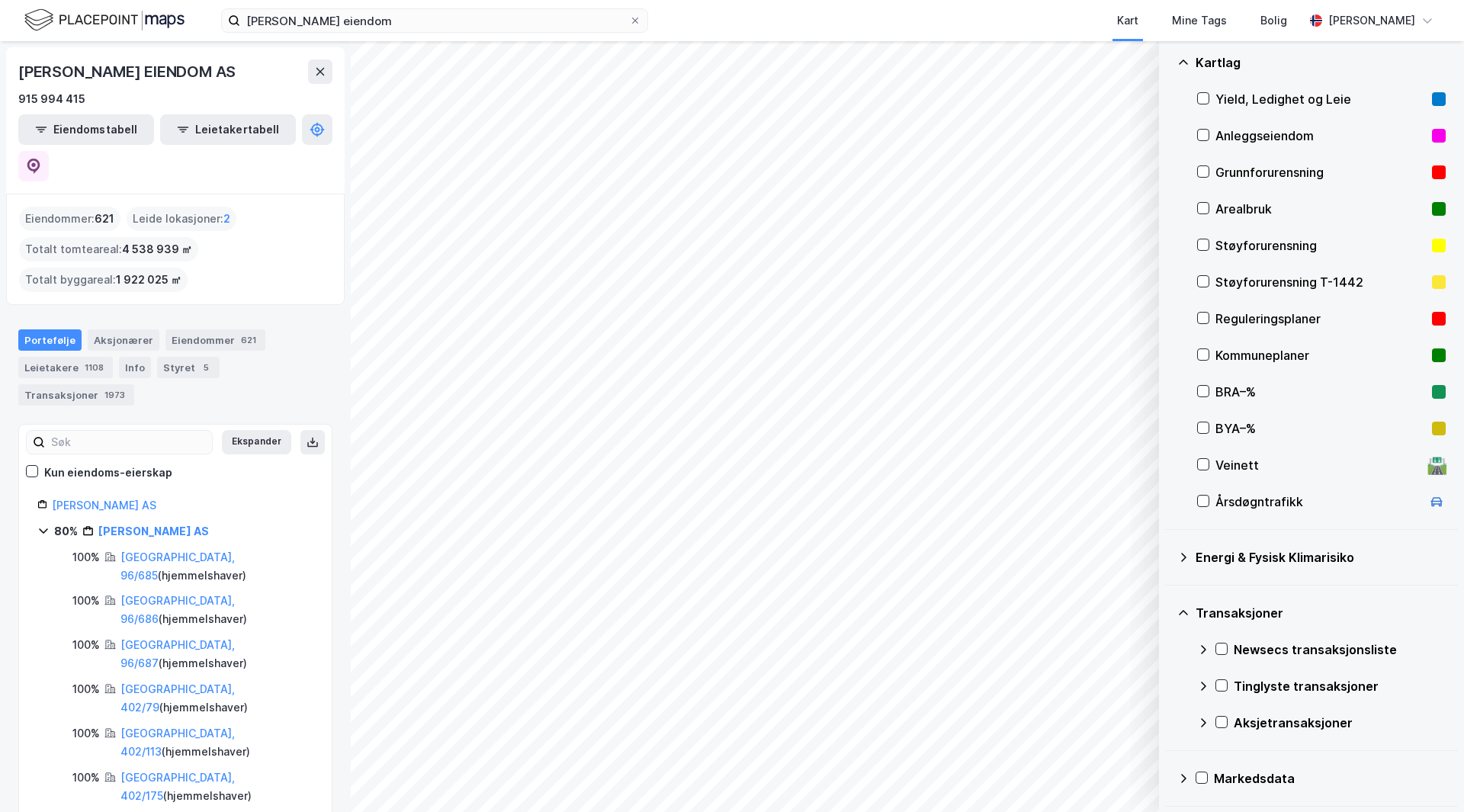
scroll to position [88, 0]
click at [1184, 554] on icon at bounding box center [1184, 556] width 6 height 9
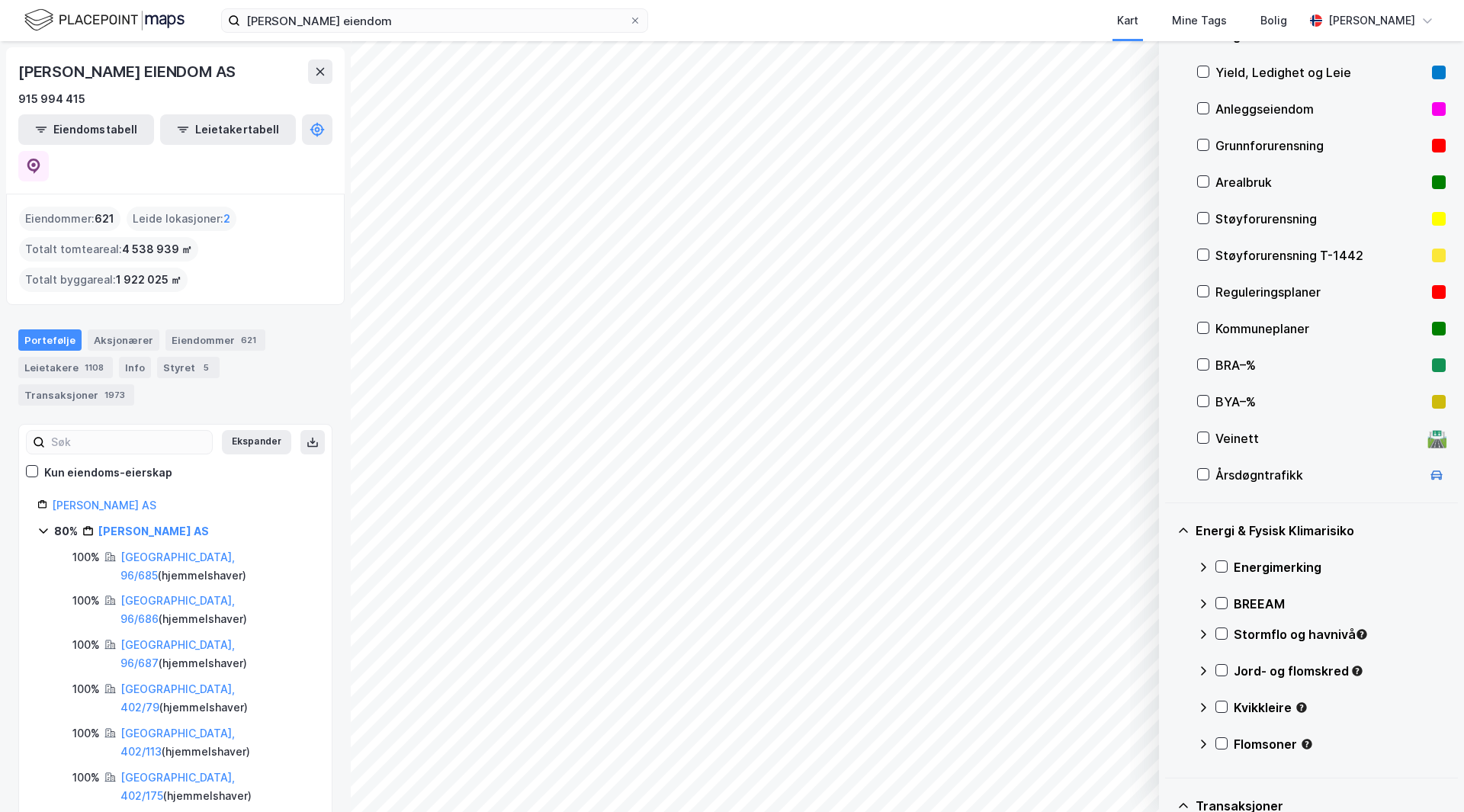
scroll to position [0, 0]
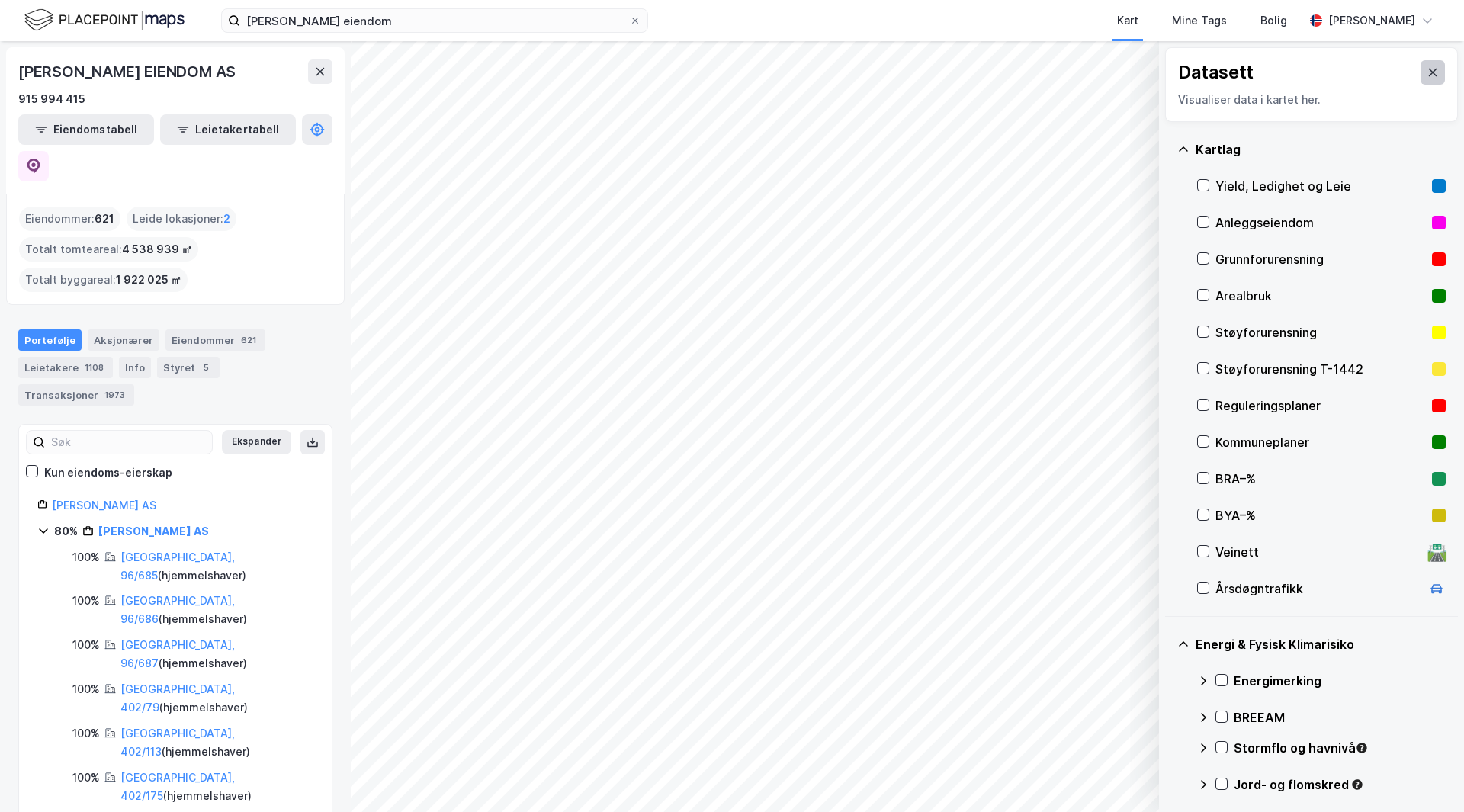
click at [1424, 79] on button at bounding box center [1433, 72] width 24 height 24
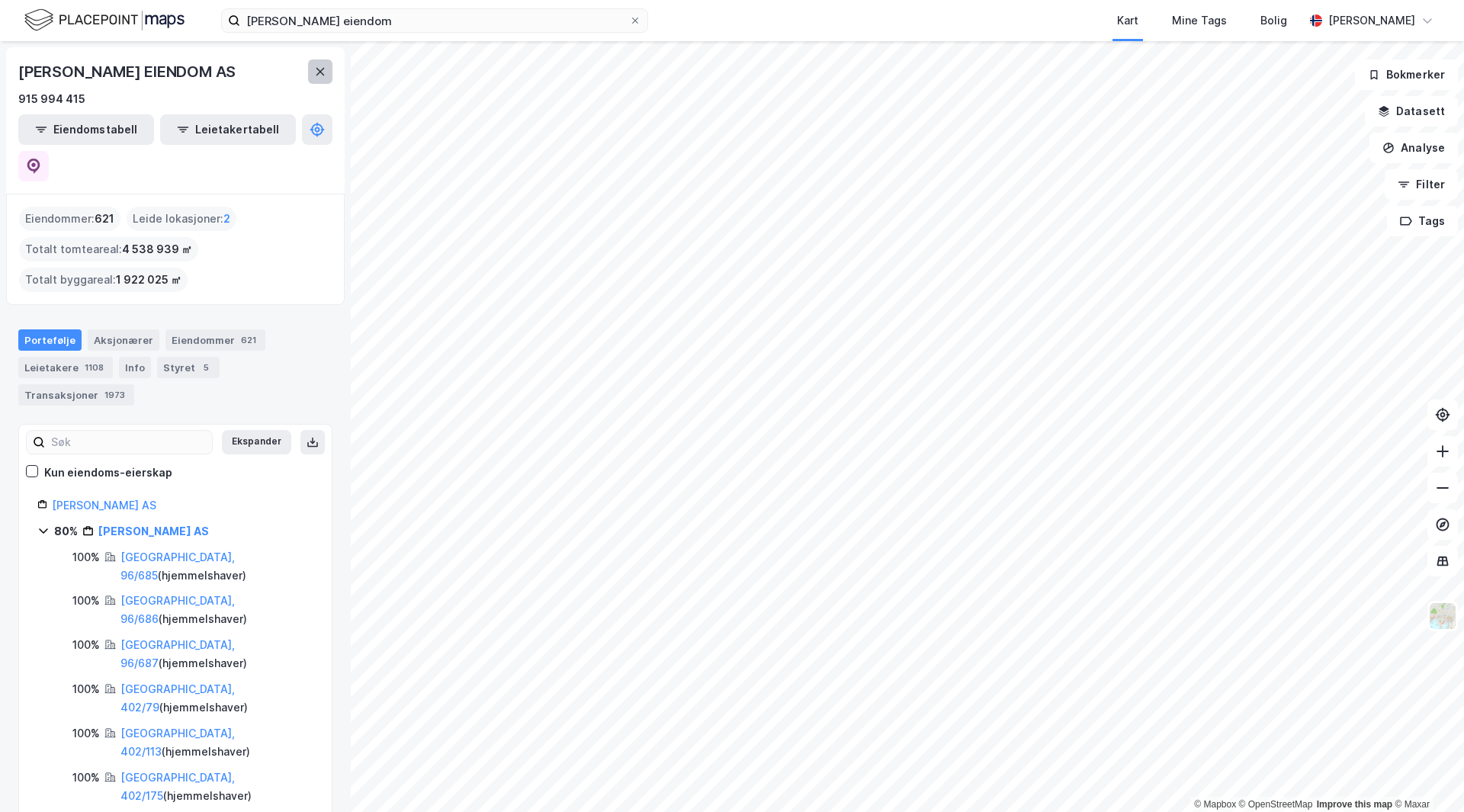
click at [325, 71] on icon at bounding box center [320, 71] width 12 height 12
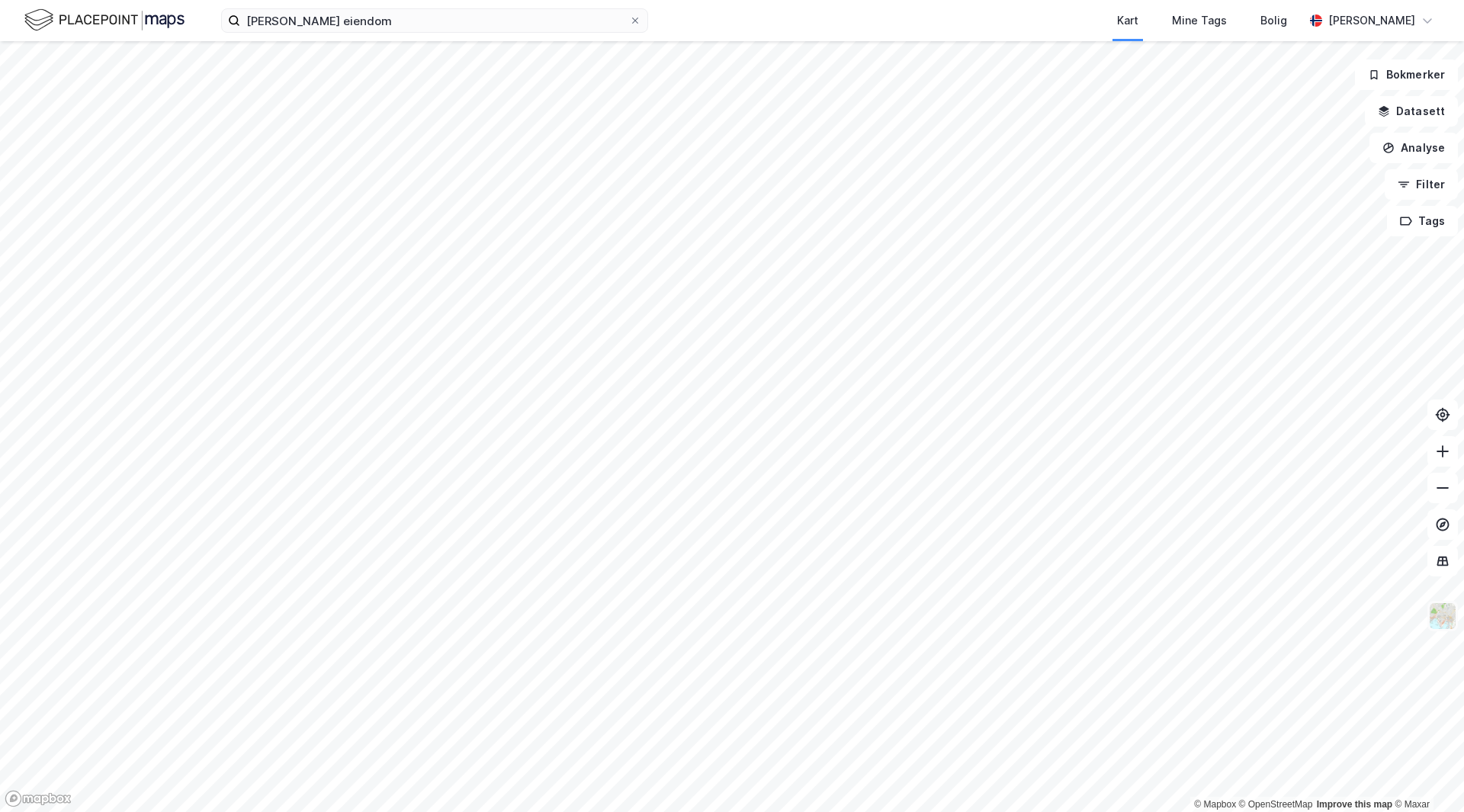
click at [1439, 618] on img at bounding box center [1443, 616] width 29 height 29
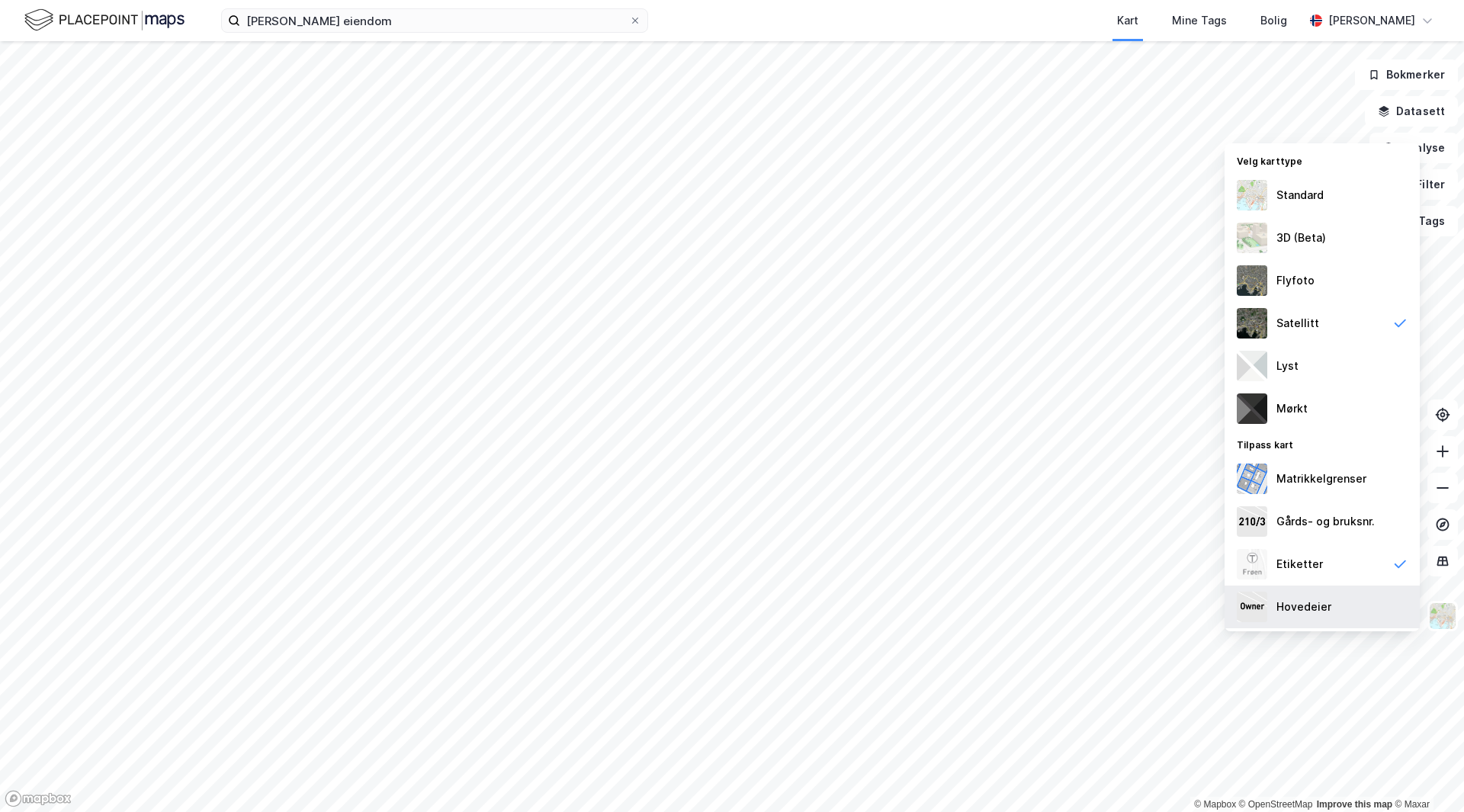
click at [1319, 605] on div "Hovedeier" at bounding box center [1304, 606] width 55 height 18
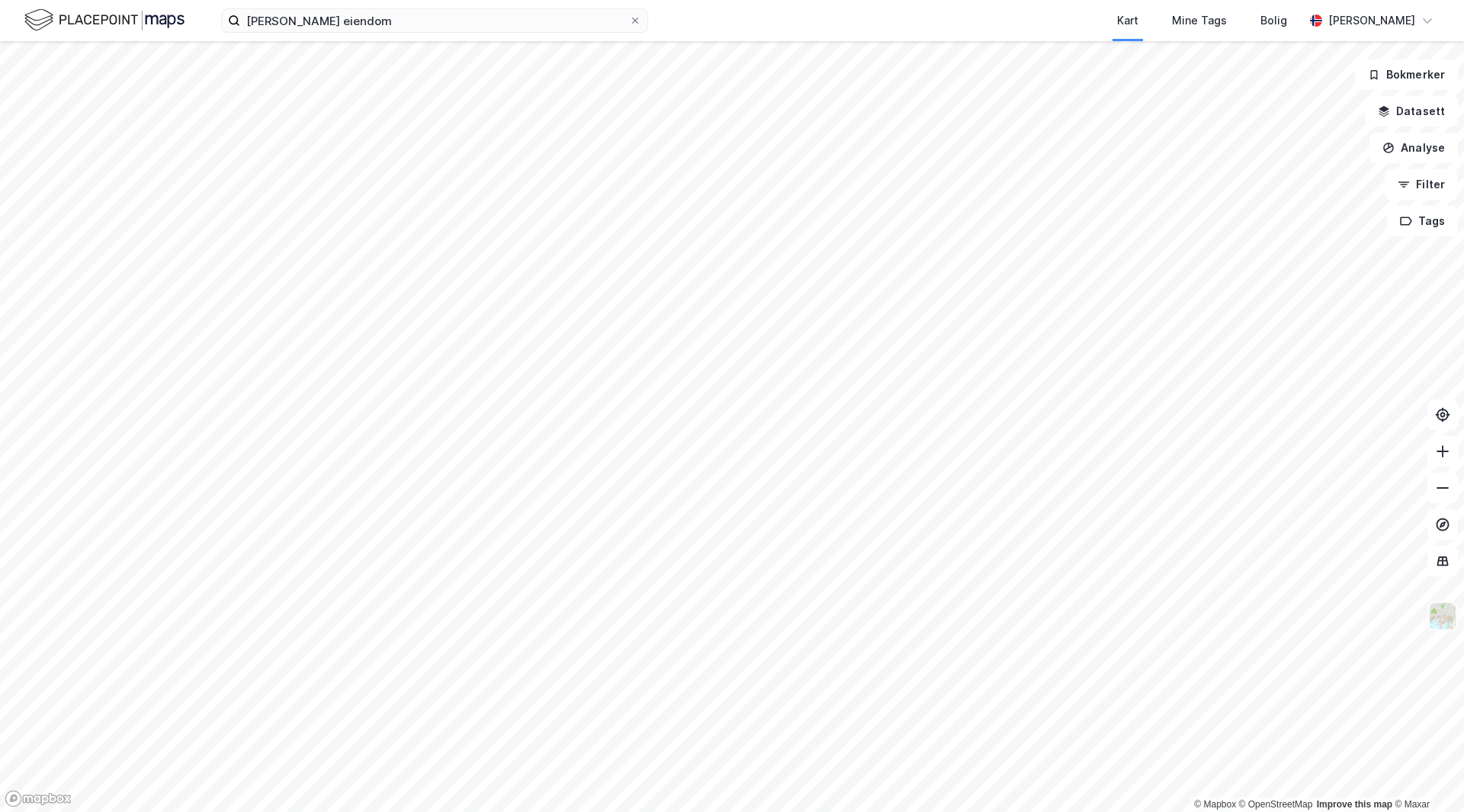
click at [1442, 620] on img at bounding box center [1443, 616] width 29 height 29
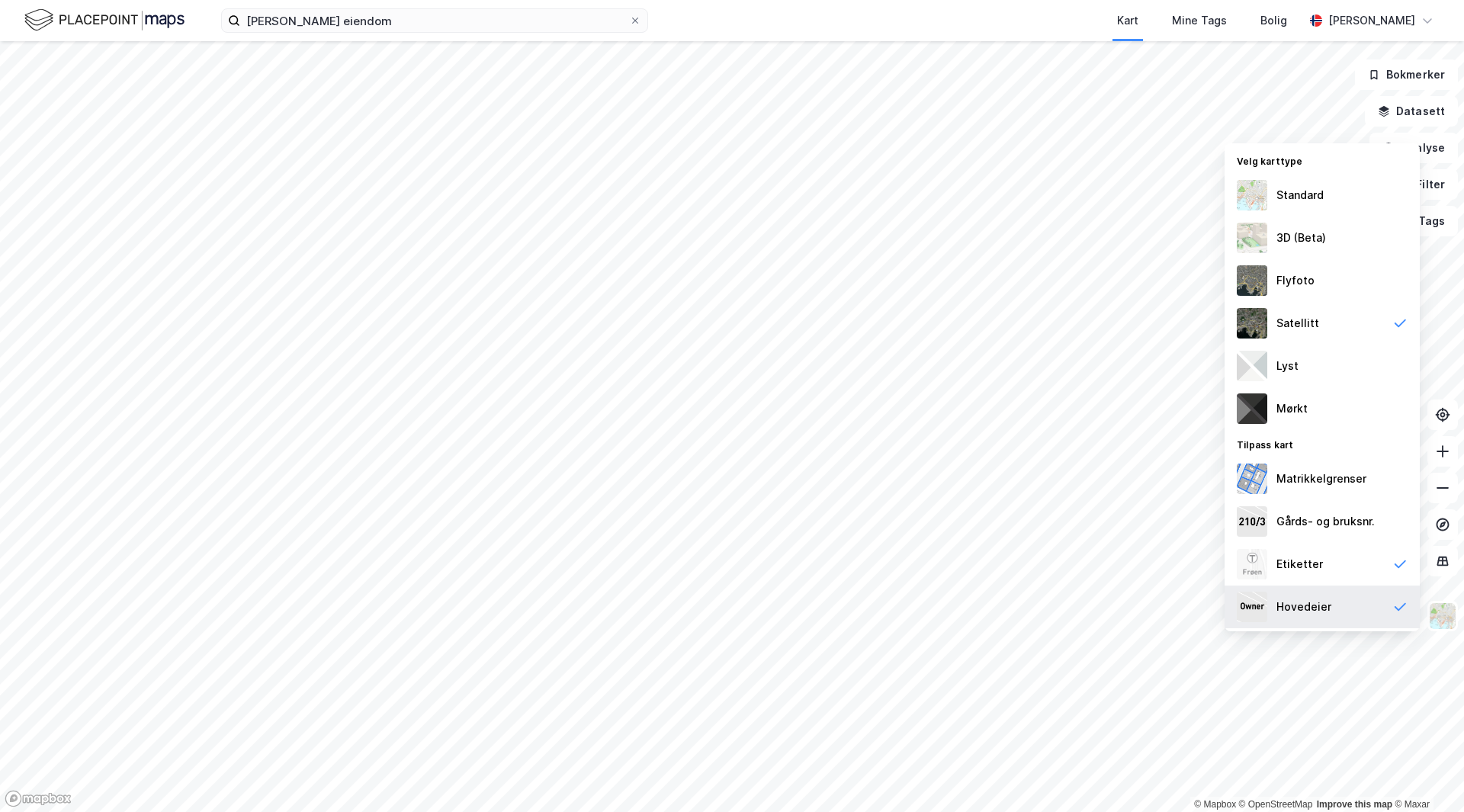
click at [1312, 605] on div "Hovedeier" at bounding box center [1304, 606] width 55 height 18
click at [1320, 484] on div "Matrikkelgrenser" at bounding box center [1322, 479] width 90 height 18
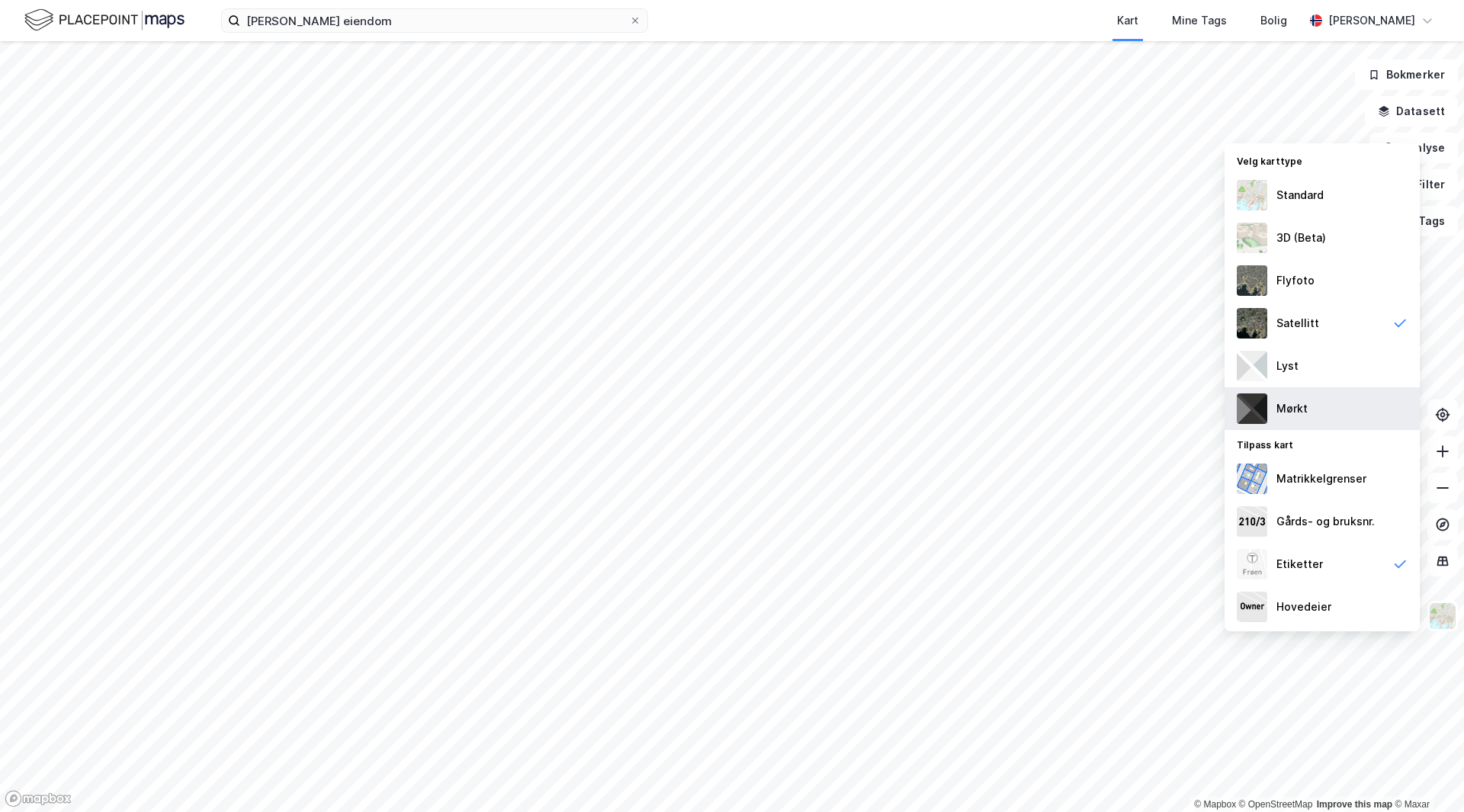
click at [1298, 414] on div "Mørkt" at bounding box center [1292, 408] width 31 height 18
click at [1285, 369] on div "Lyst" at bounding box center [1288, 365] width 22 height 18
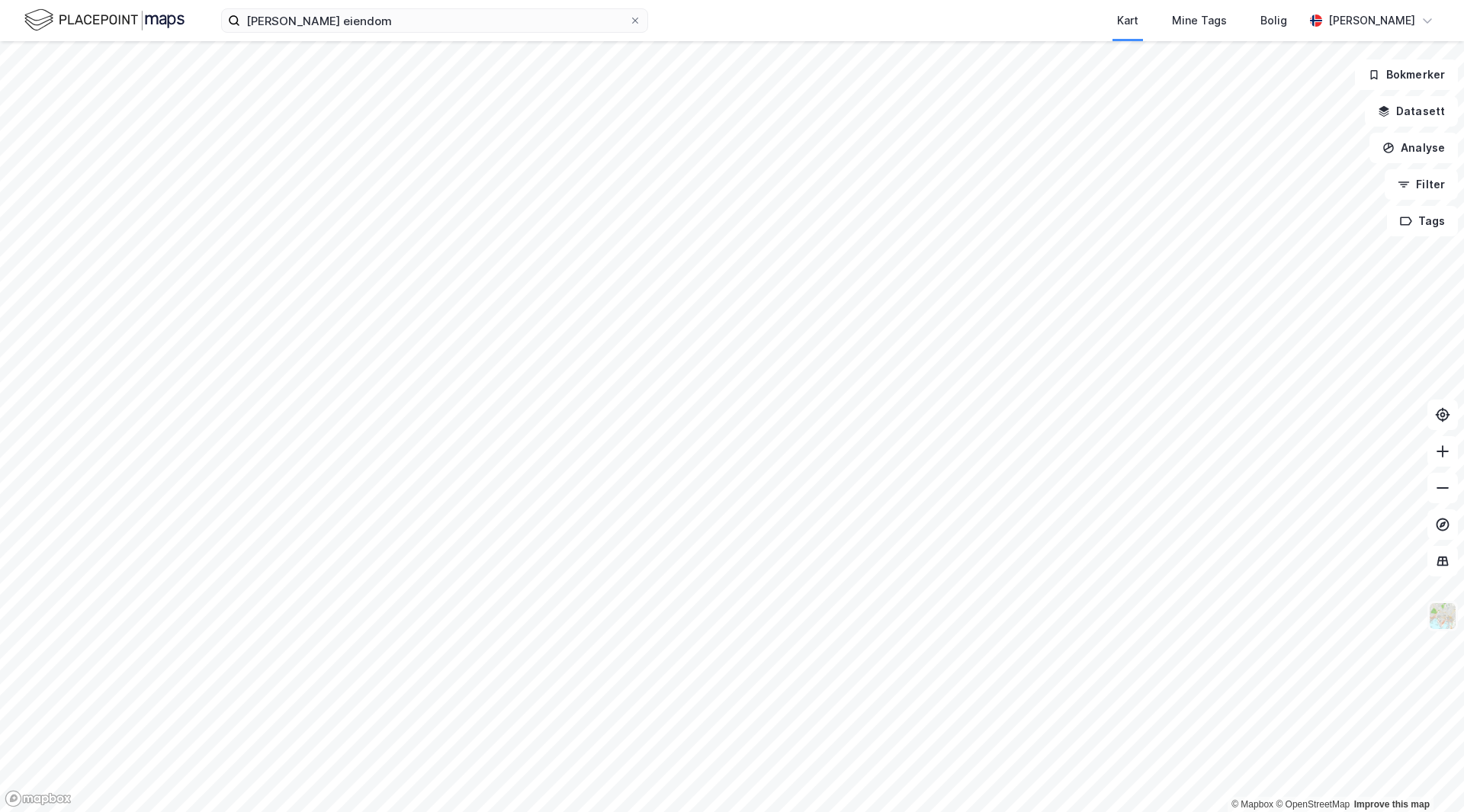
click at [1445, 619] on img at bounding box center [1443, 616] width 29 height 29
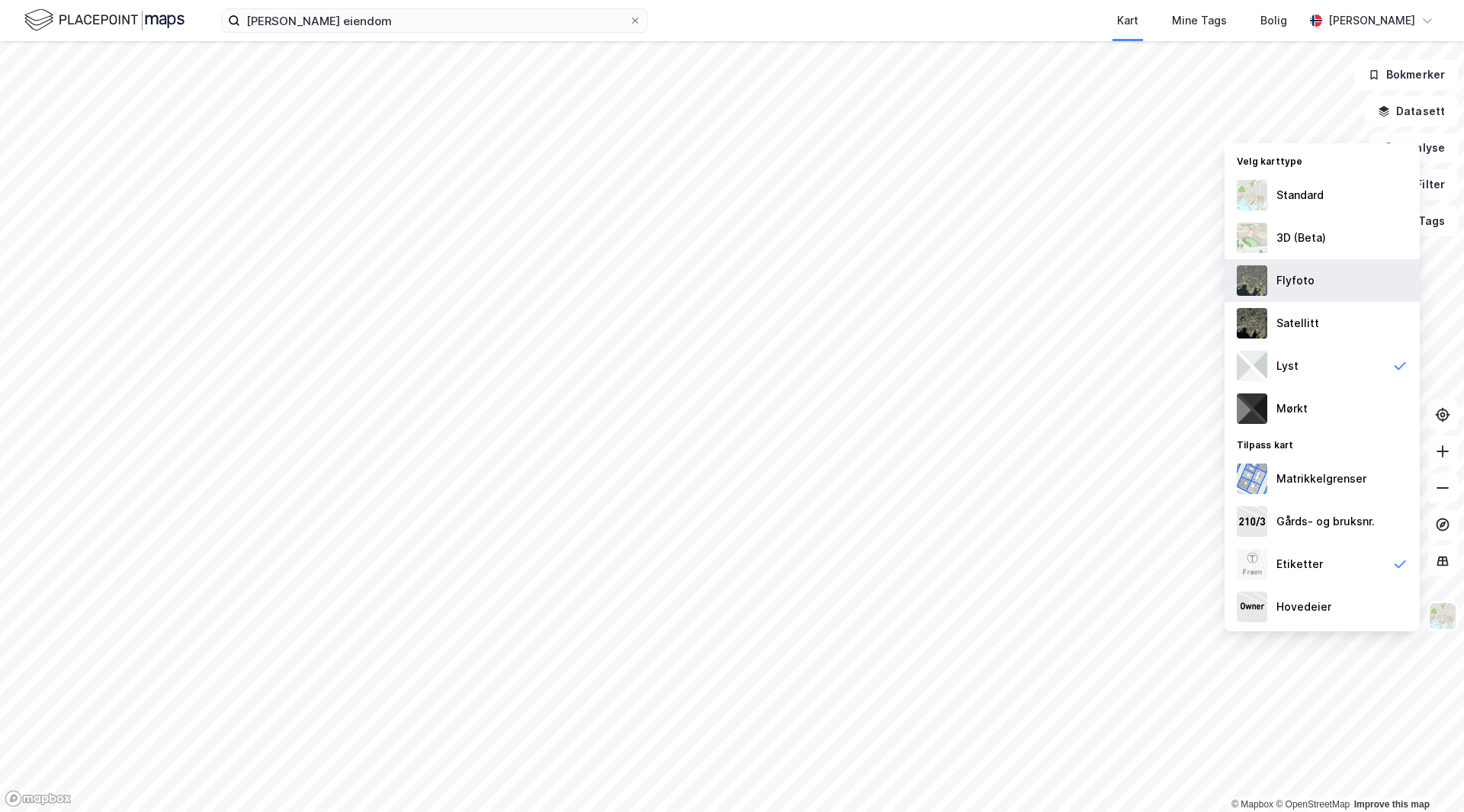
click at [1304, 279] on div "Flyfoto" at bounding box center [1295, 280] width 38 height 18
click at [1435, 614] on img at bounding box center [1443, 616] width 29 height 29
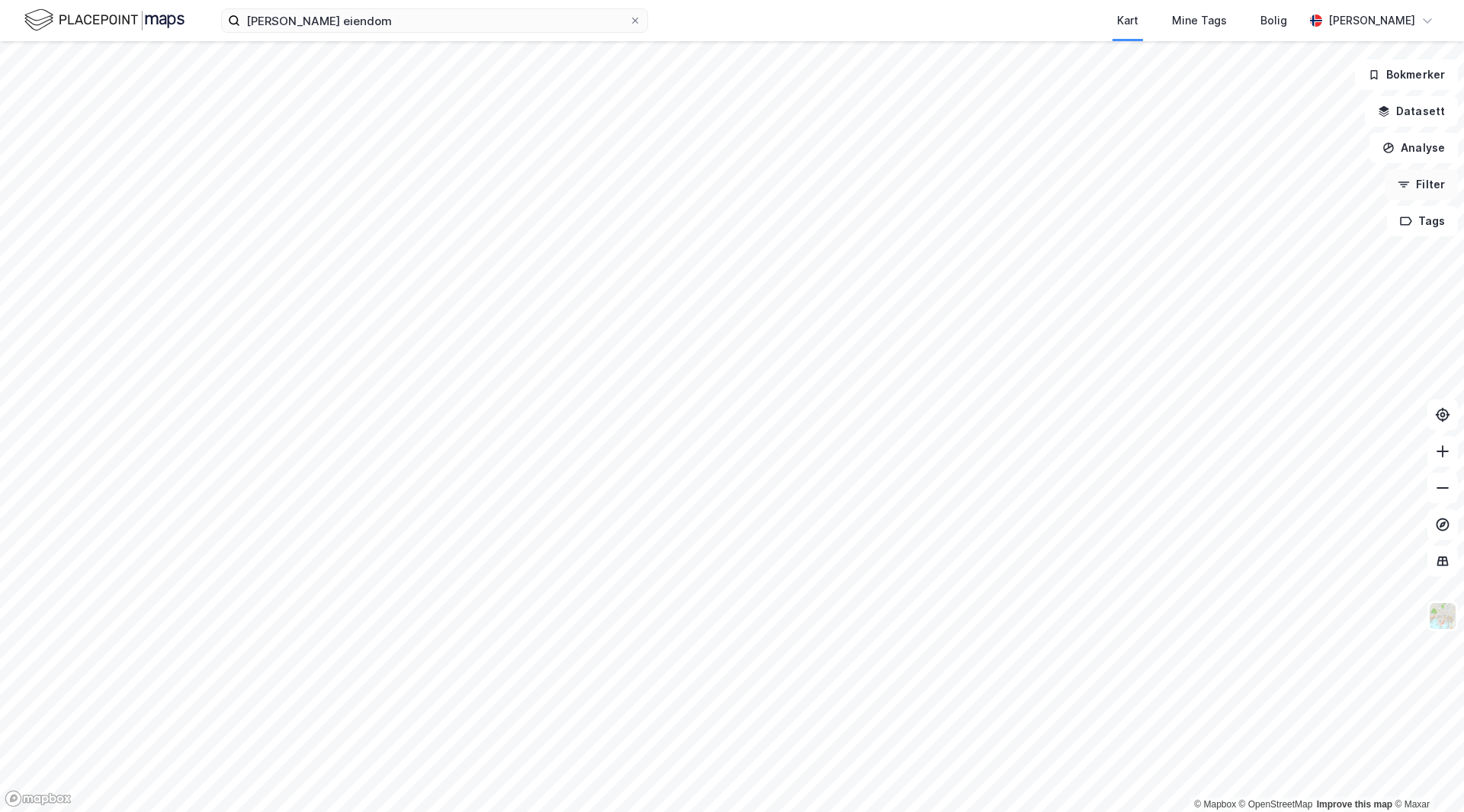
click at [1428, 183] on button "Filter" at bounding box center [1421, 185] width 73 height 31
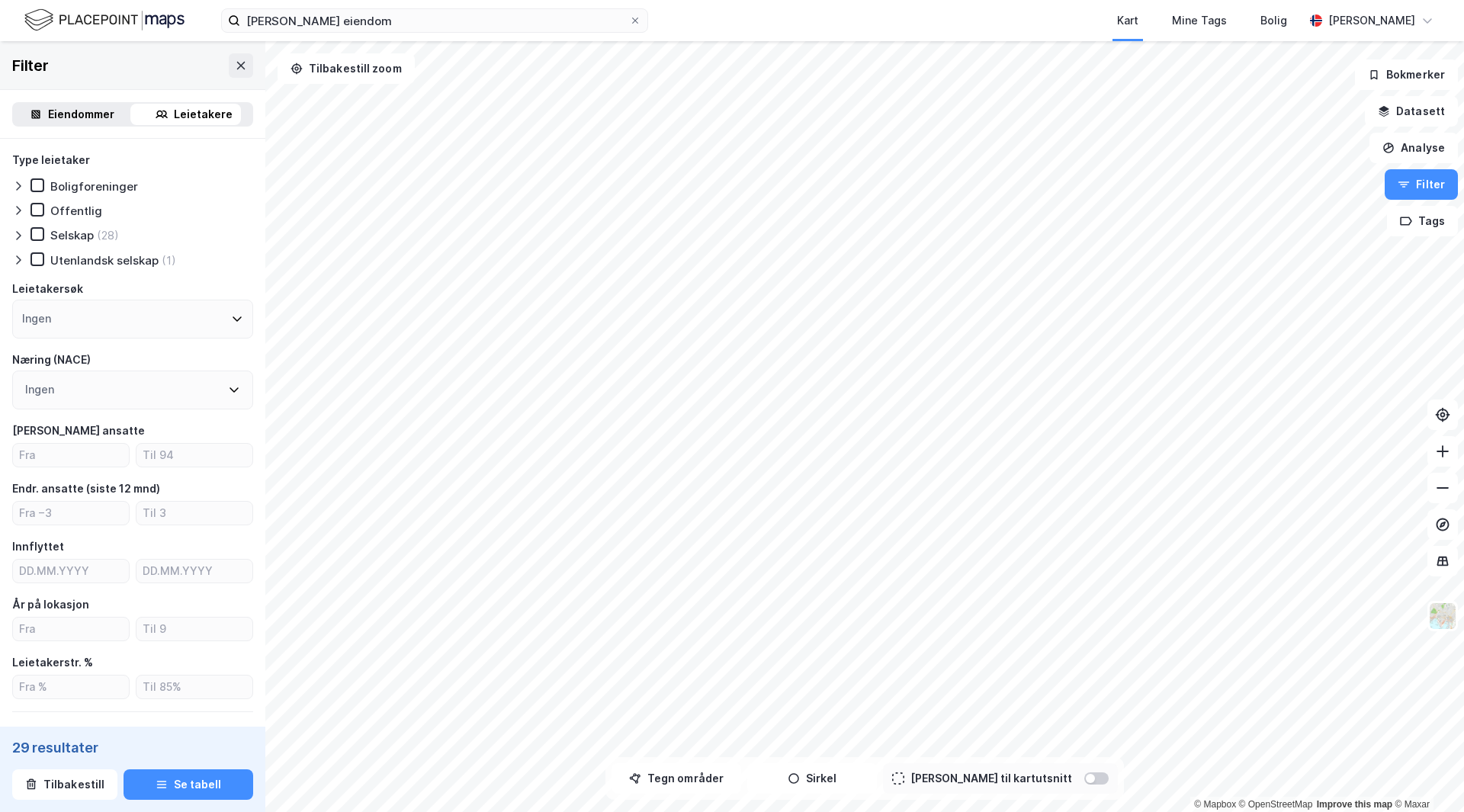
click at [73, 115] on div "Eiendommer" at bounding box center [81, 114] width 67 height 18
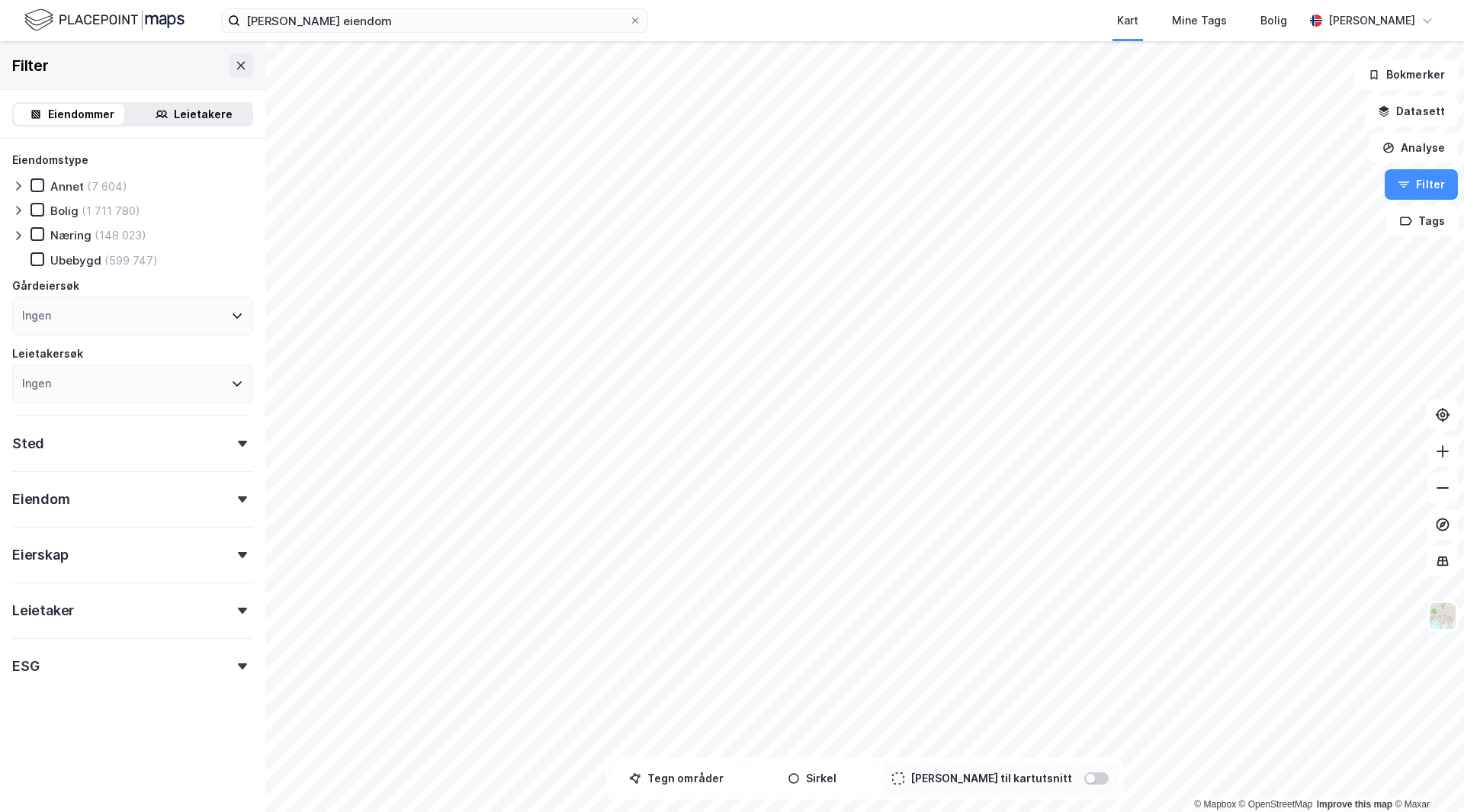
click at [14, 237] on icon at bounding box center [18, 235] width 12 height 12
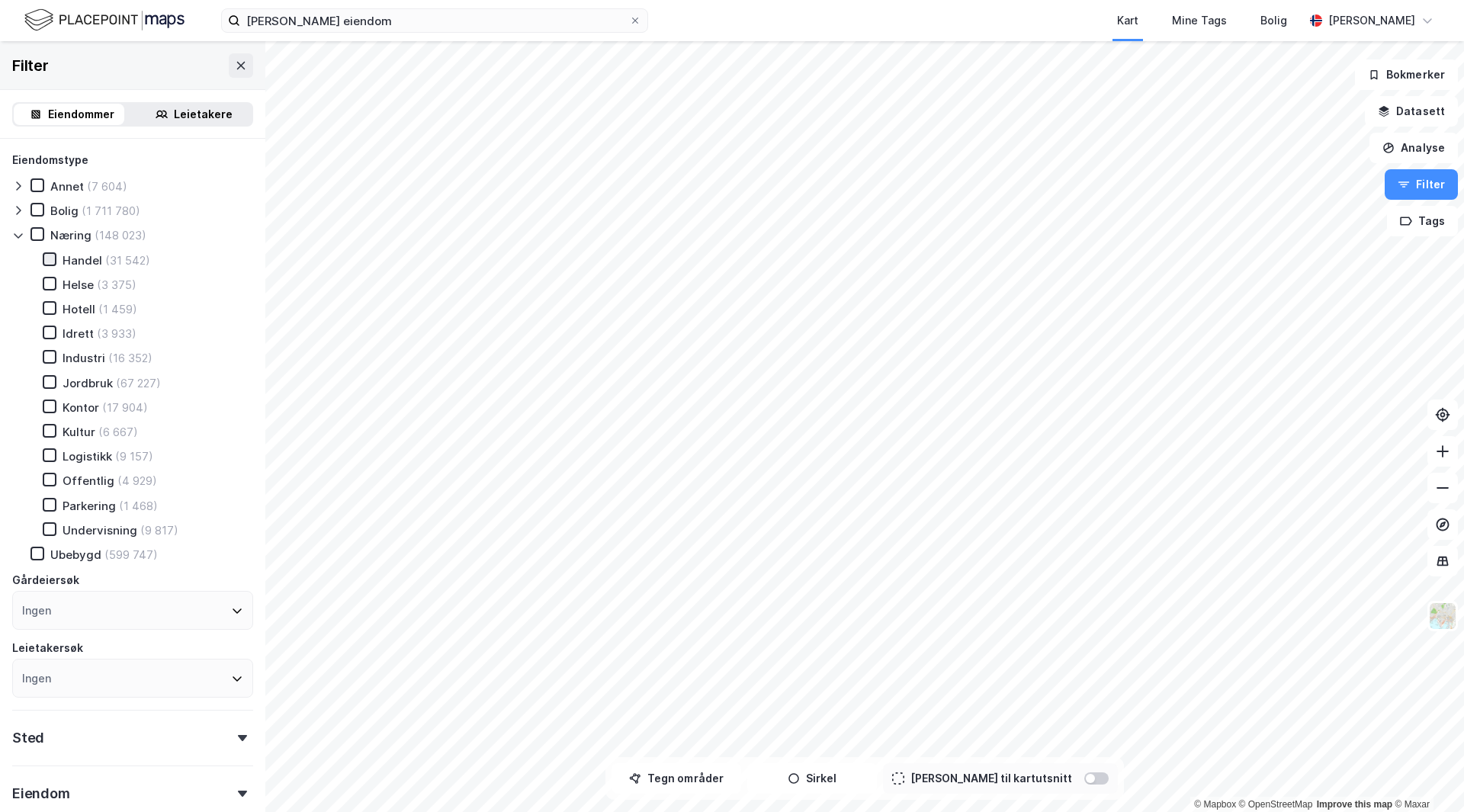
click at [47, 259] on icon at bounding box center [49, 259] width 10 height 10
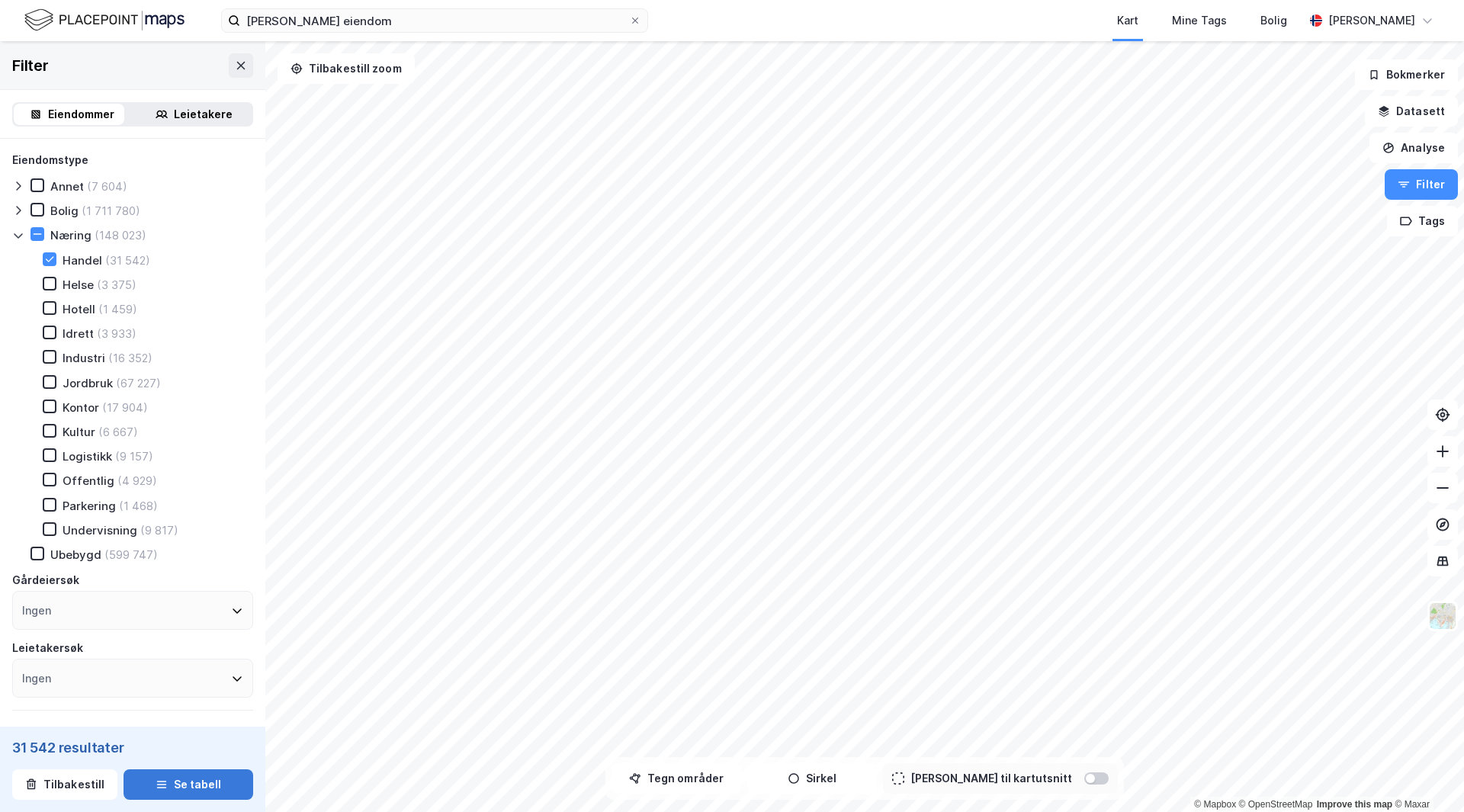
click at [185, 787] on button "Se tabell" at bounding box center [188, 785] width 129 height 31
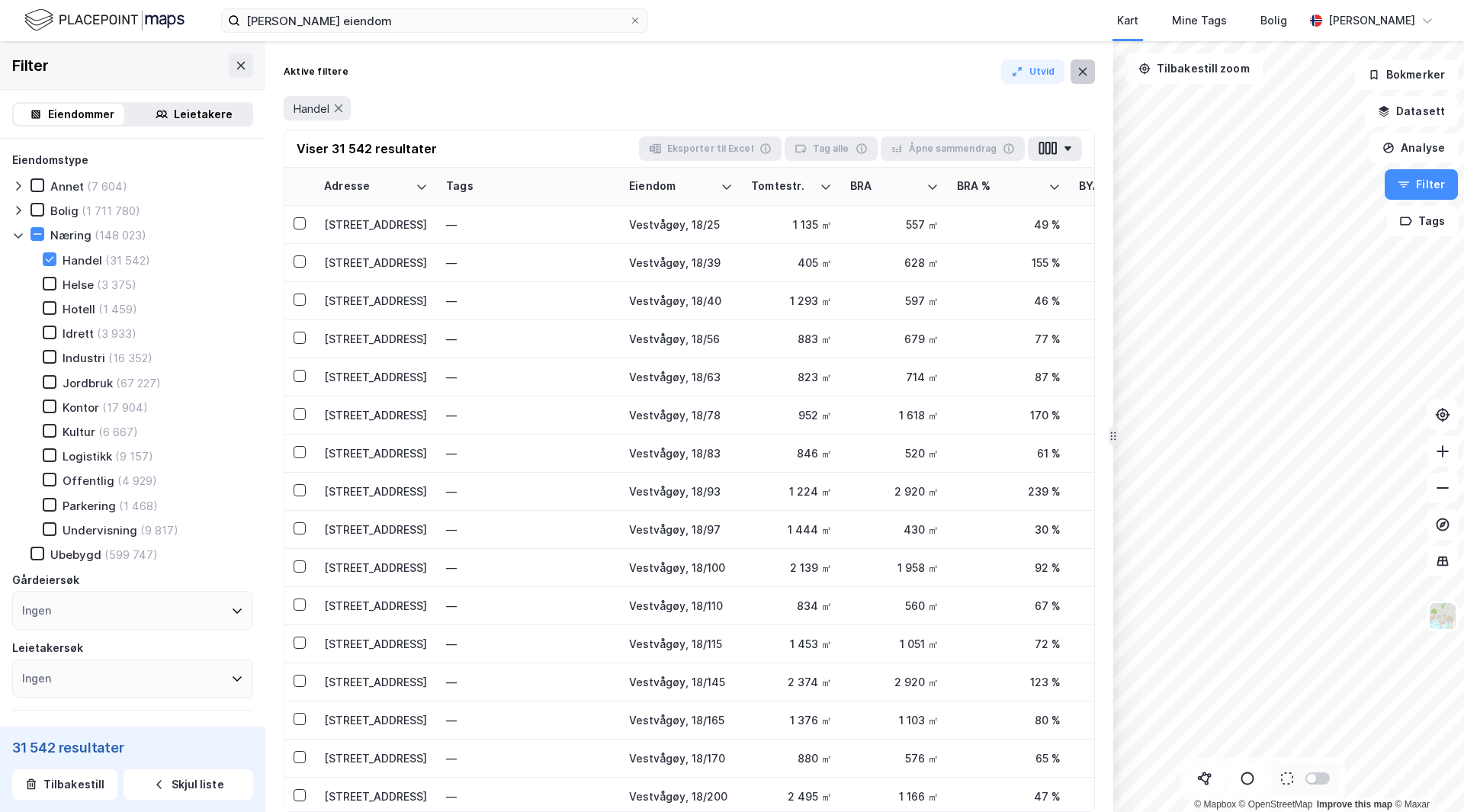
click at [1083, 73] on icon at bounding box center [1082, 71] width 12 height 12
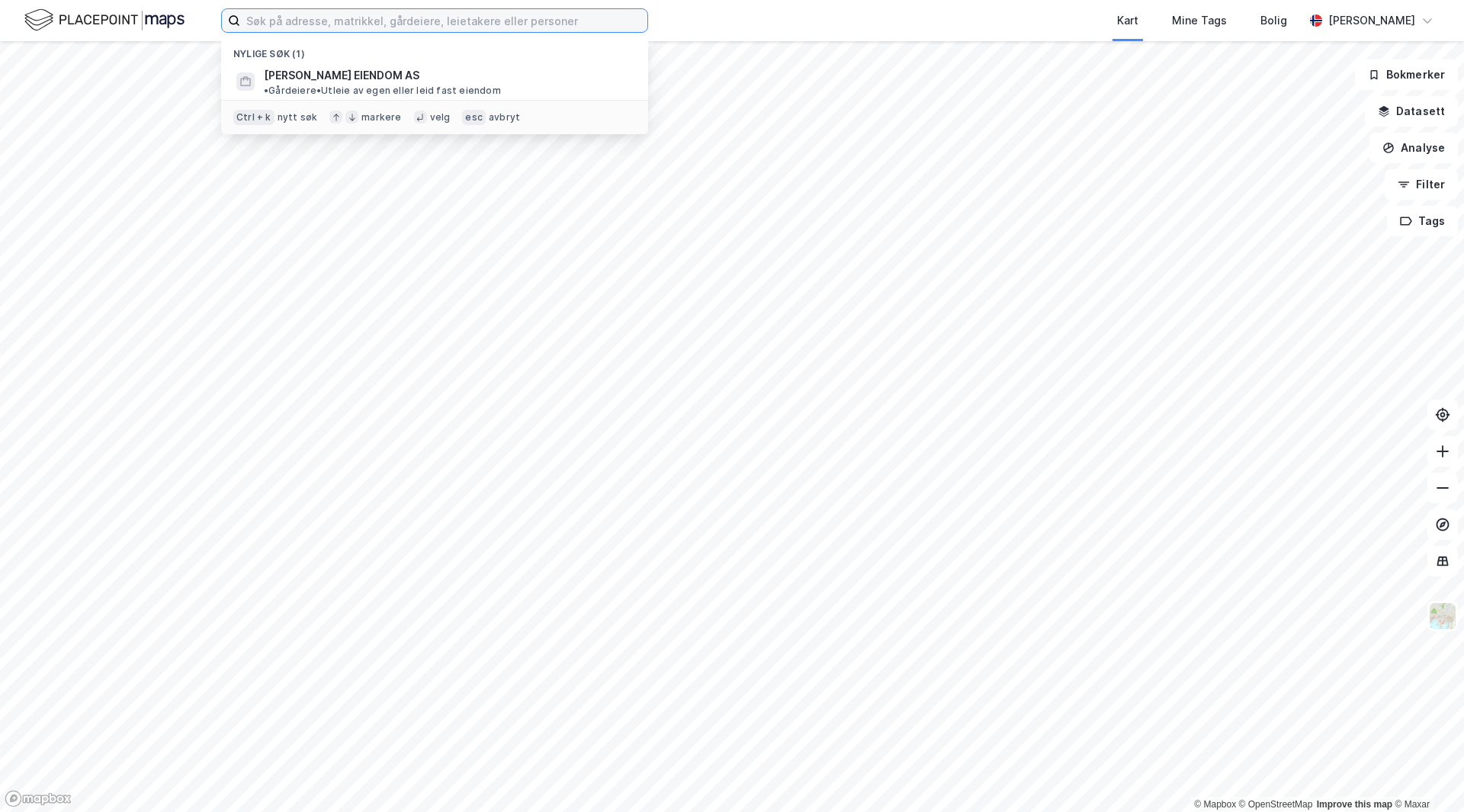
click at [305, 20] on input at bounding box center [444, 20] width 407 height 22
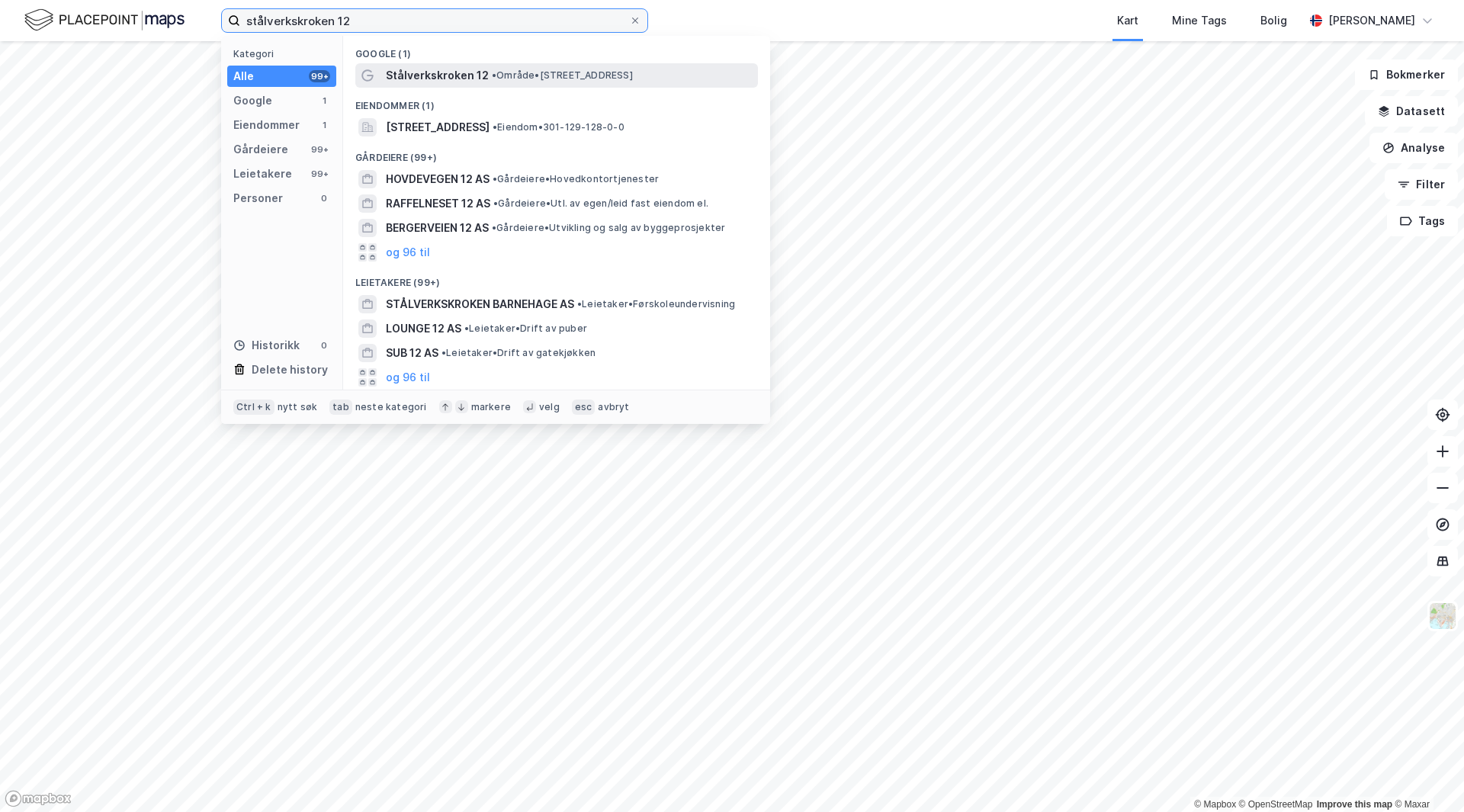
type input "stålverkskroken 12"
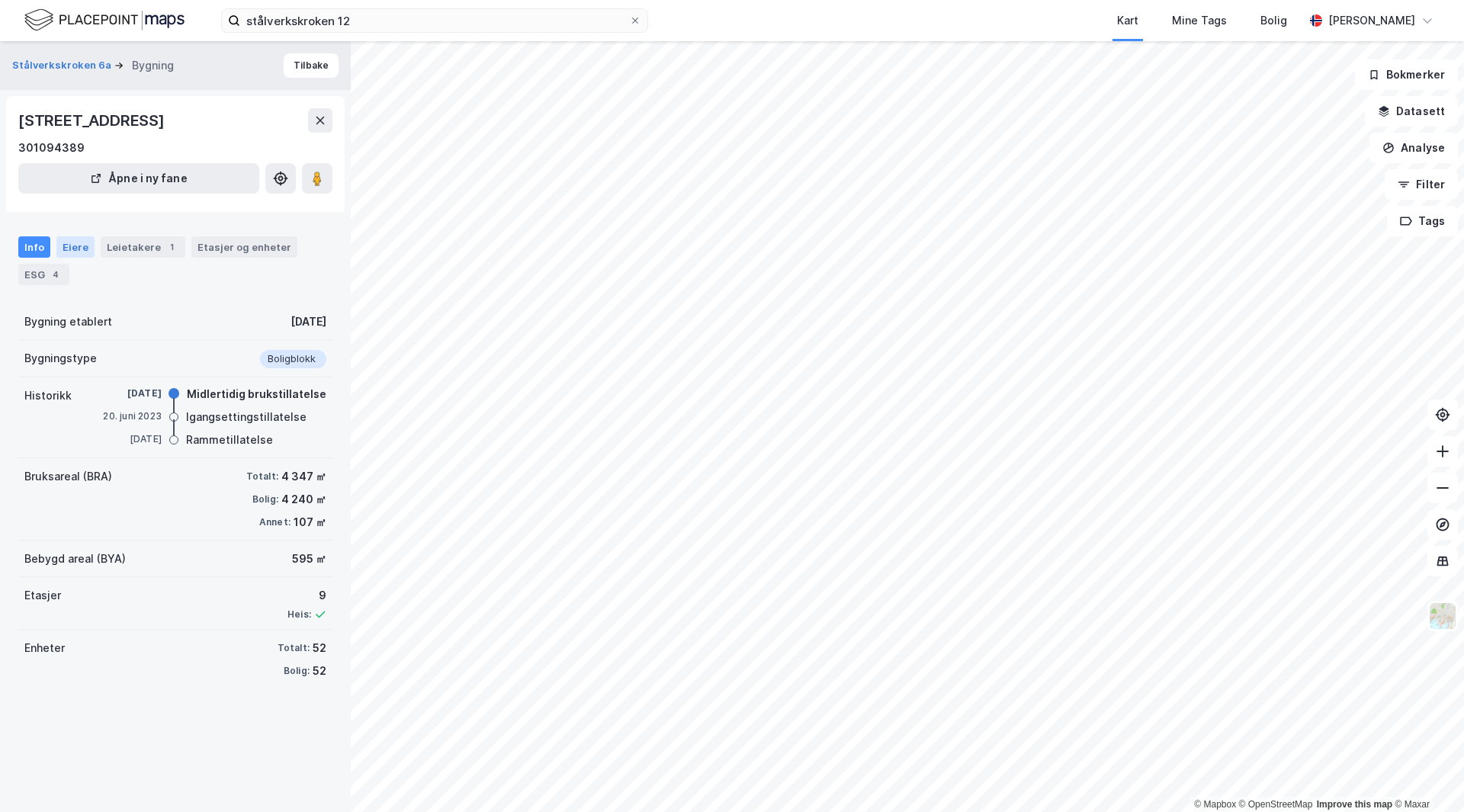
click at [72, 248] on div "Eiere" at bounding box center [75, 247] width 38 height 22
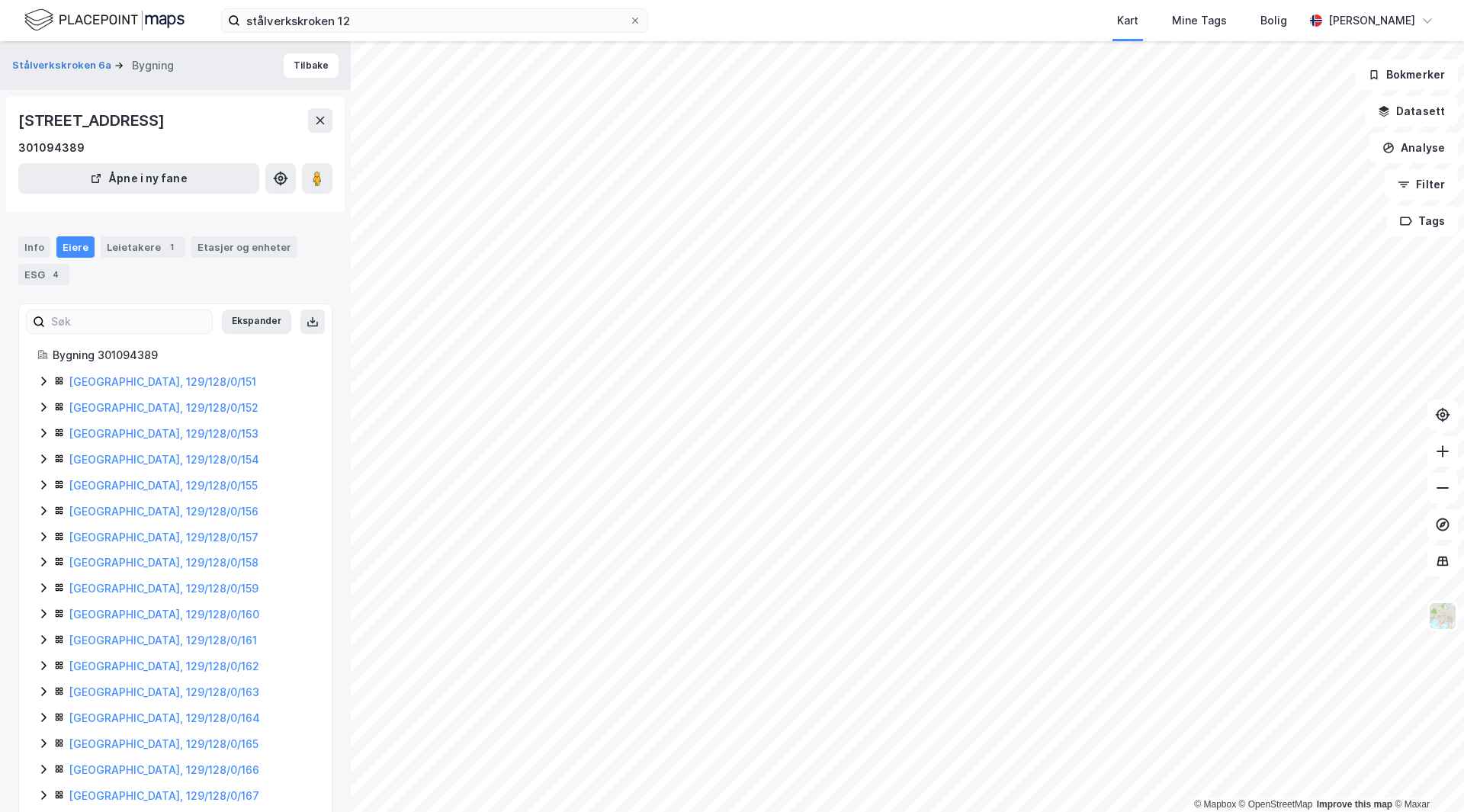
click at [43, 382] on icon at bounding box center [43, 381] width 12 height 12
click at [43, 382] on icon at bounding box center [43, 382] width 8 height 6
click at [44, 406] on icon at bounding box center [43, 406] width 12 height 12
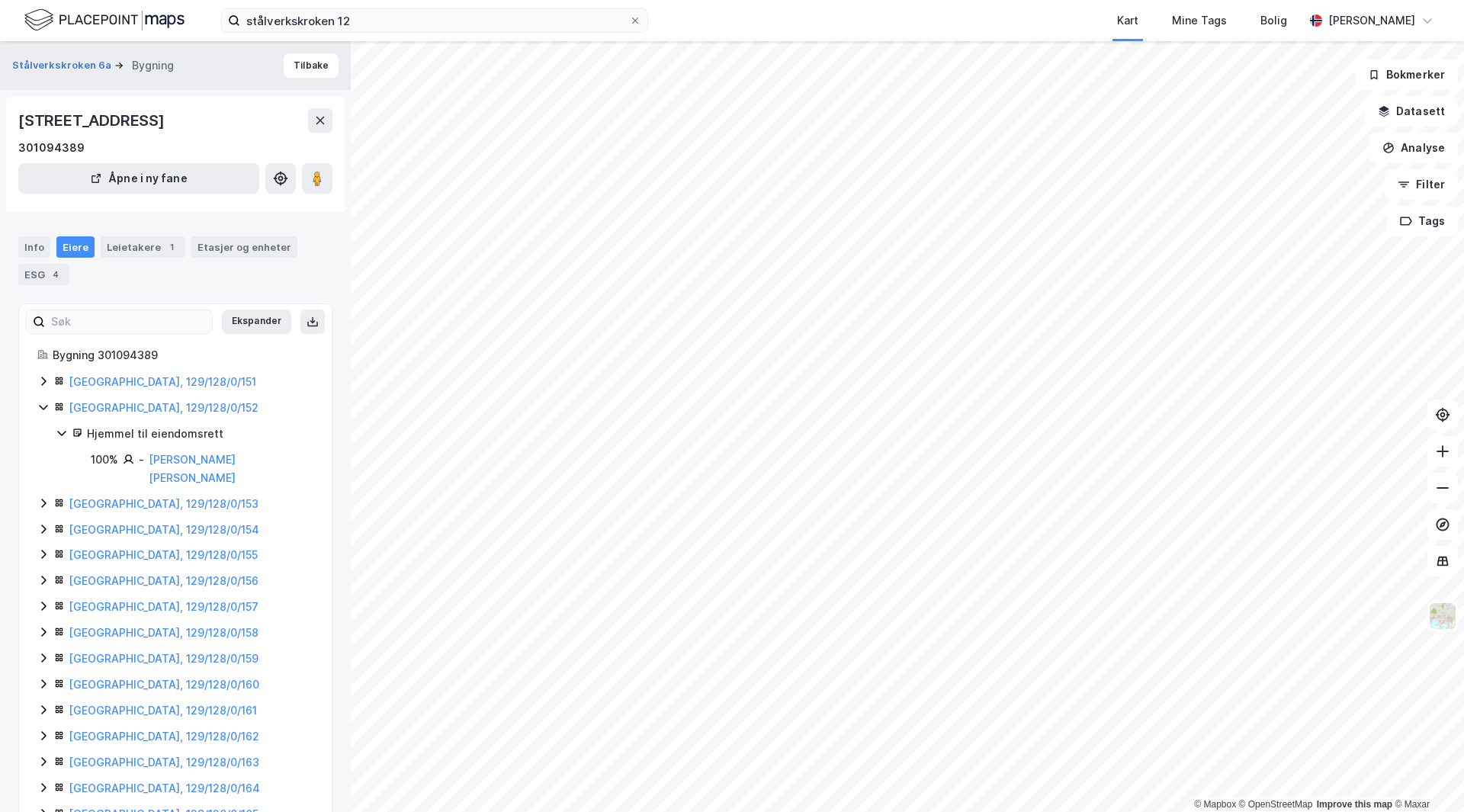
click at [44, 406] on icon at bounding box center [43, 406] width 12 height 12
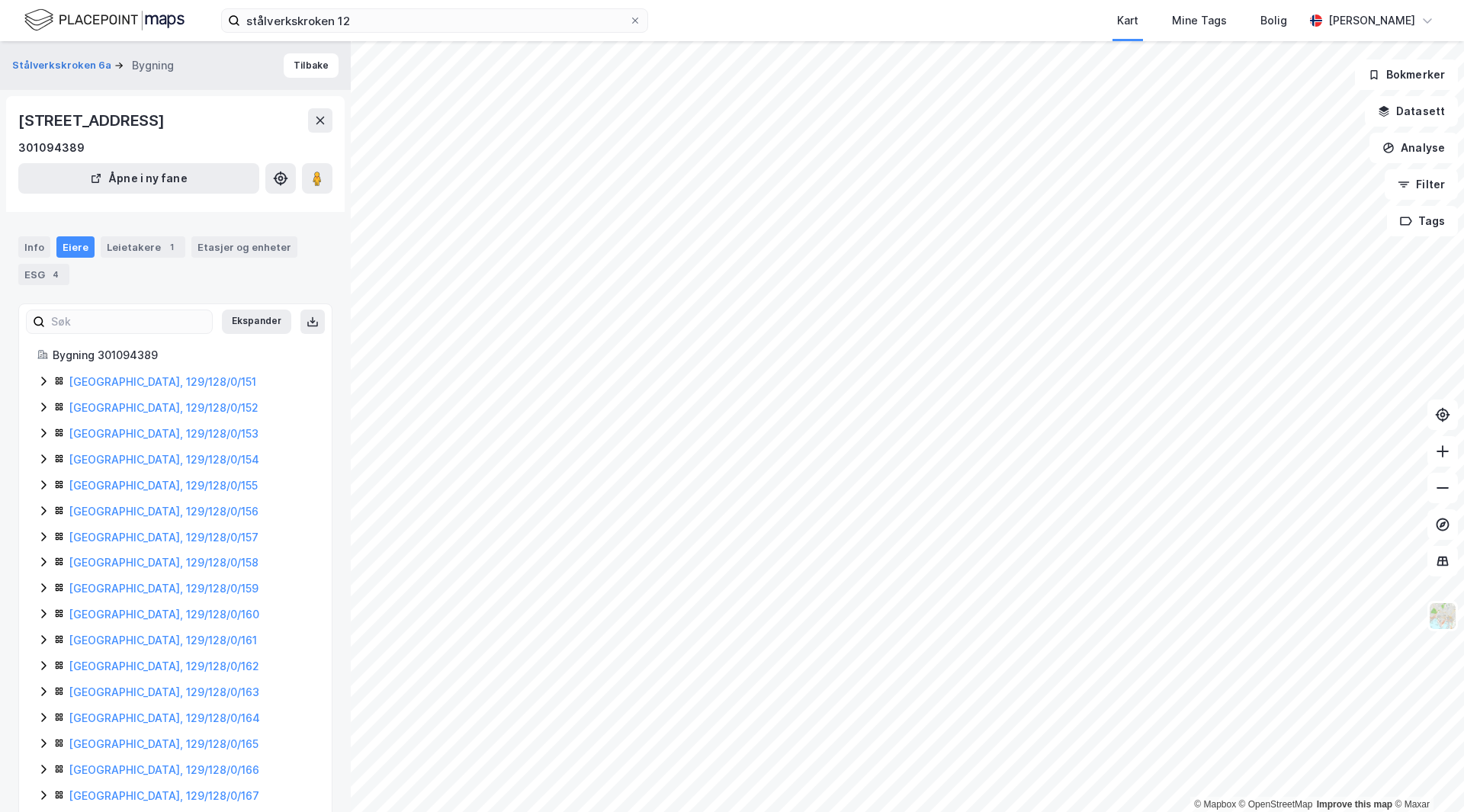
click at [43, 430] on icon at bounding box center [43, 432] width 5 height 9
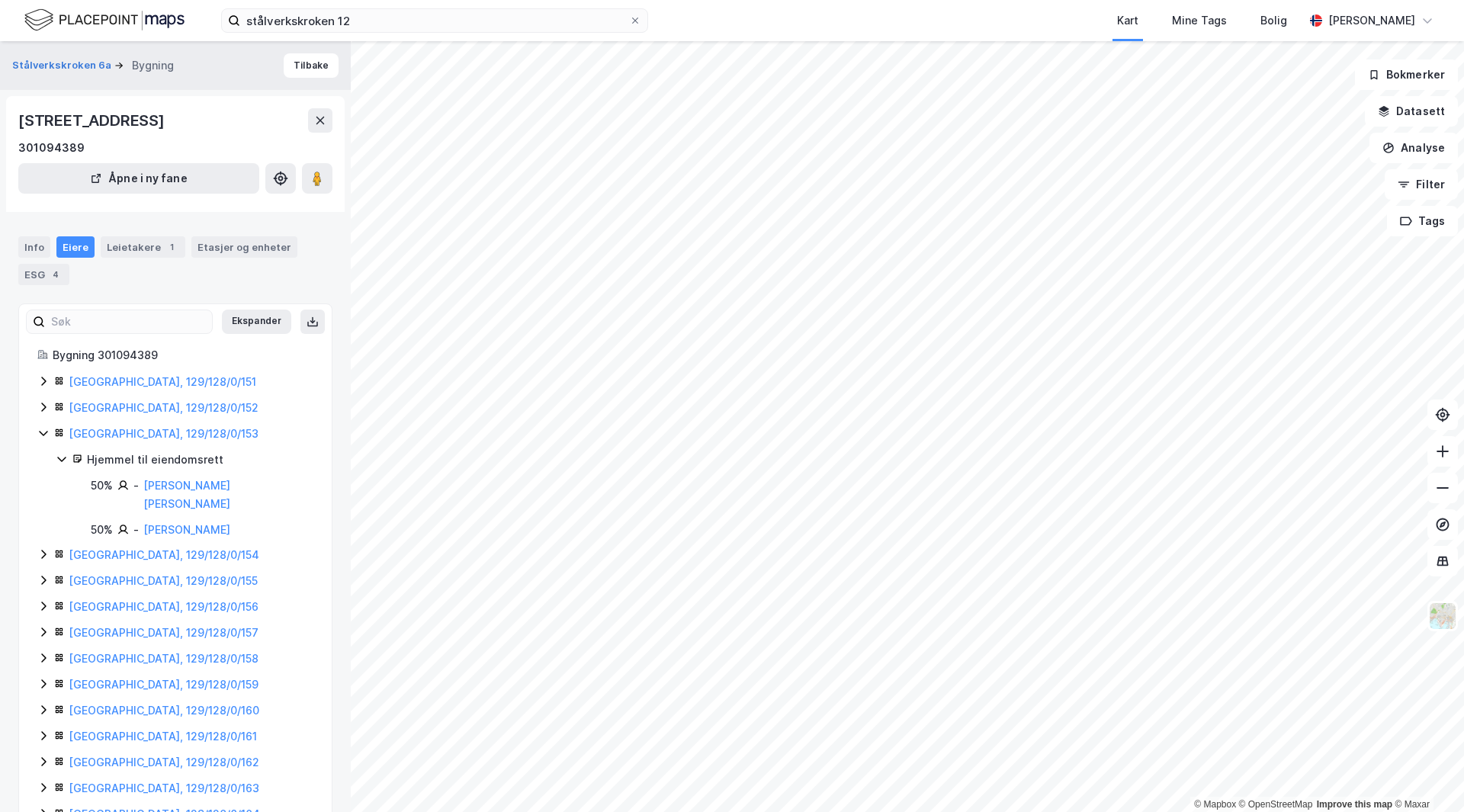
click at [43, 430] on icon at bounding box center [43, 433] width 12 height 12
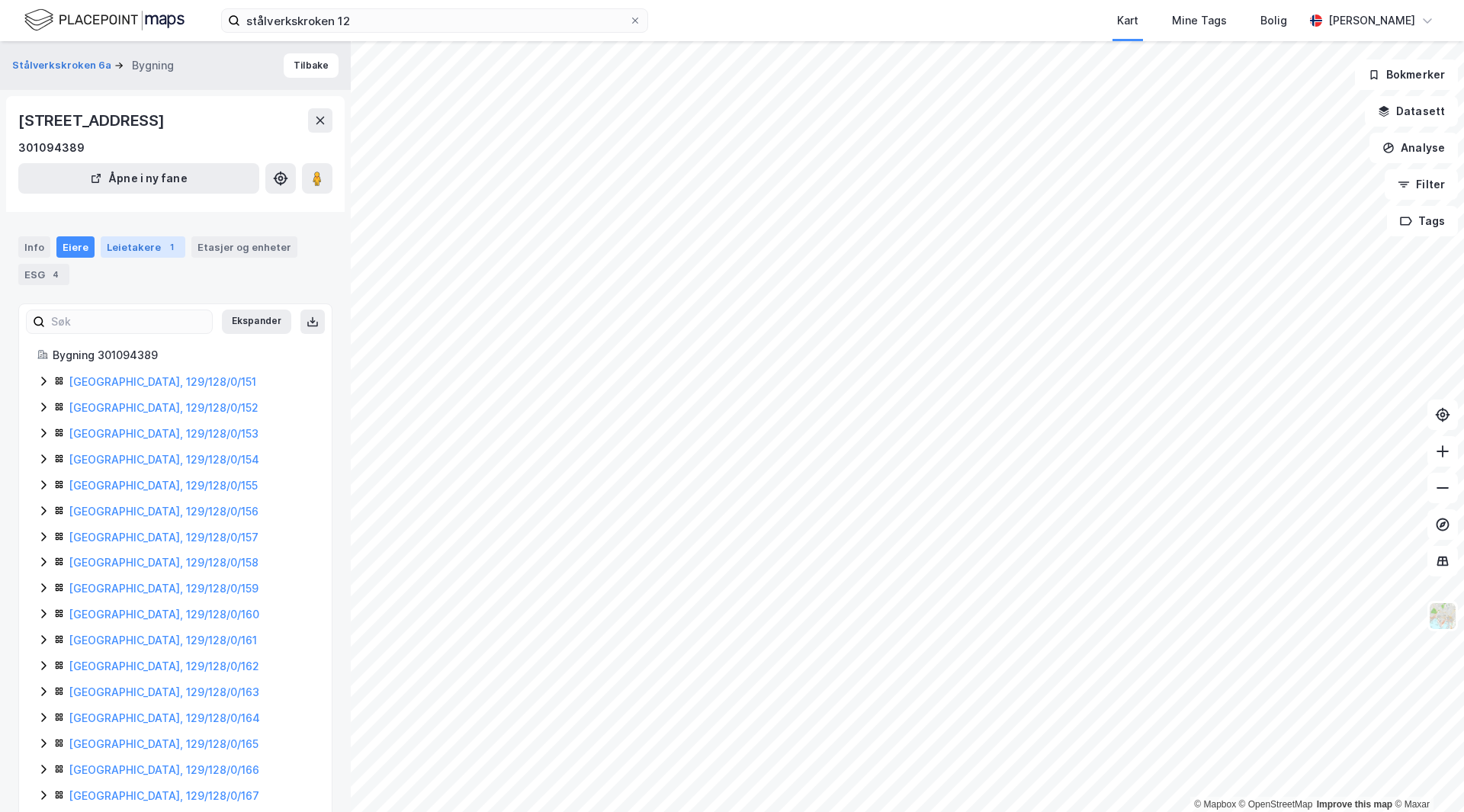
click at [140, 243] on div "Leietakere 1" at bounding box center [142, 247] width 84 height 22
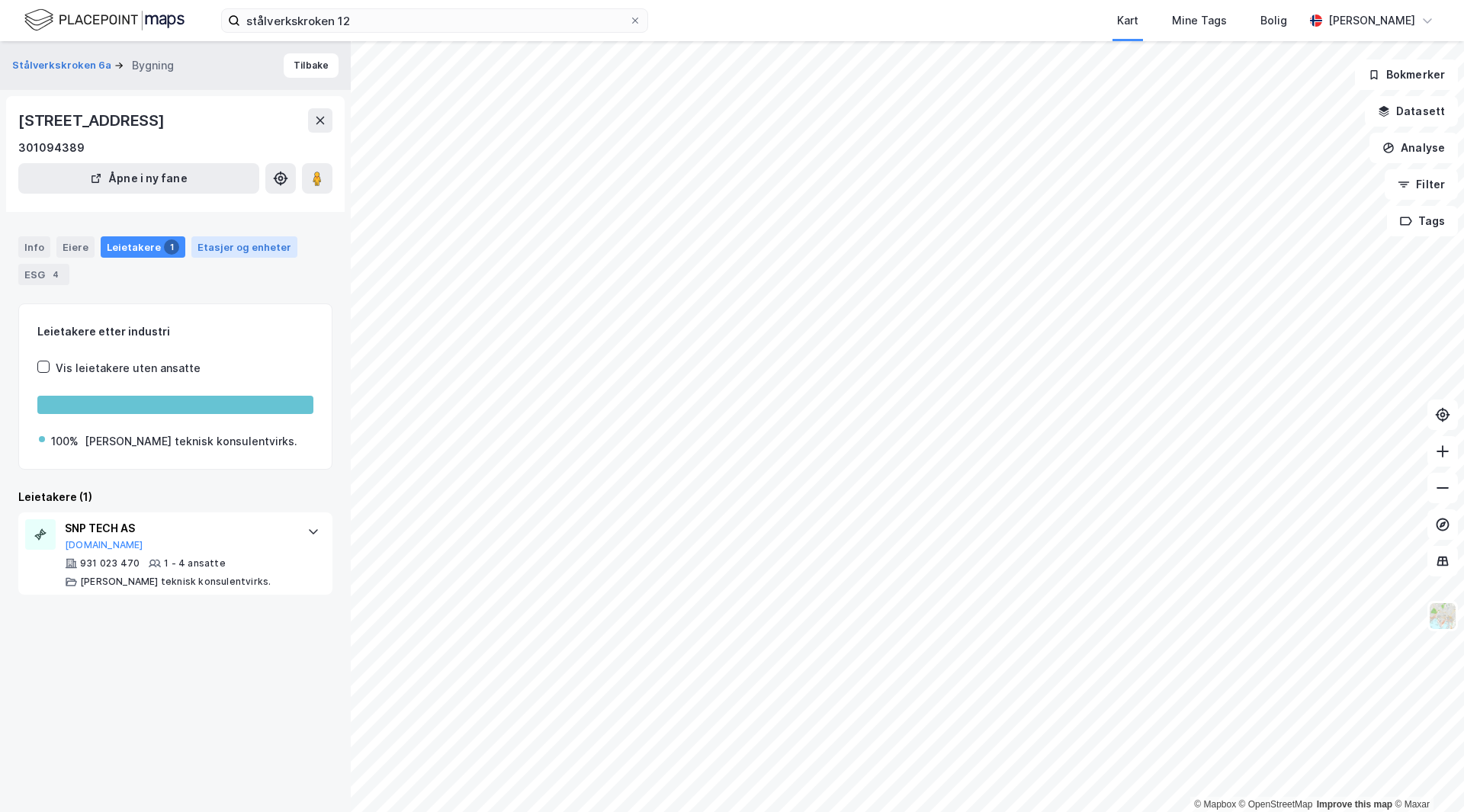
click at [220, 247] on div "Etasjer og enheter" at bounding box center [244, 247] width 94 height 14
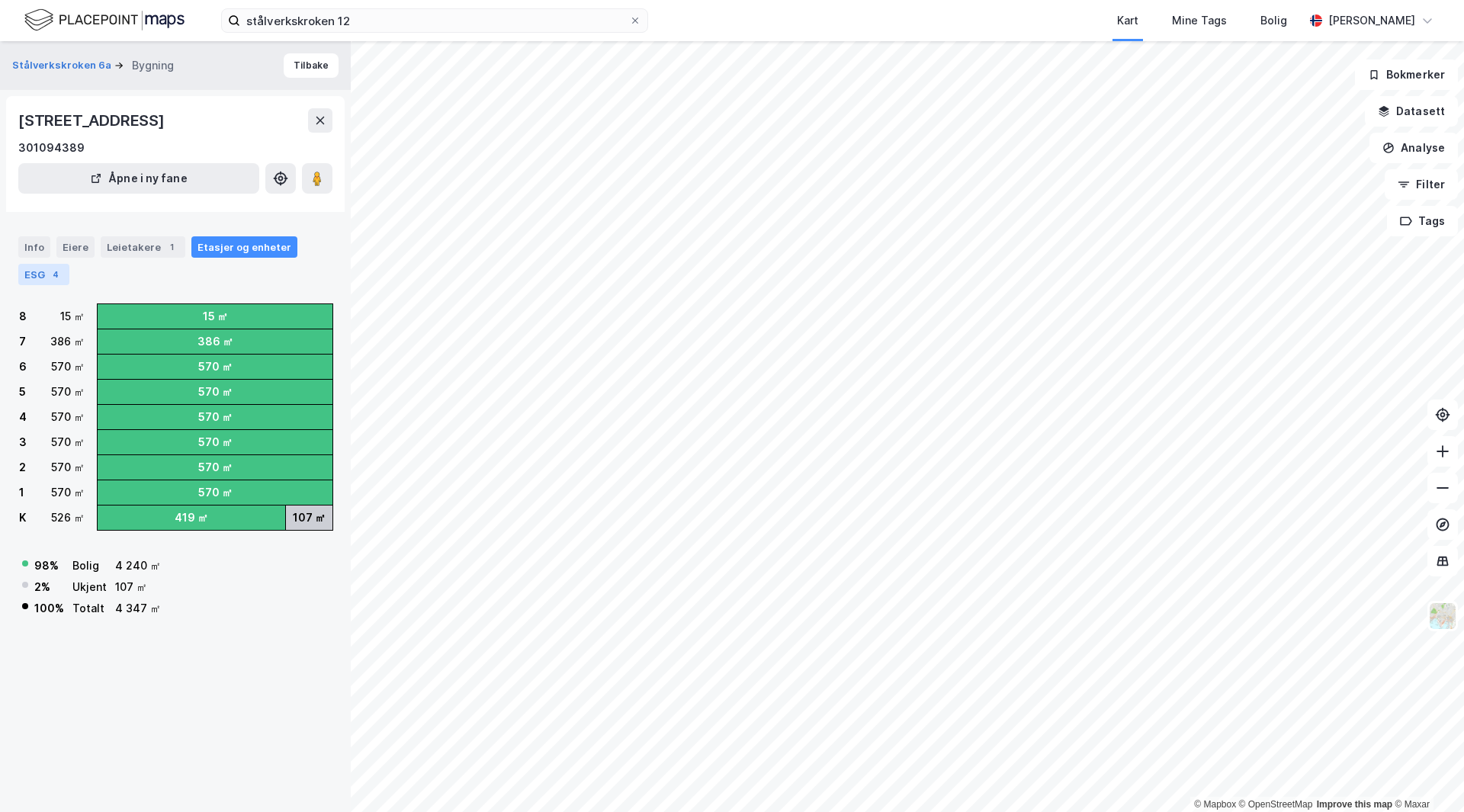
click at [41, 275] on div "ESG 4" at bounding box center [44, 274] width 51 height 22
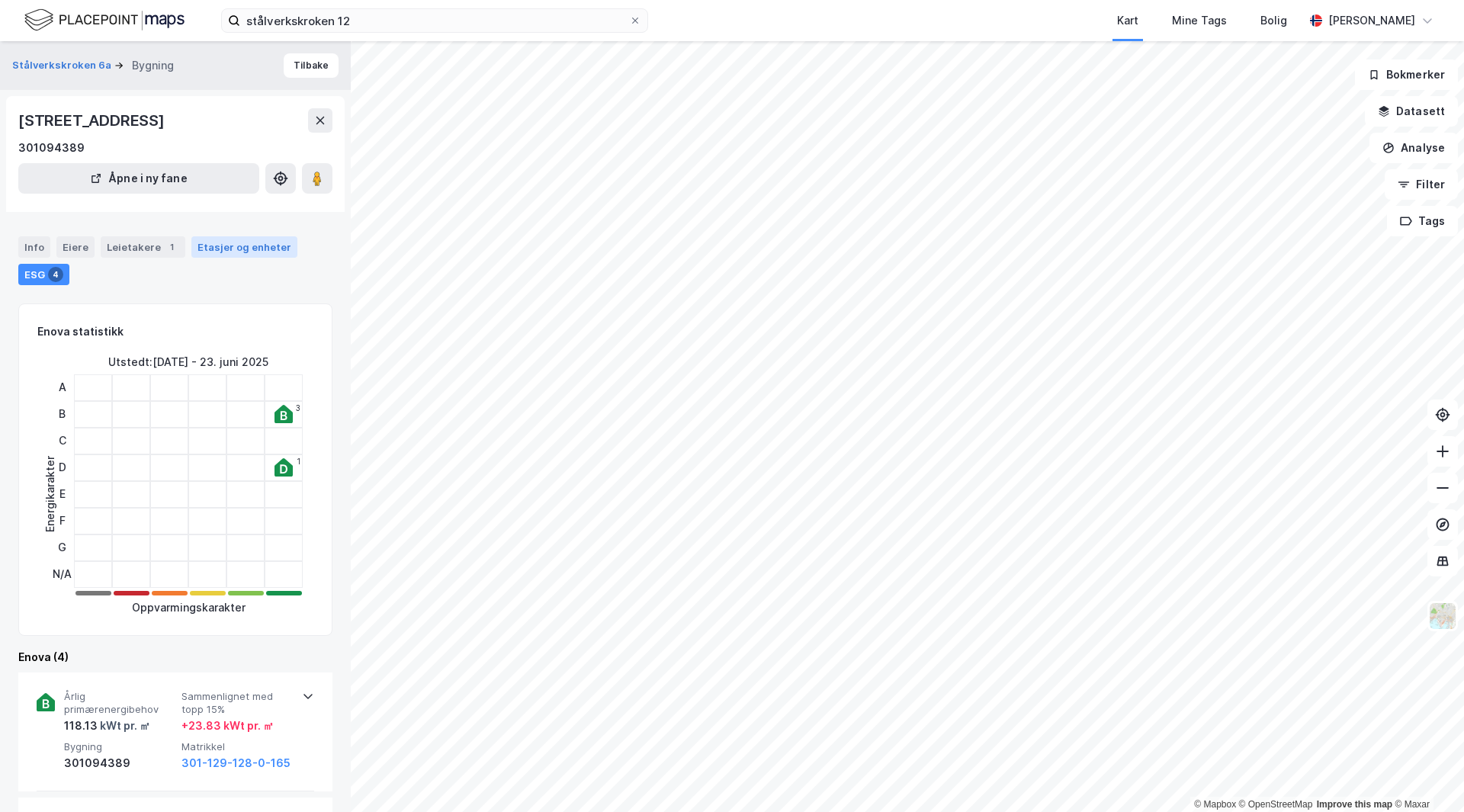
click at [216, 248] on div "Etasjer og enheter" at bounding box center [244, 247] width 94 height 14
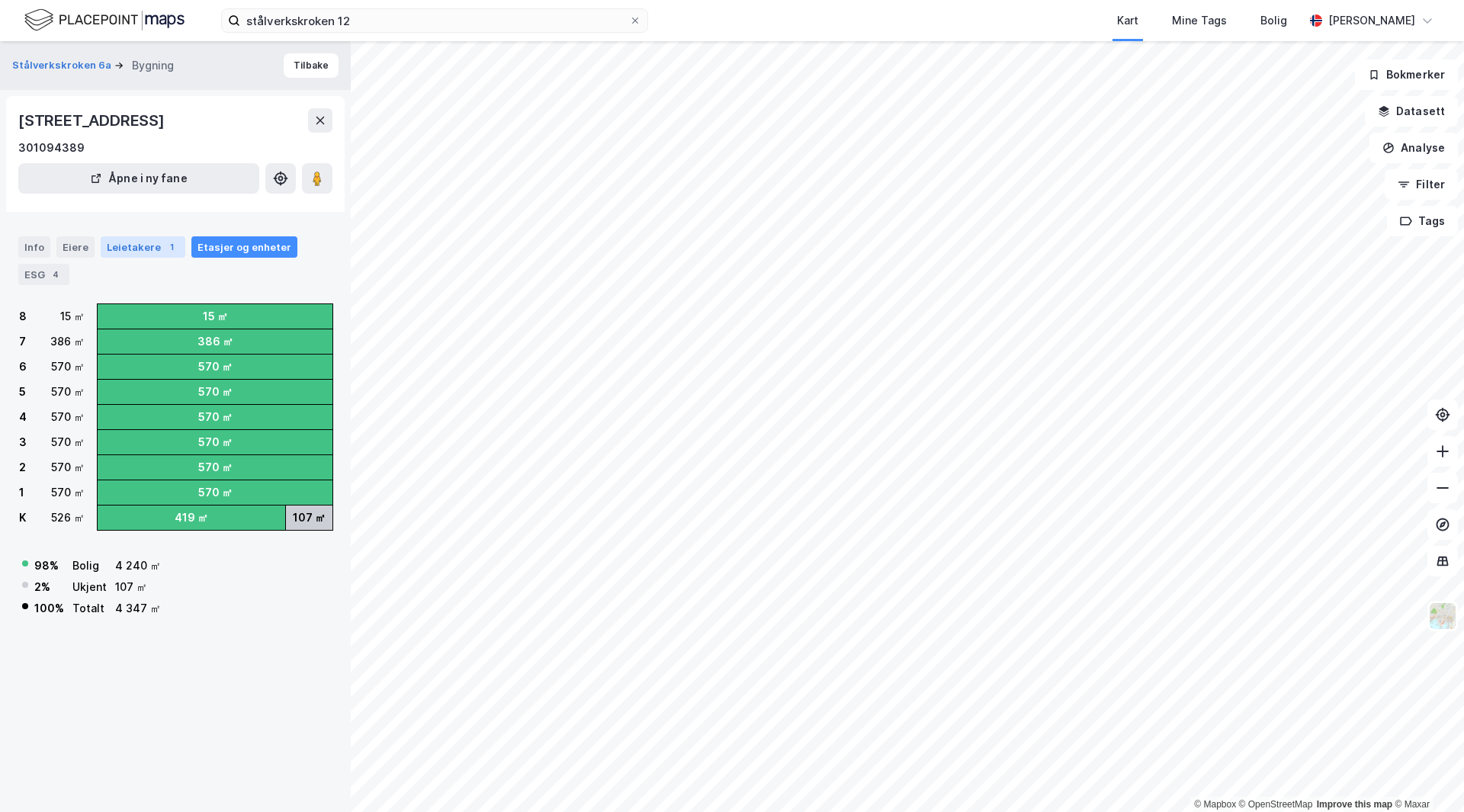
click at [153, 244] on div "Leietakere 1" at bounding box center [142, 247] width 84 height 22
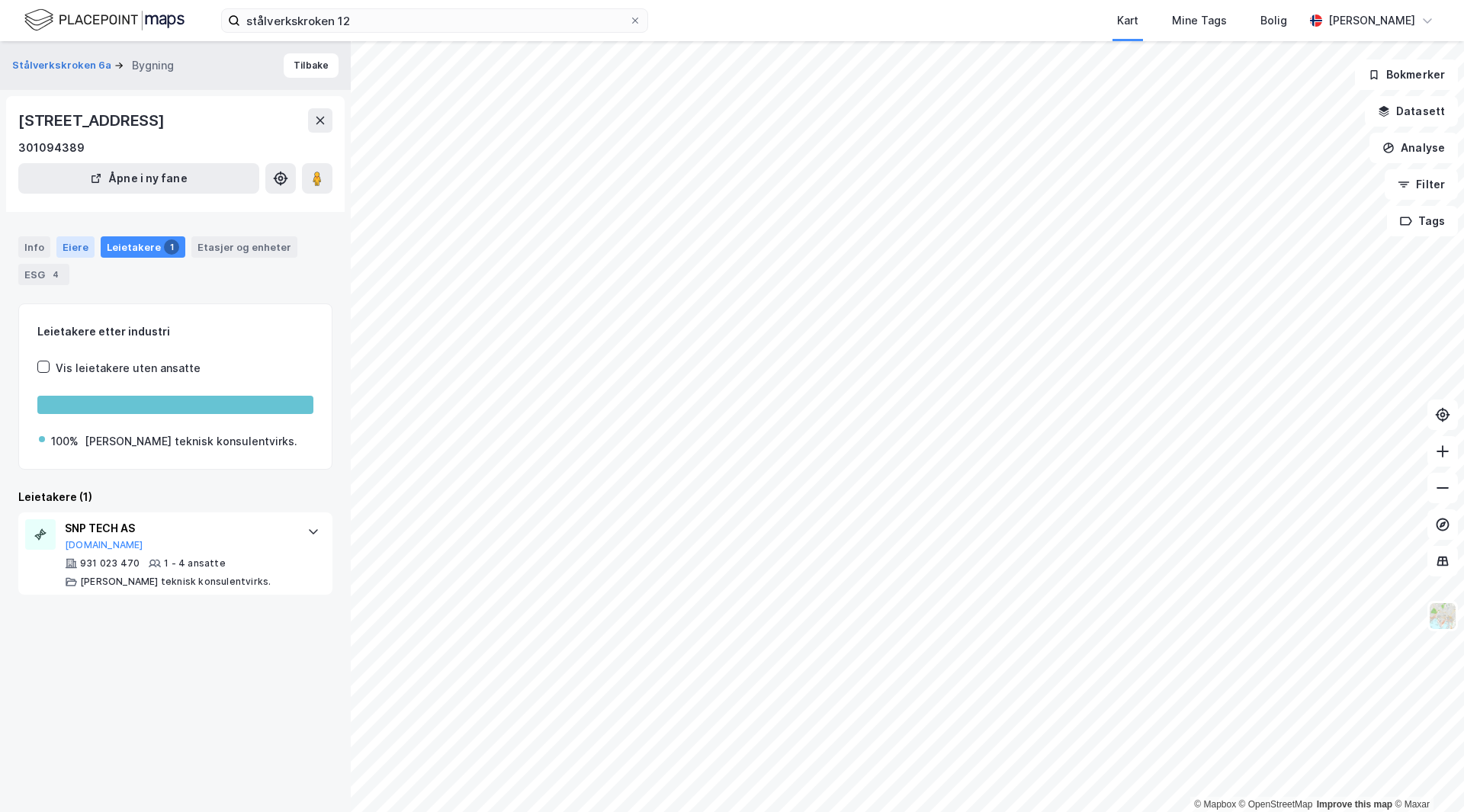
click at [84, 247] on div "Eiere" at bounding box center [75, 247] width 38 height 22
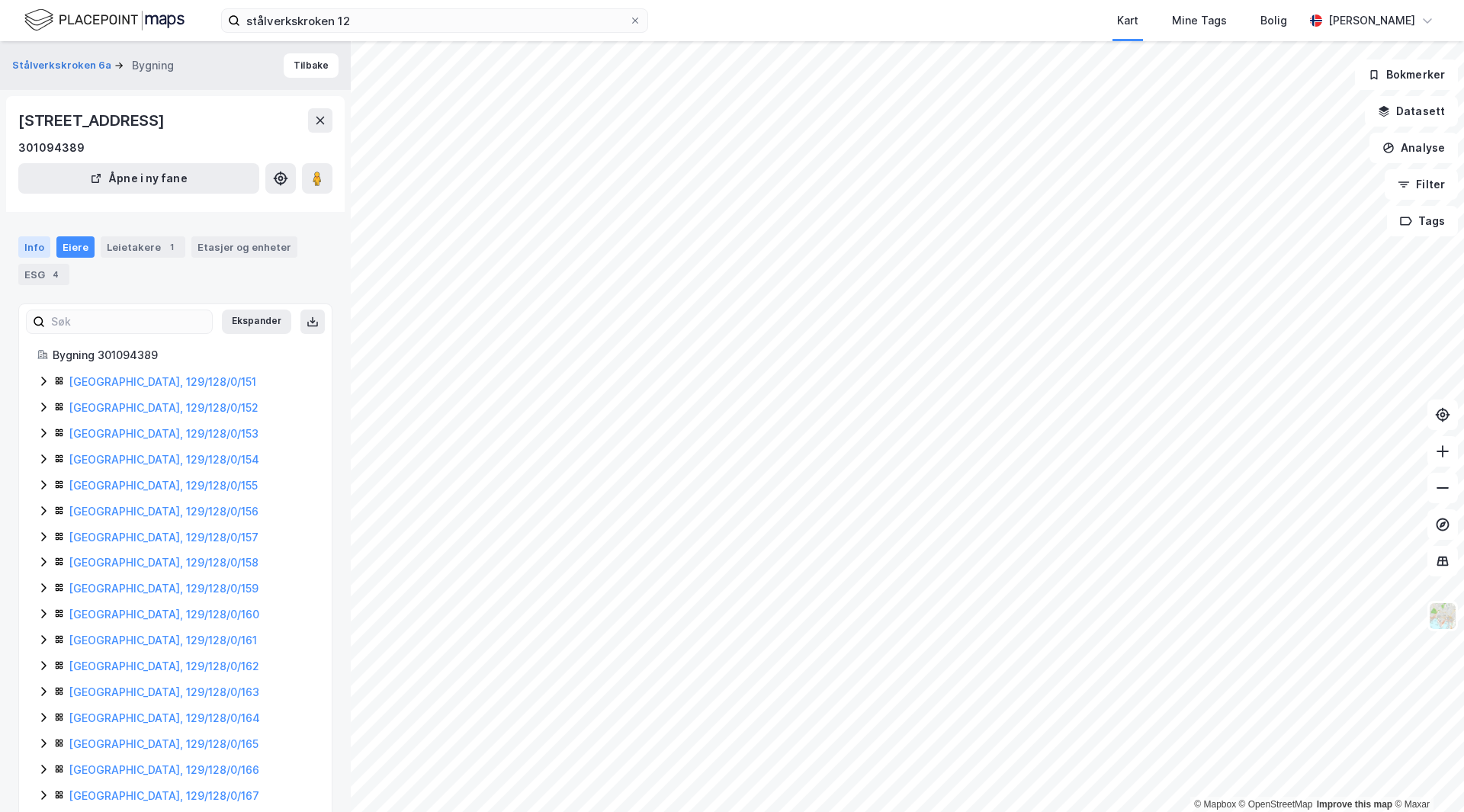
click at [25, 247] on div "Info" at bounding box center [35, 247] width 32 height 22
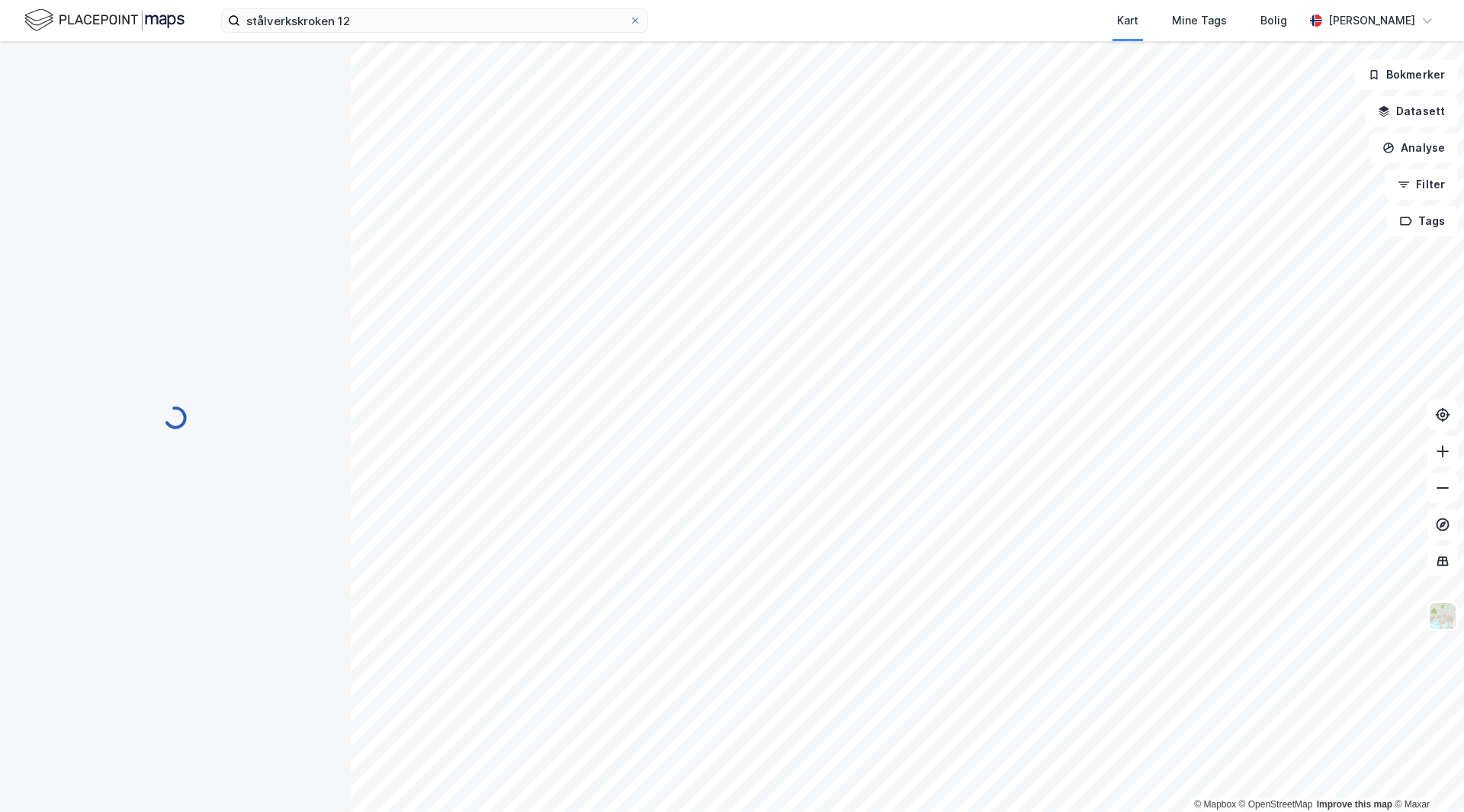
scroll to position [4, 0]
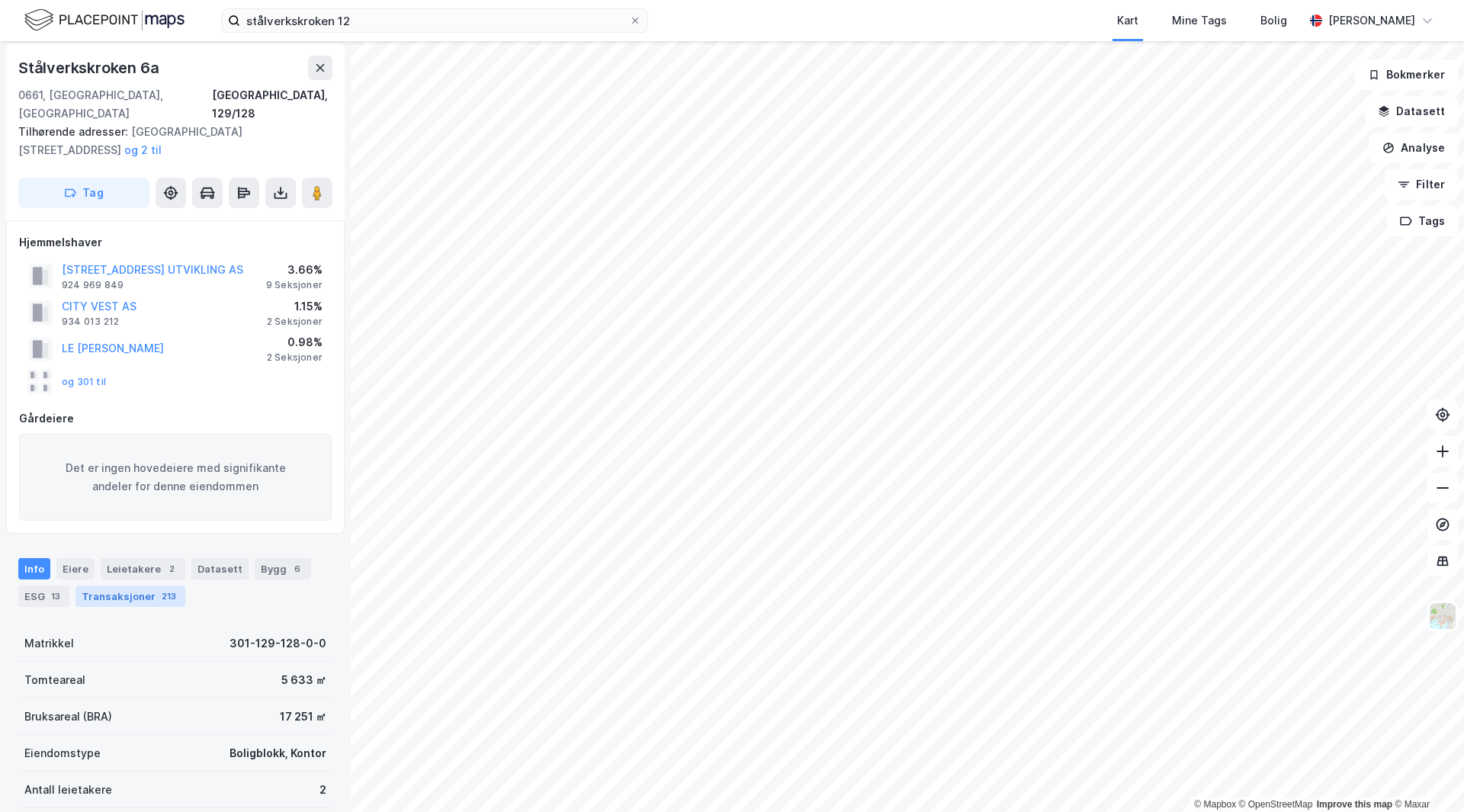
click at [143, 586] on div "Transaksjoner 213" at bounding box center [130, 596] width 110 height 22
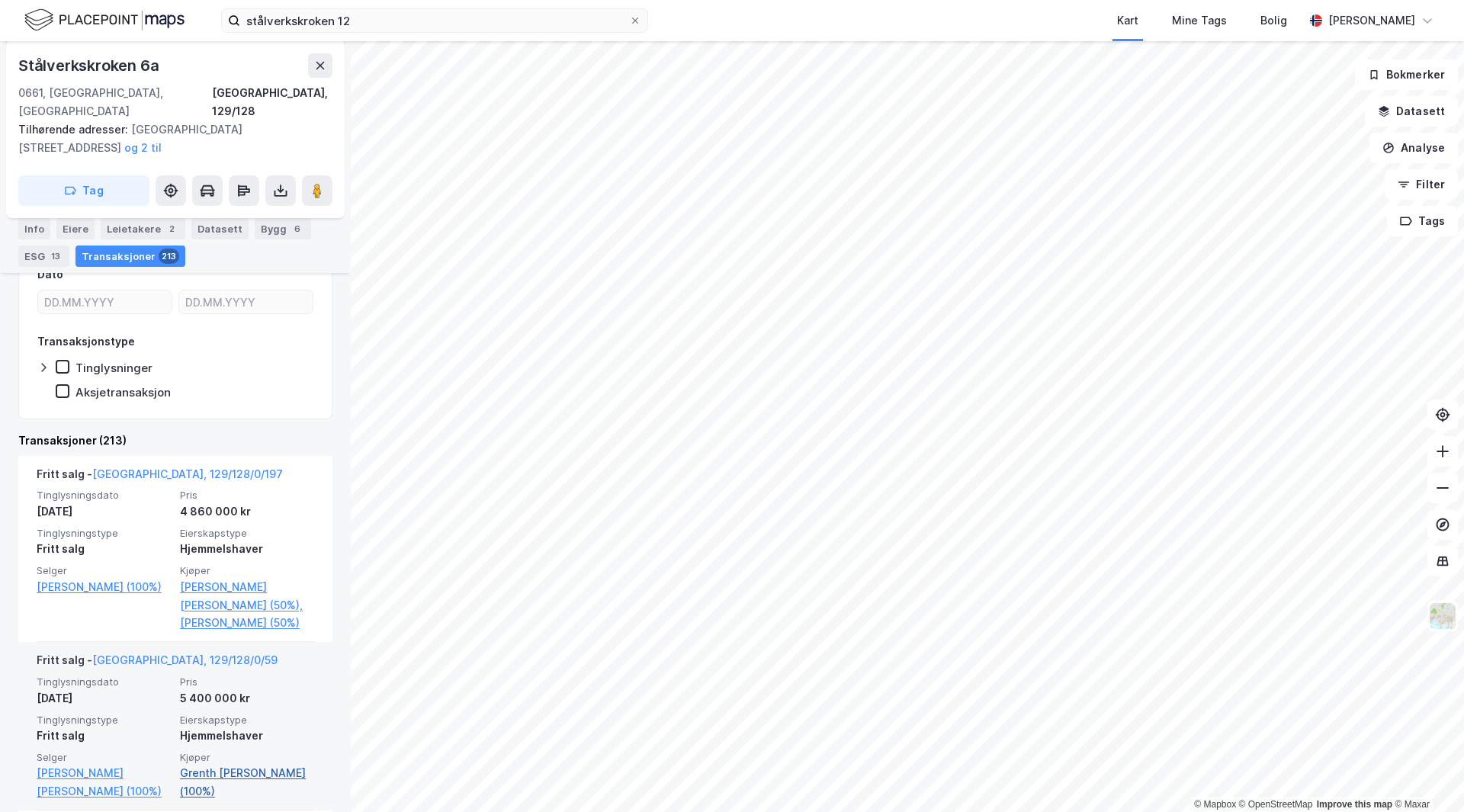
scroll to position [466, 0]
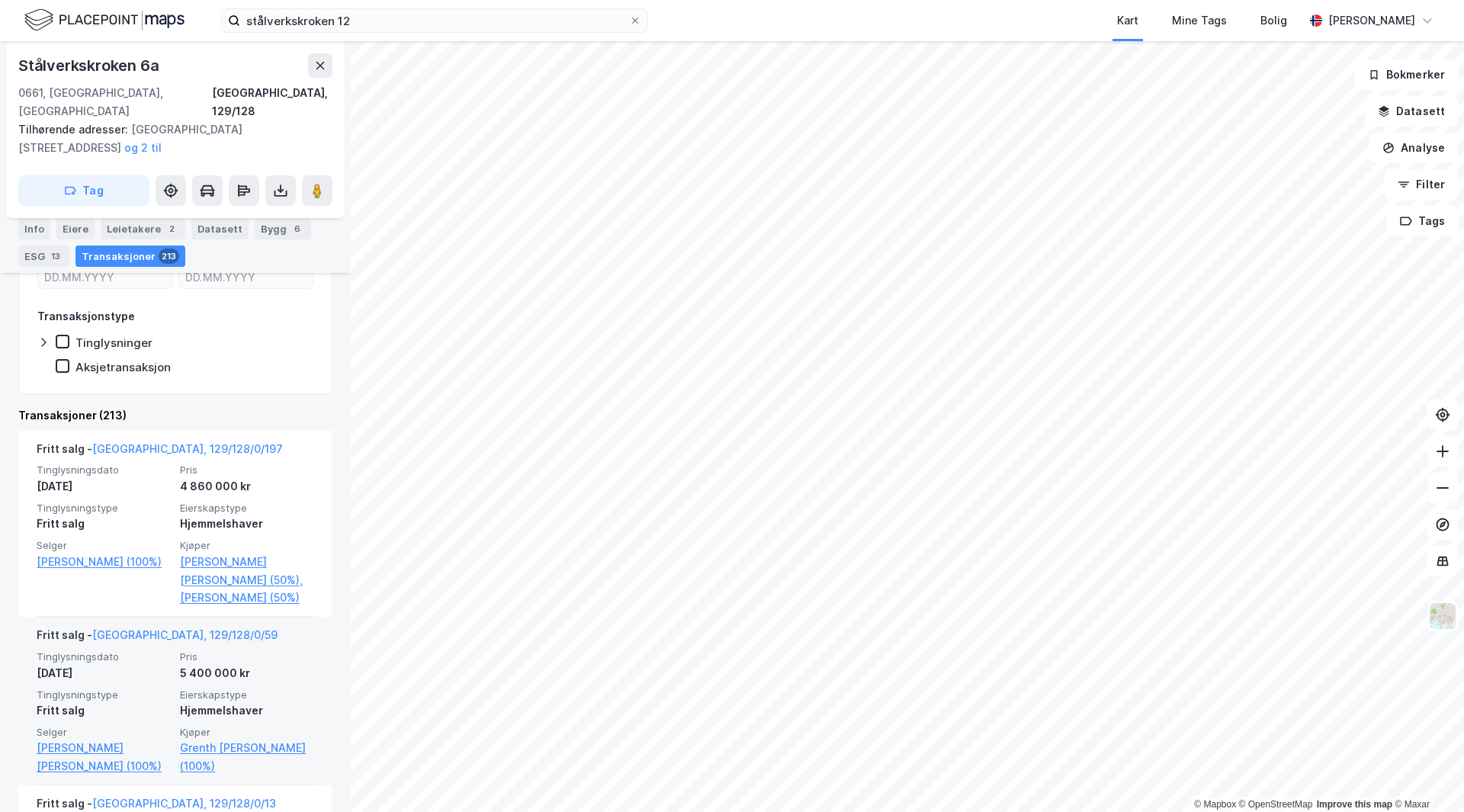
click at [282, 664] on div "5 400 000 kr" at bounding box center [247, 673] width 134 height 18
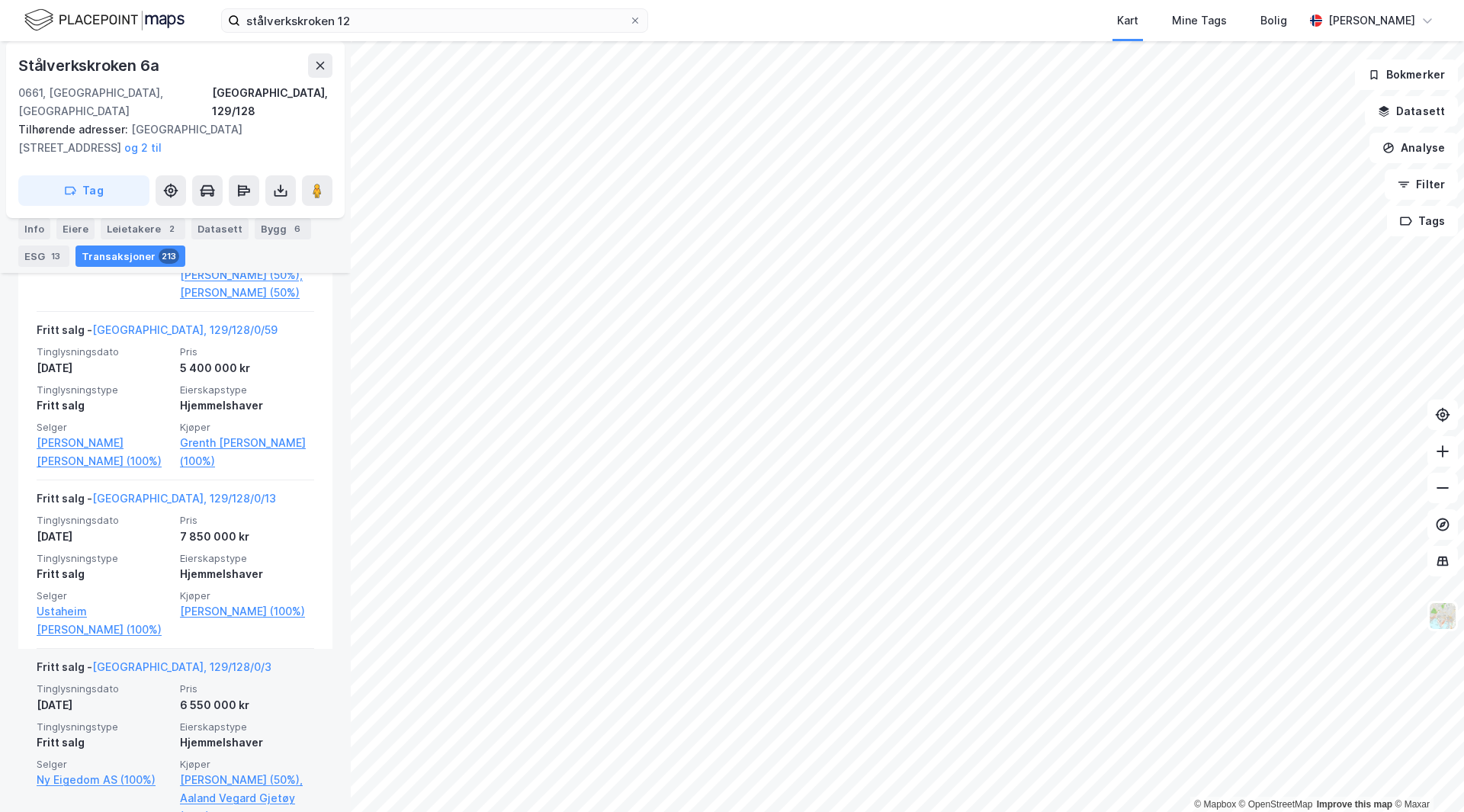
scroll to position [695, 0]
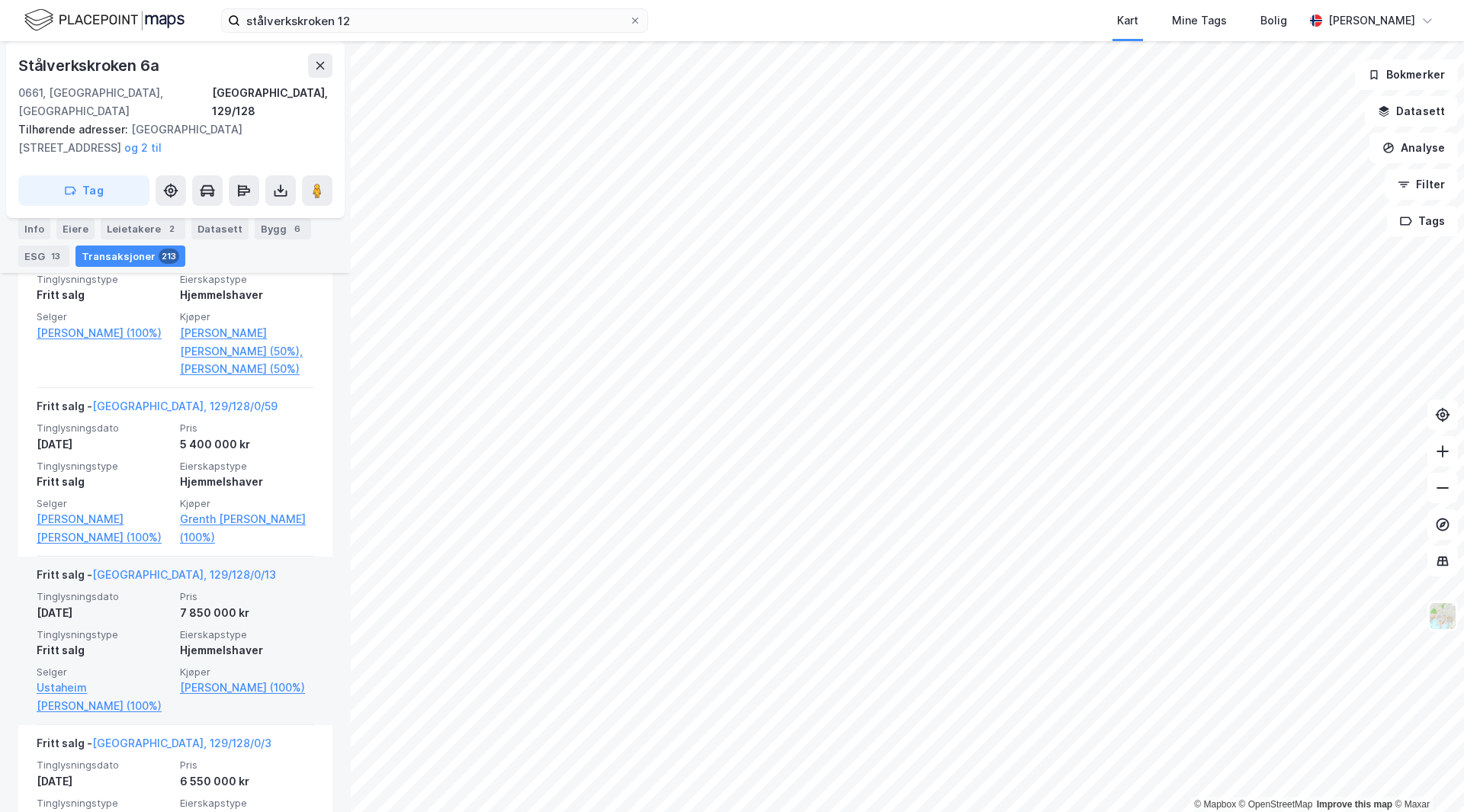
click at [259, 628] on span "Eierskapstype" at bounding box center [247, 635] width 134 height 13
click at [141, 568] on link "Oslo, 129/128/0/13" at bounding box center [184, 574] width 184 height 13
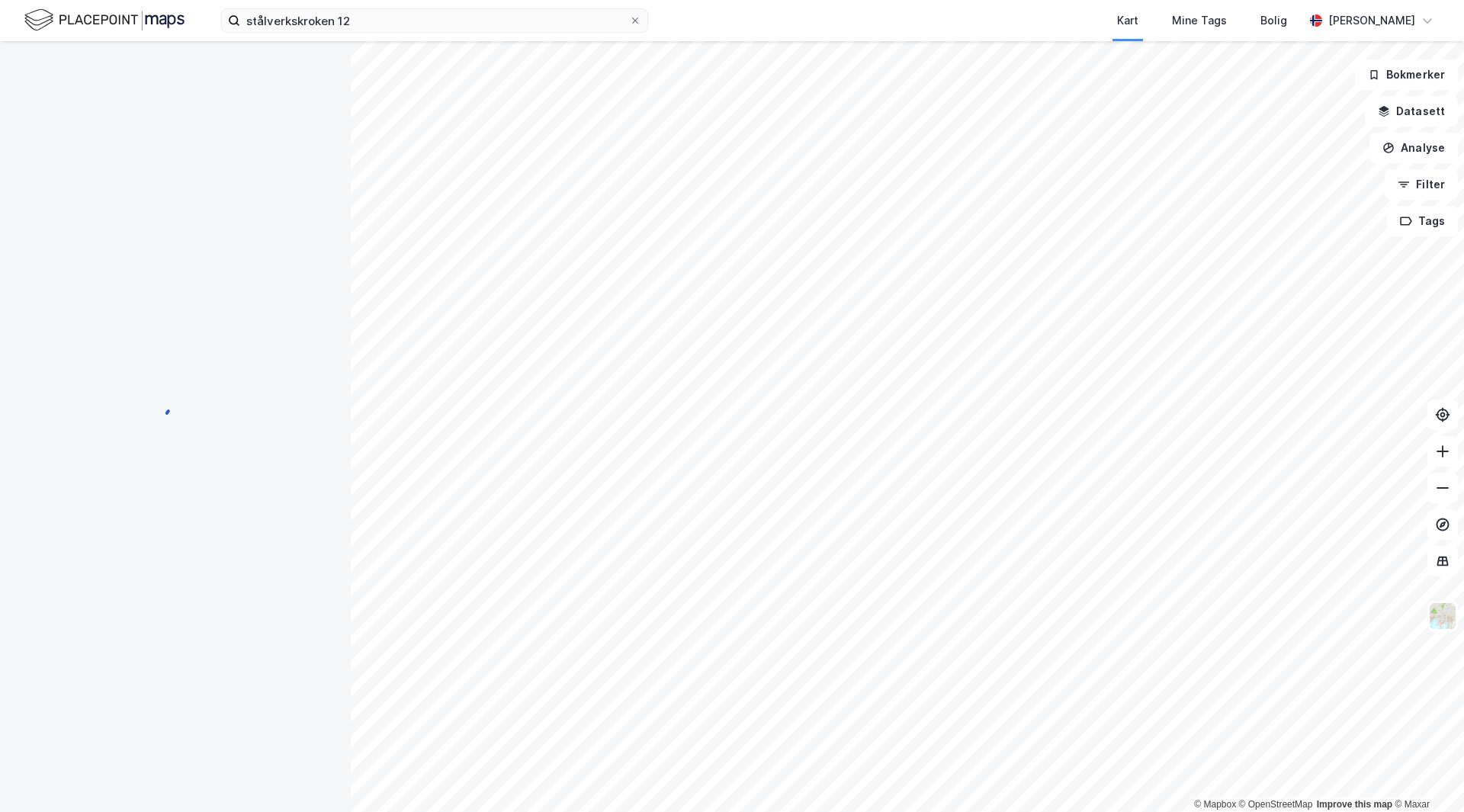
scroll to position [49, 0]
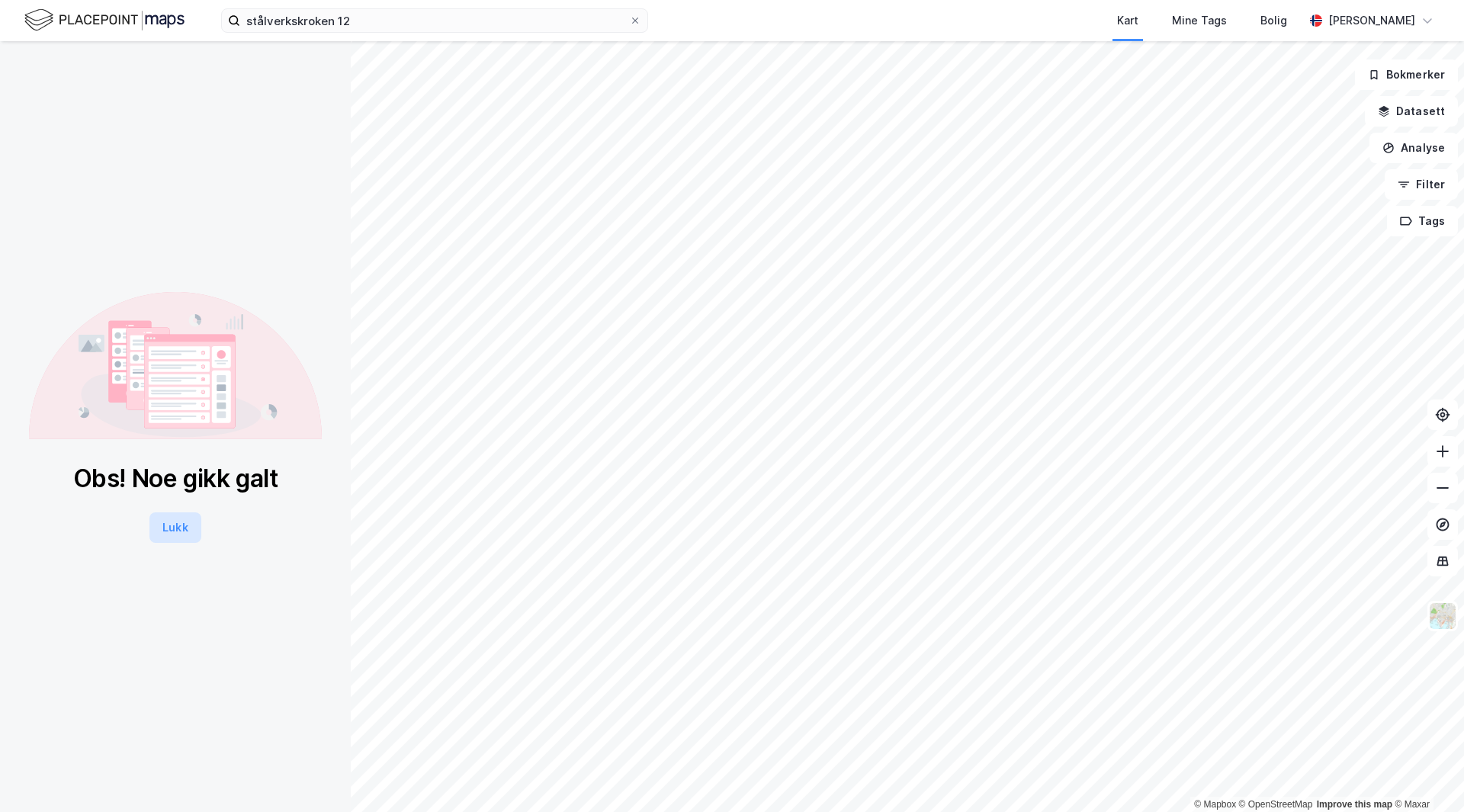
click at [170, 537] on button "Lukk" at bounding box center [175, 528] width 51 height 31
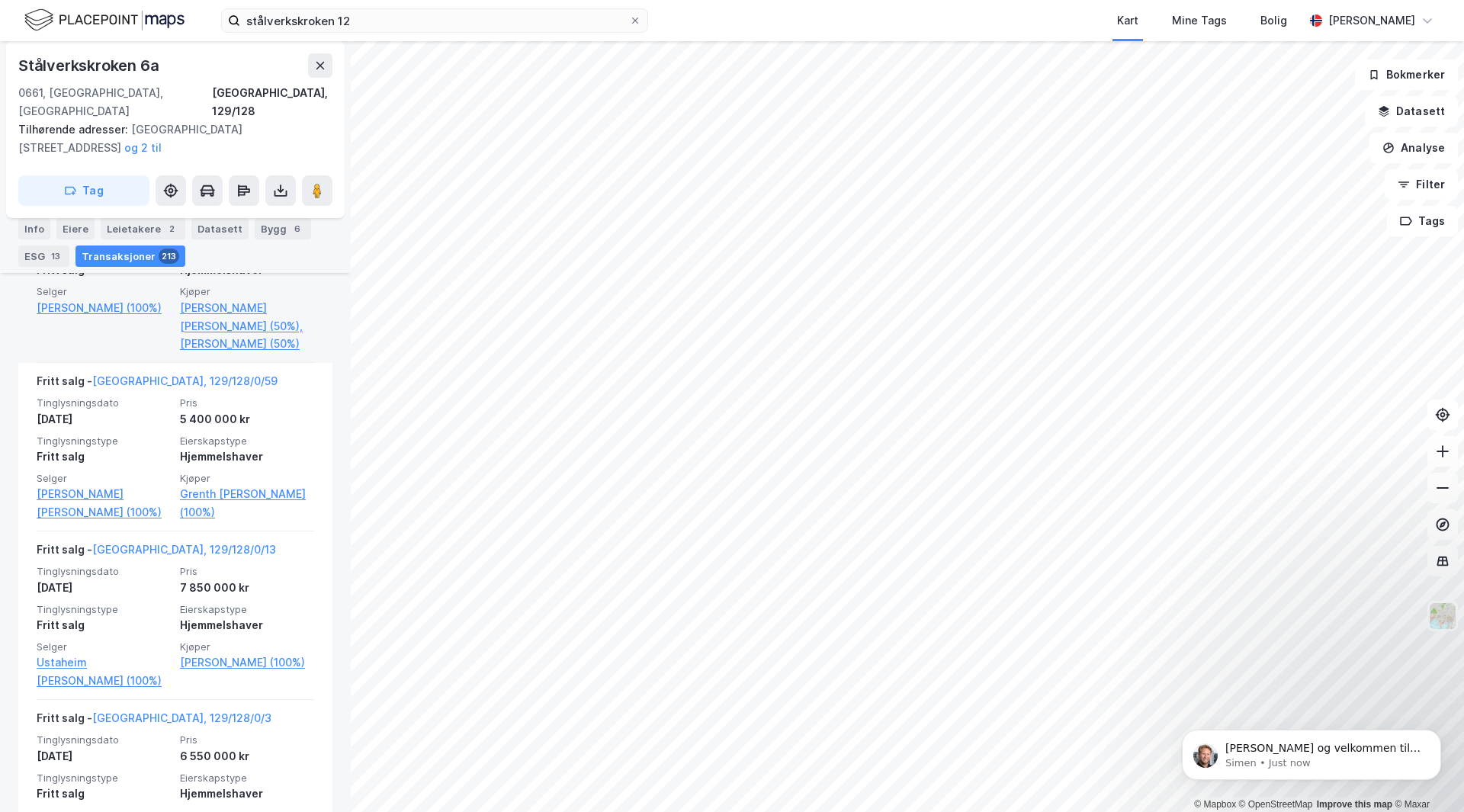
scroll to position [847, 0]
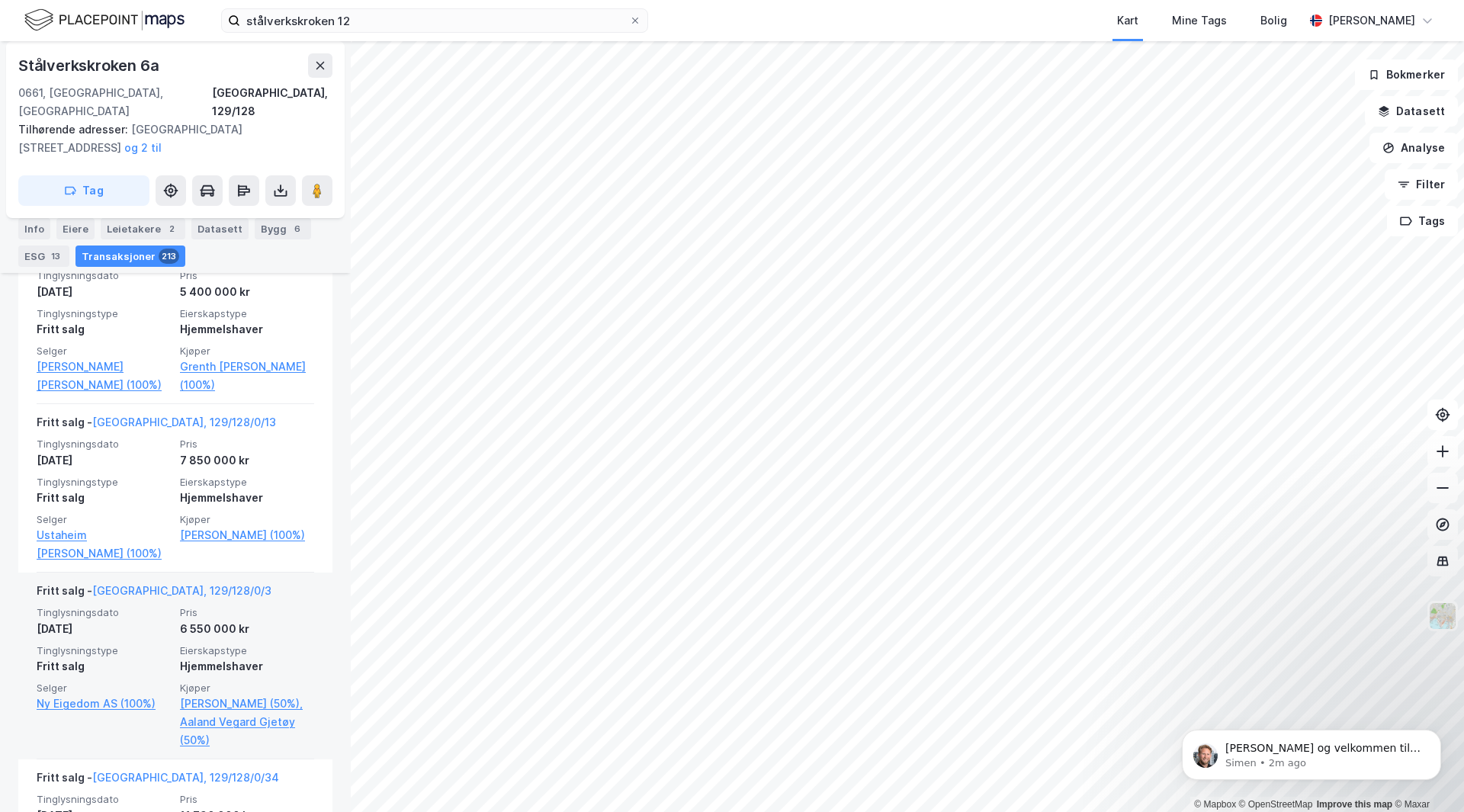
click at [280, 644] on span "Eierskapstype" at bounding box center [247, 651] width 134 height 13
click at [116, 584] on link "Oslo, 129/128/0/3" at bounding box center [182, 590] width 179 height 13
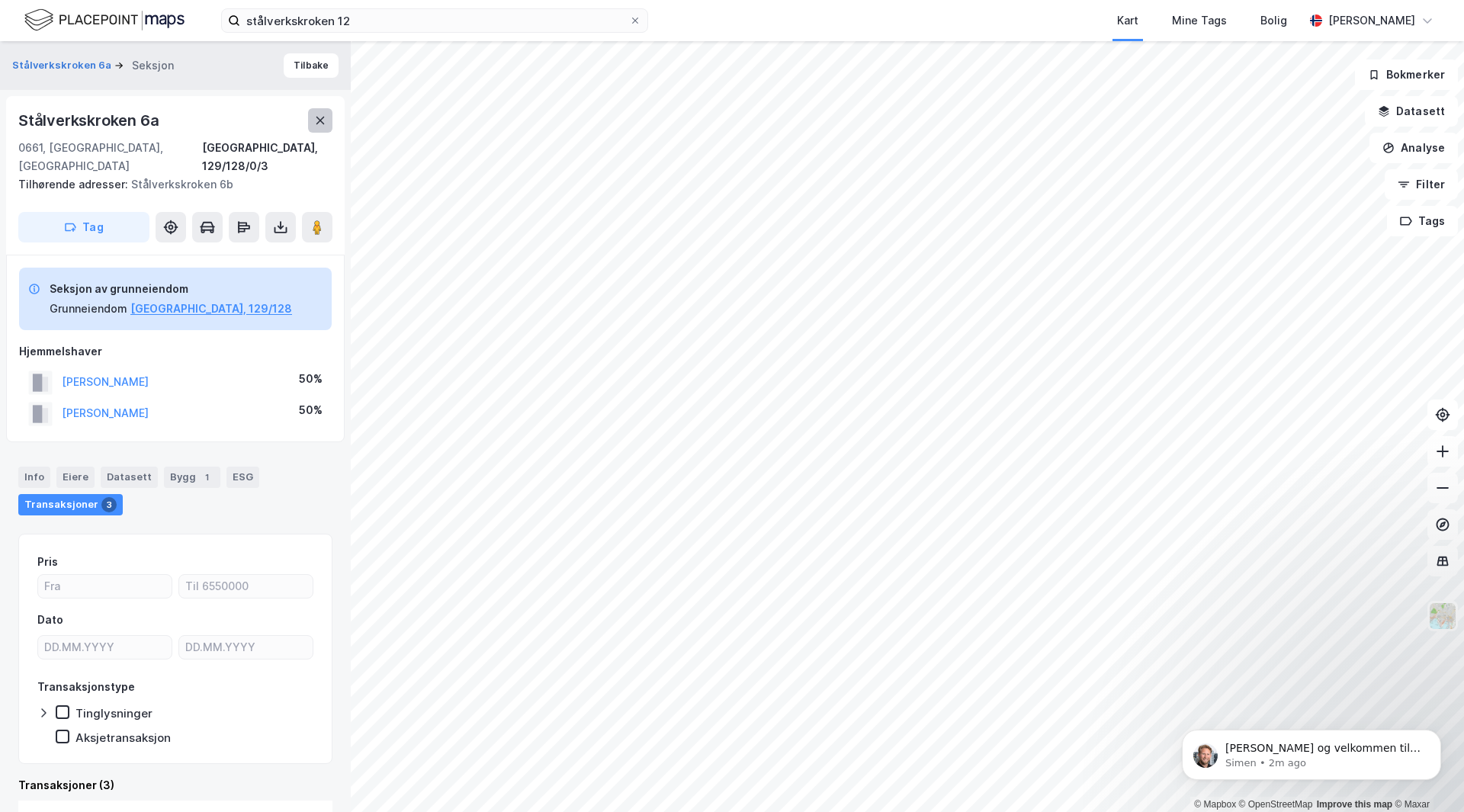
click at [320, 117] on icon at bounding box center [320, 120] width 12 height 12
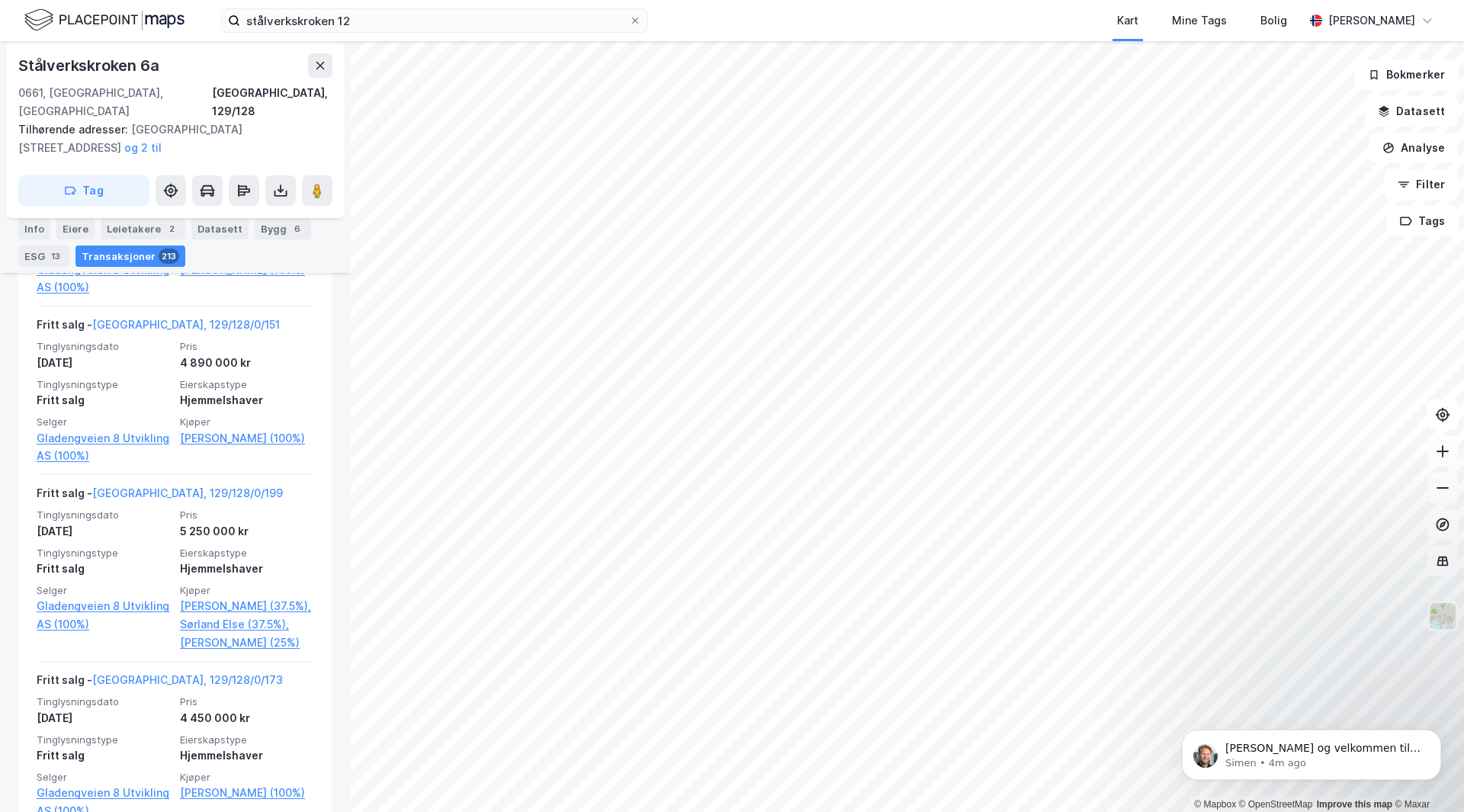
scroll to position [19260, 0]
